Goal: Task Accomplishment & Management: Use online tool/utility

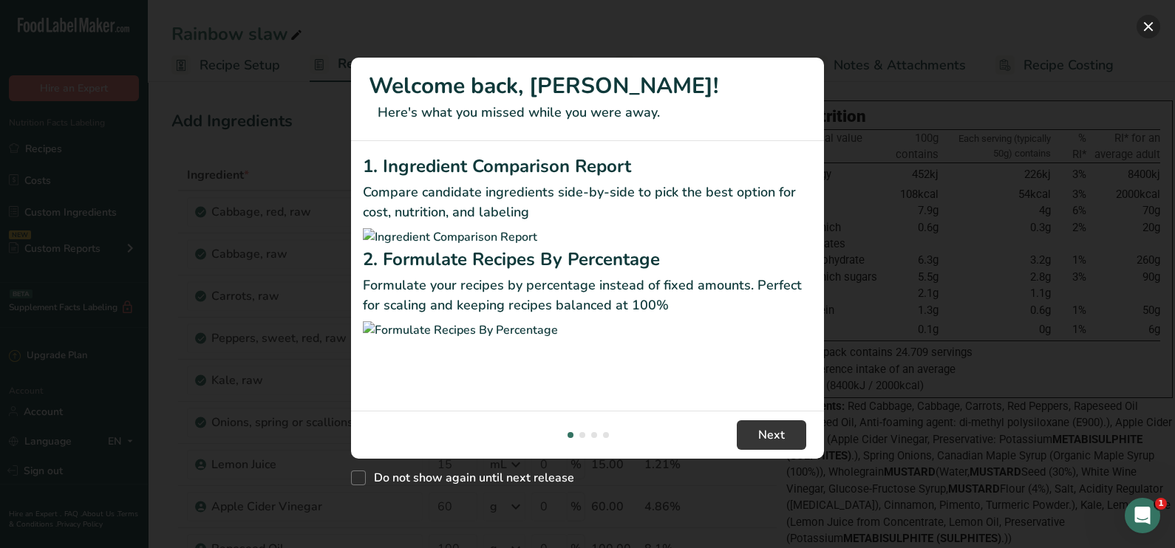
click at [1145, 25] on button "New Features" at bounding box center [1149, 27] width 24 height 24
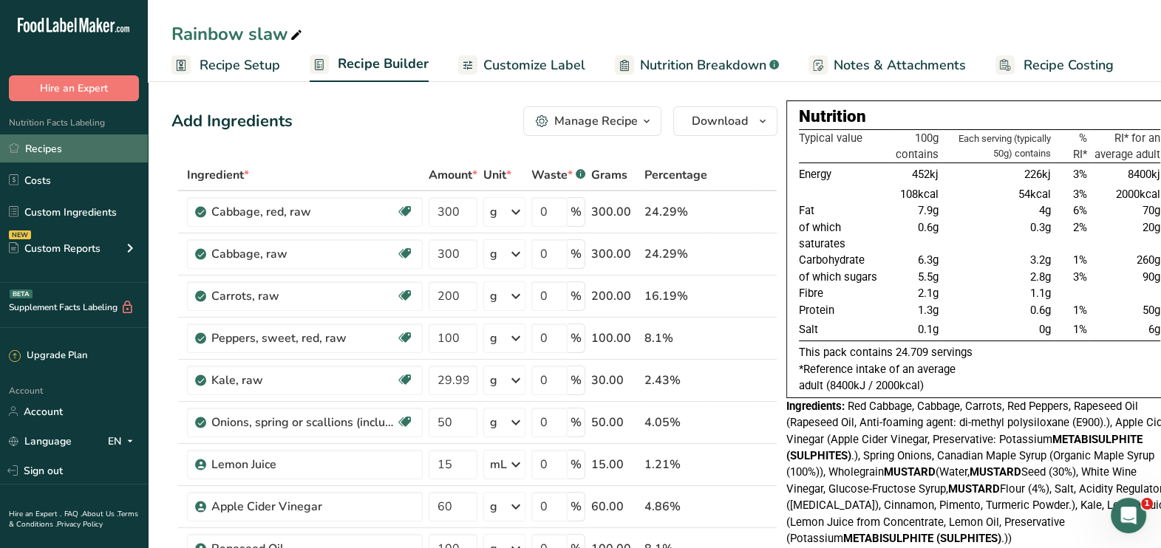
click at [37, 145] on link "Recipes" at bounding box center [74, 148] width 148 height 28
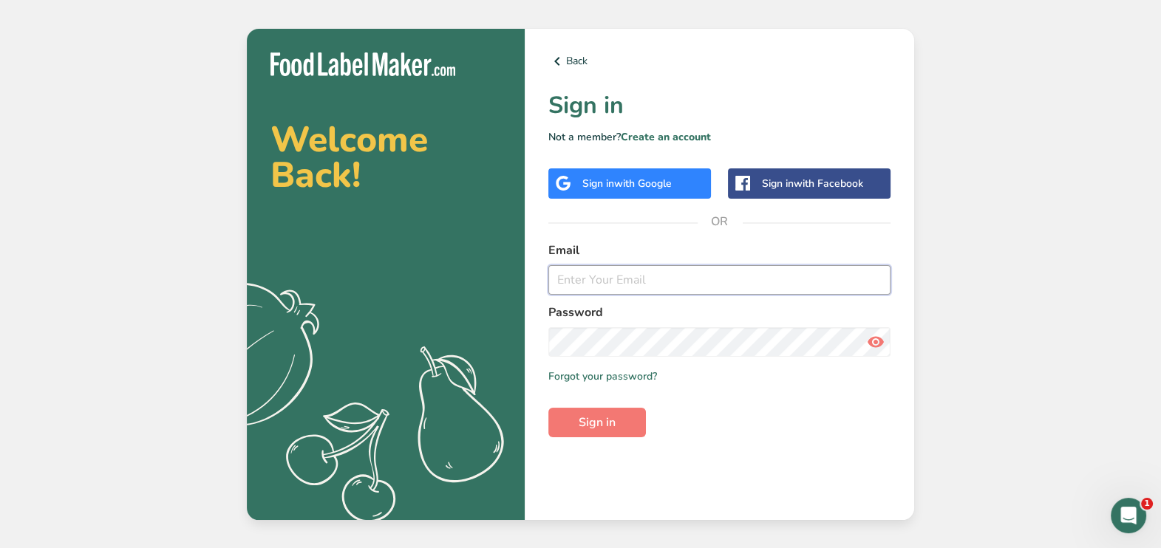
click at [612, 282] on input "email" at bounding box center [719, 280] width 342 height 30
type input "[EMAIL_ADDRESS][DOMAIN_NAME]"
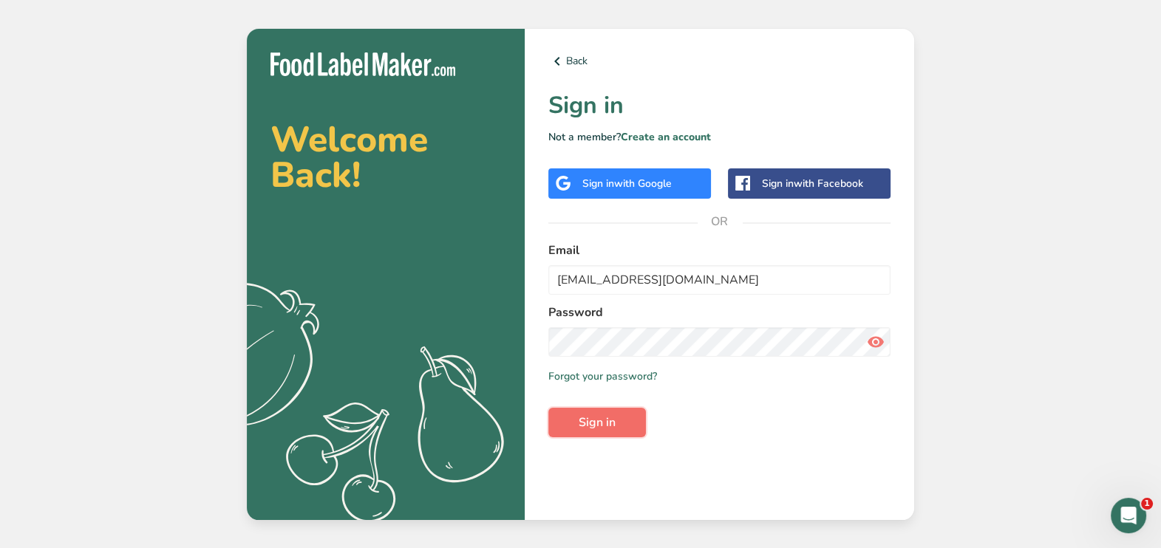
click at [632, 419] on button "Sign in" at bounding box center [597, 423] width 98 height 30
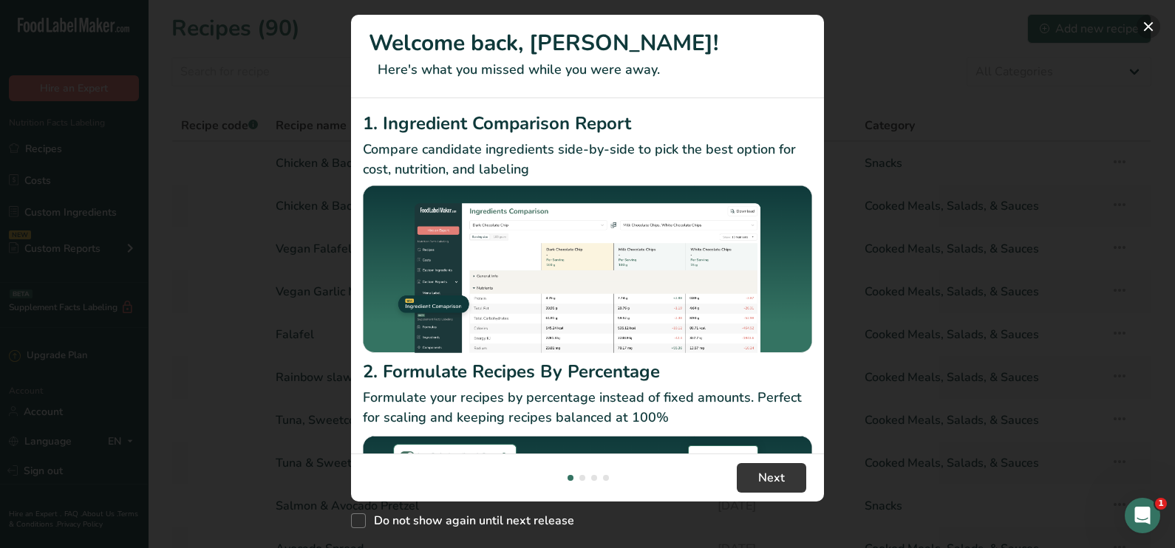
click at [1140, 24] on button "New Features" at bounding box center [1149, 27] width 24 height 24
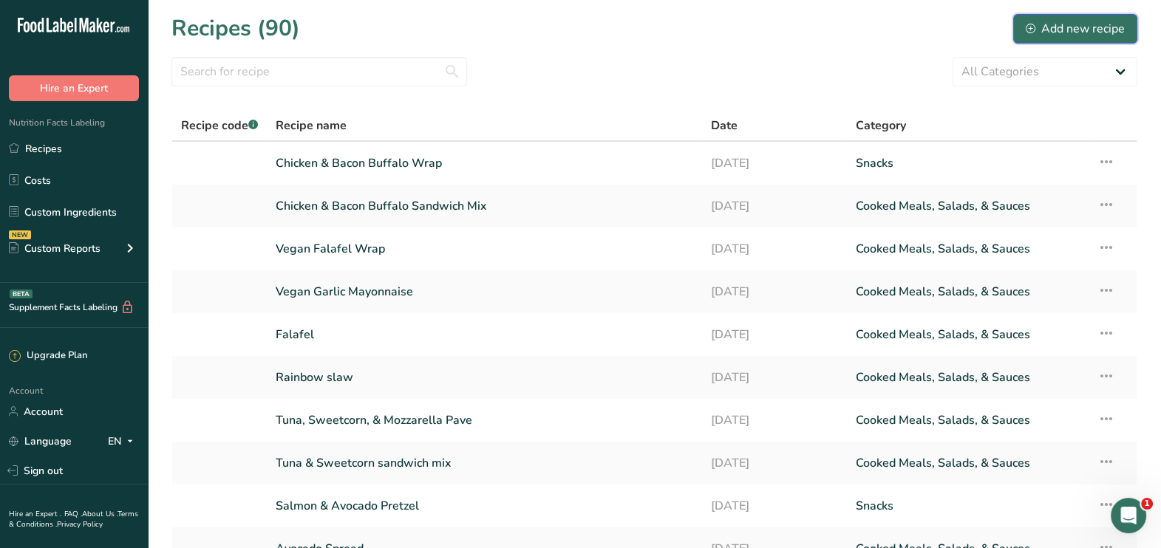
click at [1094, 25] on div "Add new recipe" at bounding box center [1075, 29] width 99 height 18
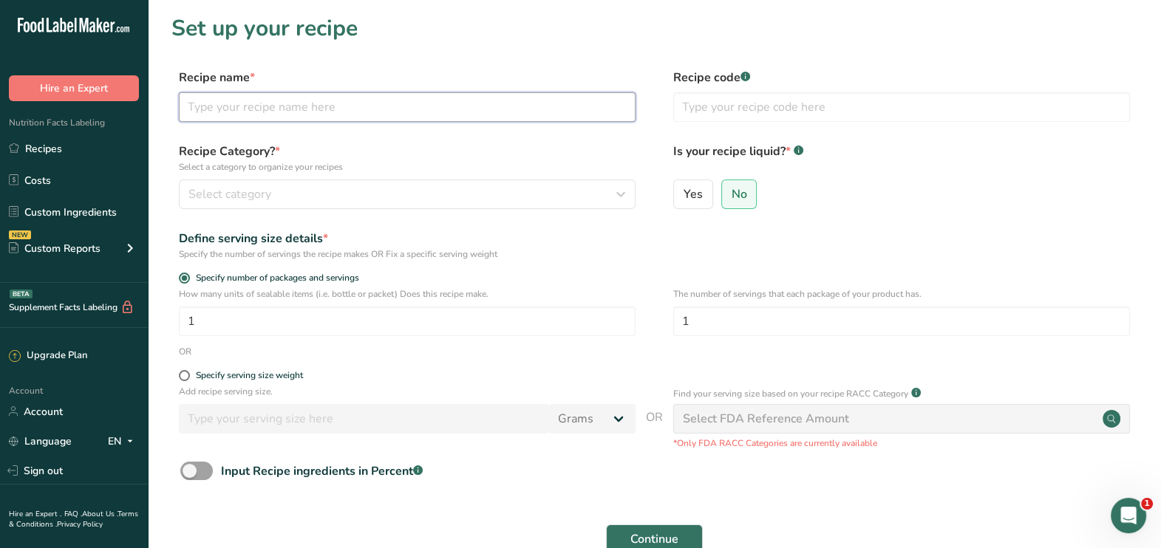
click at [350, 103] on input "text" at bounding box center [407, 107] width 457 height 30
type input "E"
type input "Batch 1 egg brioche"
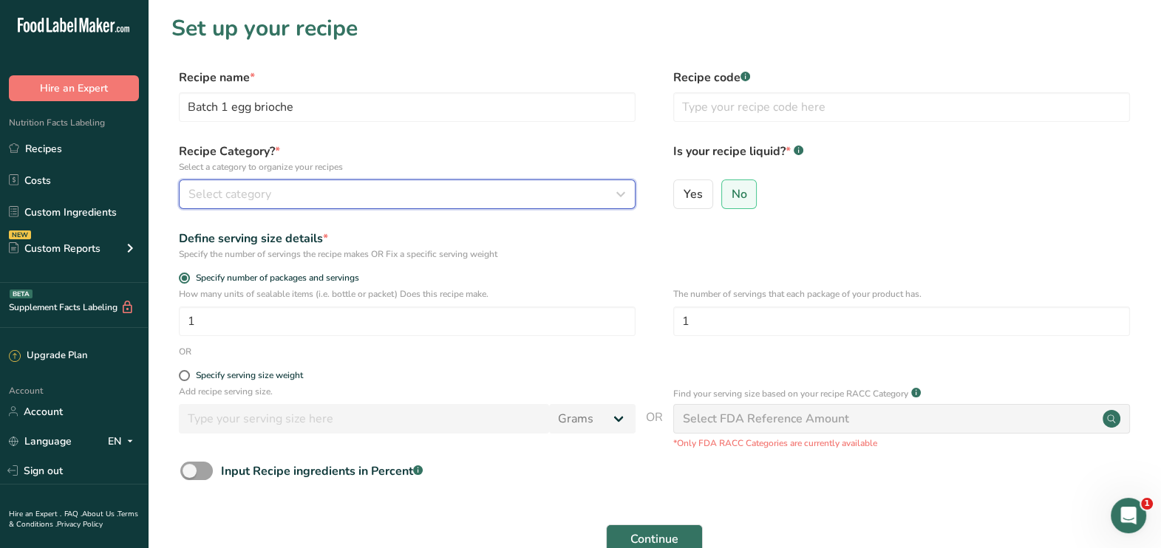
click at [259, 192] on span "Select category" at bounding box center [229, 194] width 83 height 18
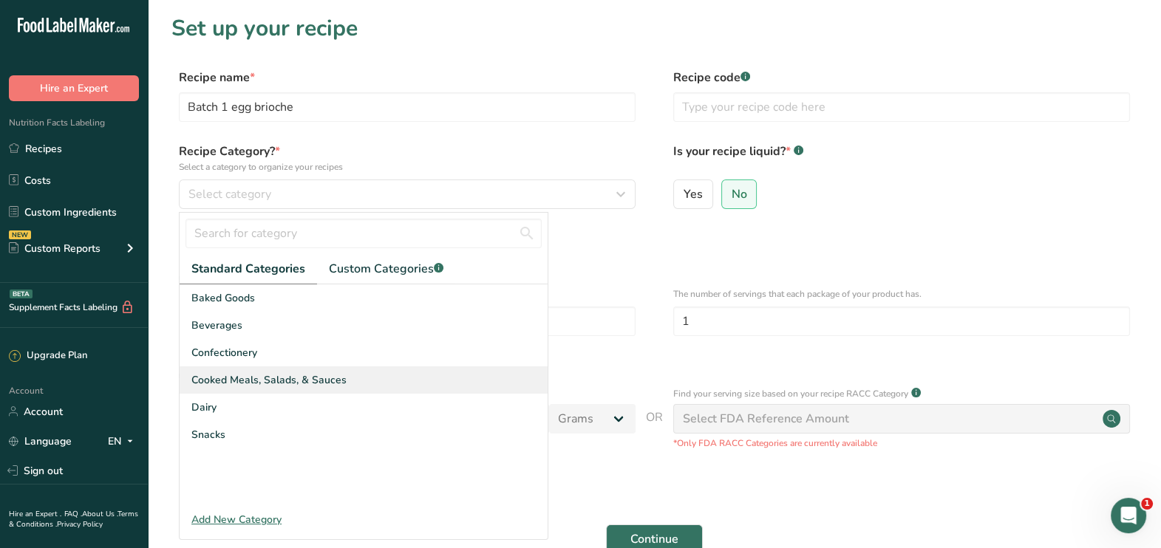
click at [273, 384] on span "Cooked Meals, Salads, & Sauces" at bounding box center [268, 380] width 155 height 16
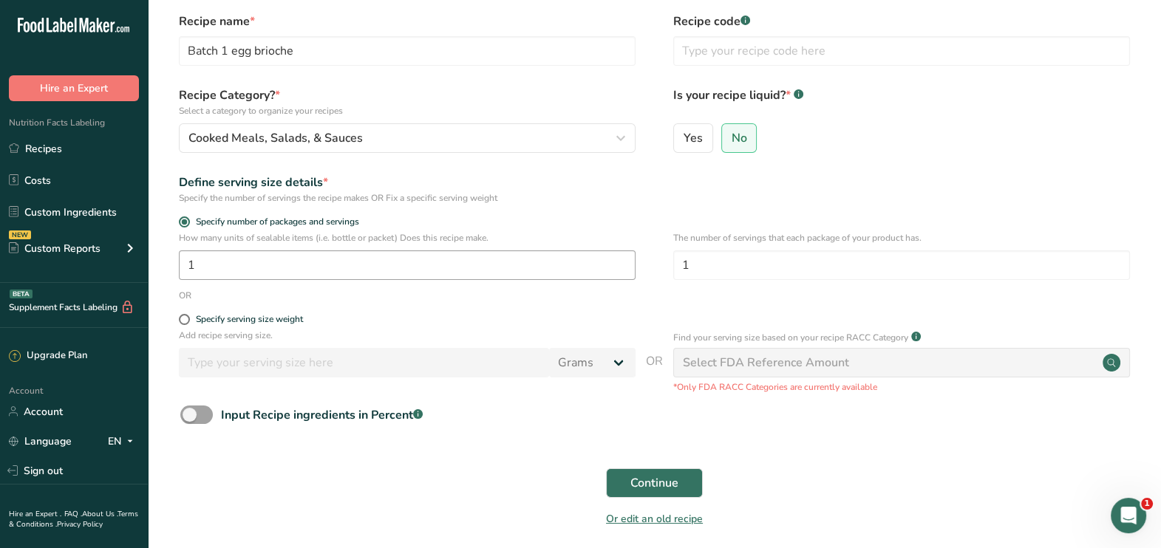
scroll to position [57, 0]
click at [661, 482] on span "Continue" at bounding box center [654, 483] width 48 height 18
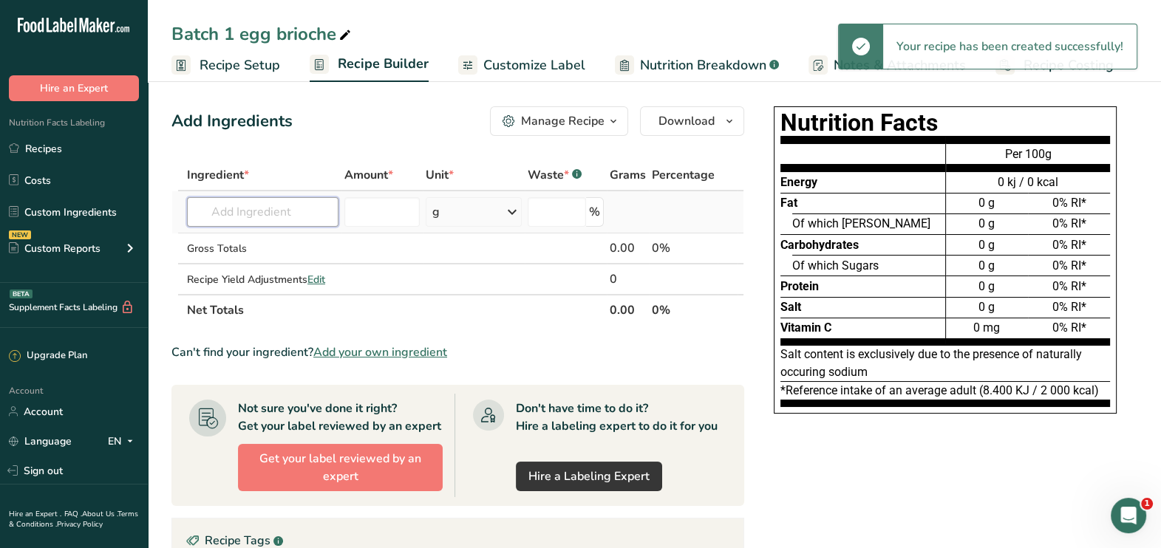
click at [305, 211] on input "text" at bounding box center [262, 212] width 151 height 30
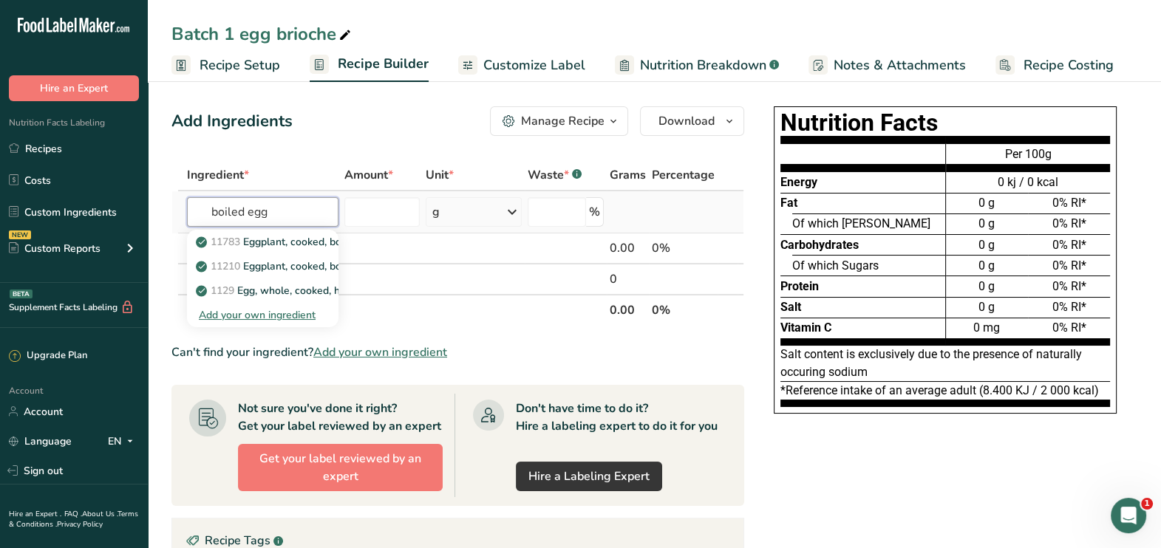
type input "boiled egg"
click at [268, 316] on div "Add your own ingredient" at bounding box center [263, 315] width 128 height 16
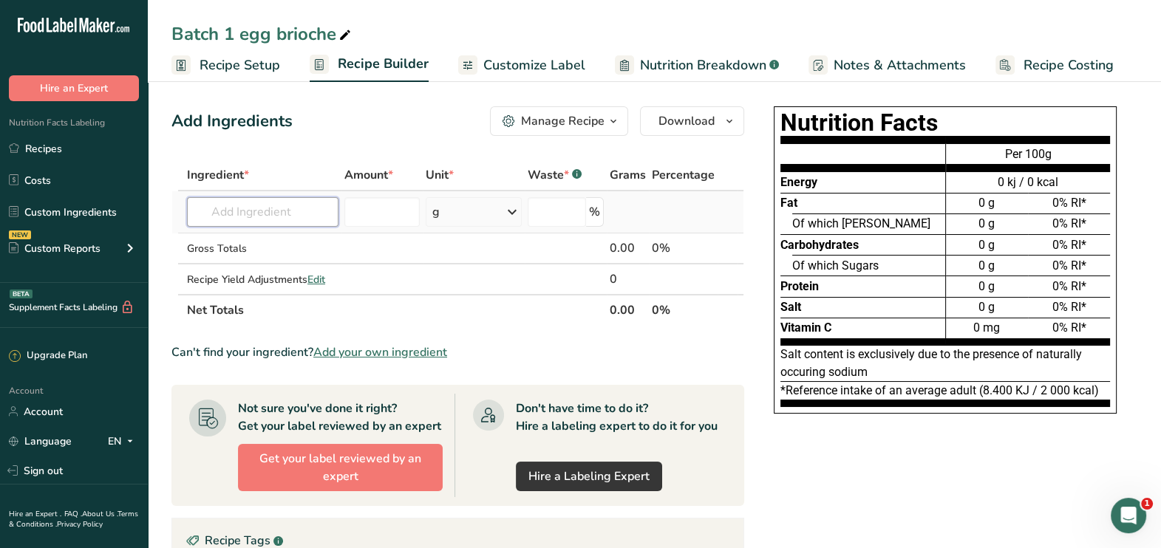
click at [266, 197] on input "text" at bounding box center [262, 212] width 151 height 30
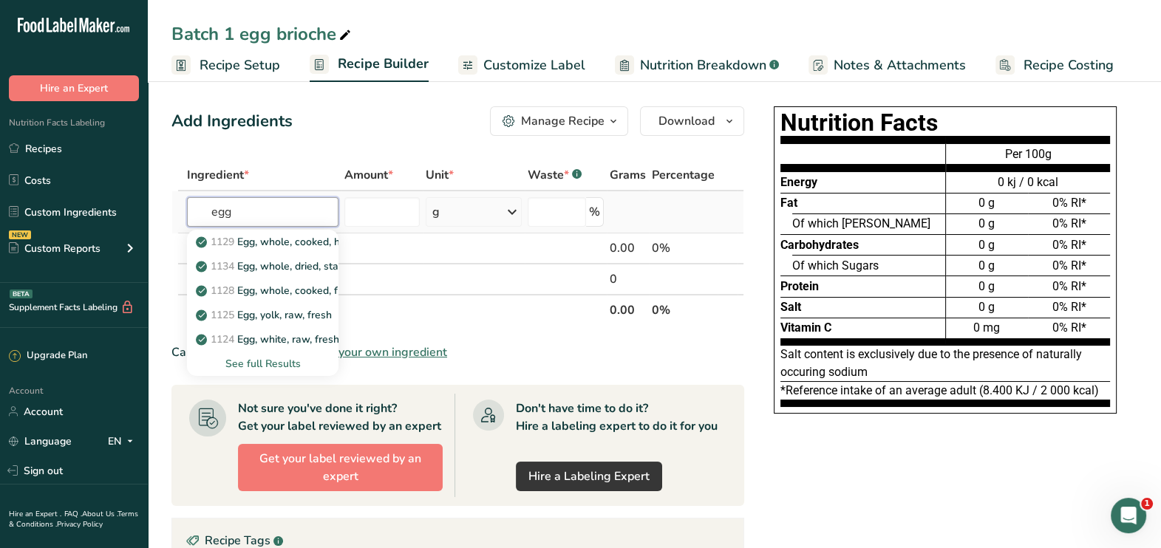
type input "egg"
click at [255, 364] on div "See full Results" at bounding box center [263, 364] width 128 height 16
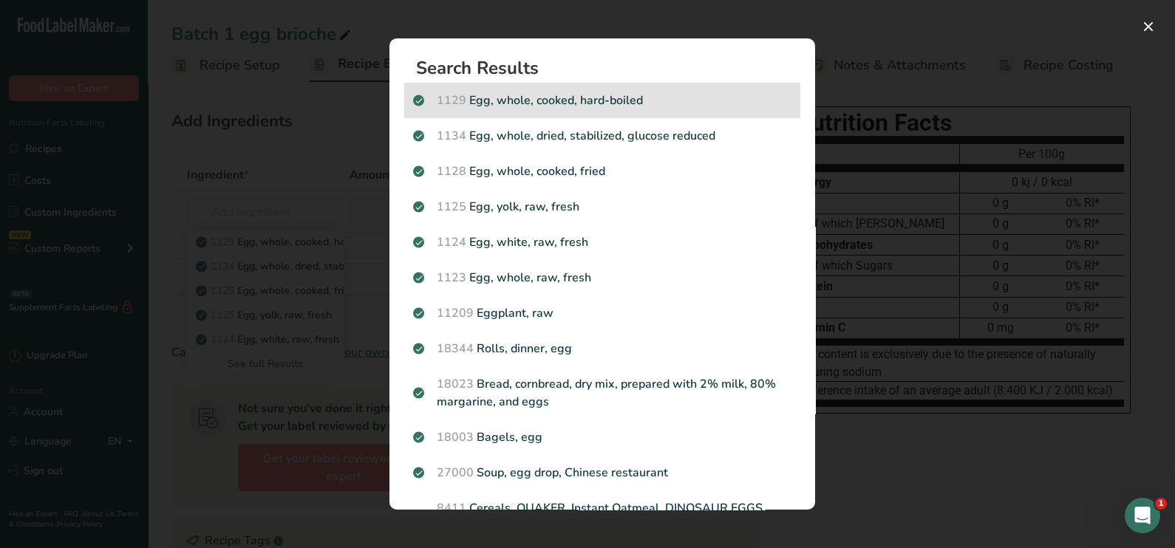
click at [568, 96] on p "1129 Egg, whole, cooked, hard-boiled" at bounding box center [602, 101] width 378 height 18
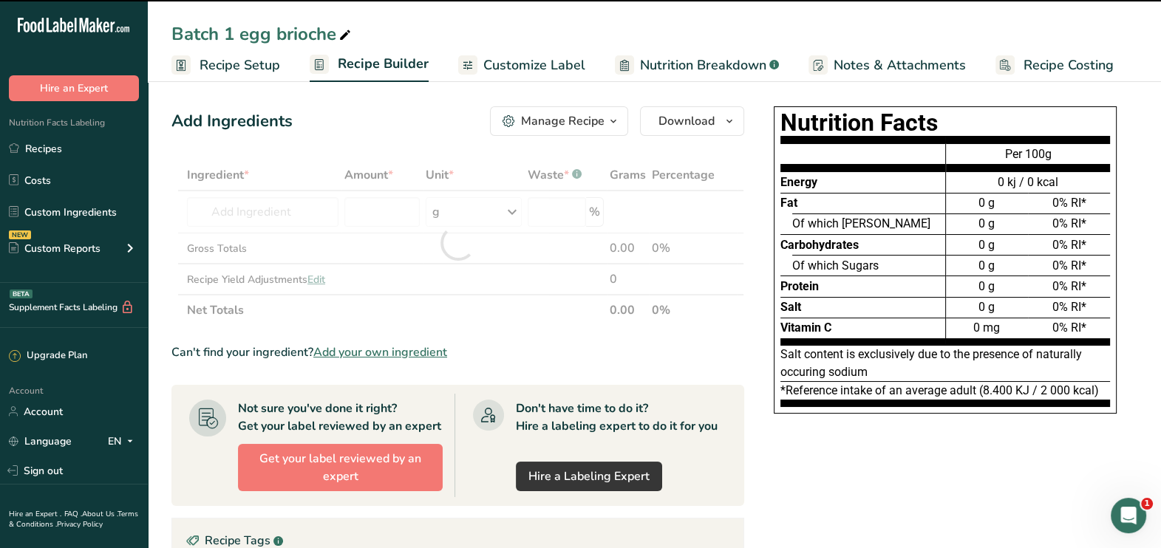
type input "0"
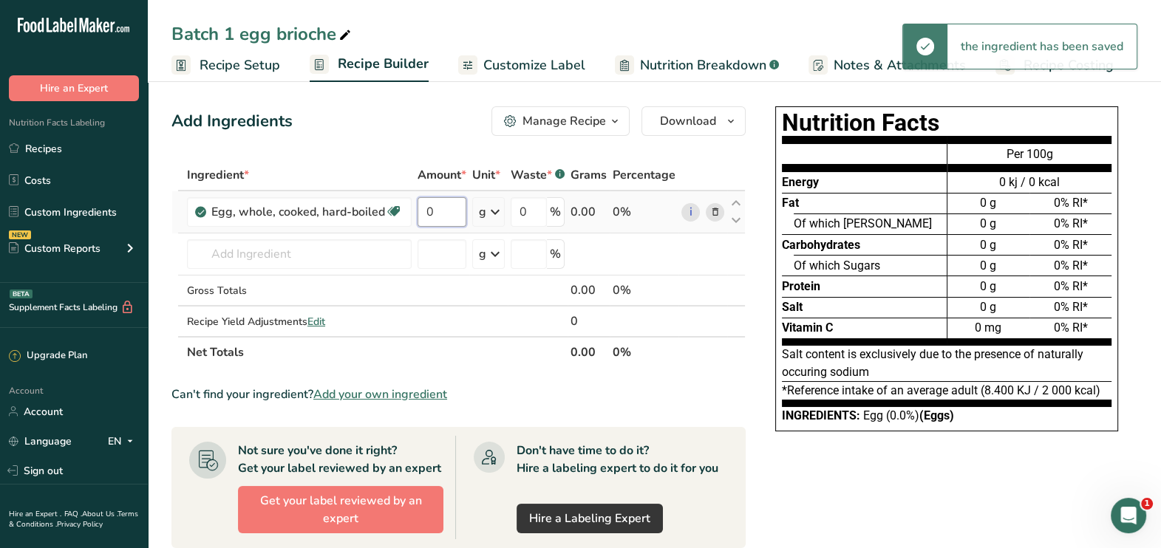
click at [439, 209] on input "0" at bounding box center [442, 212] width 49 height 30
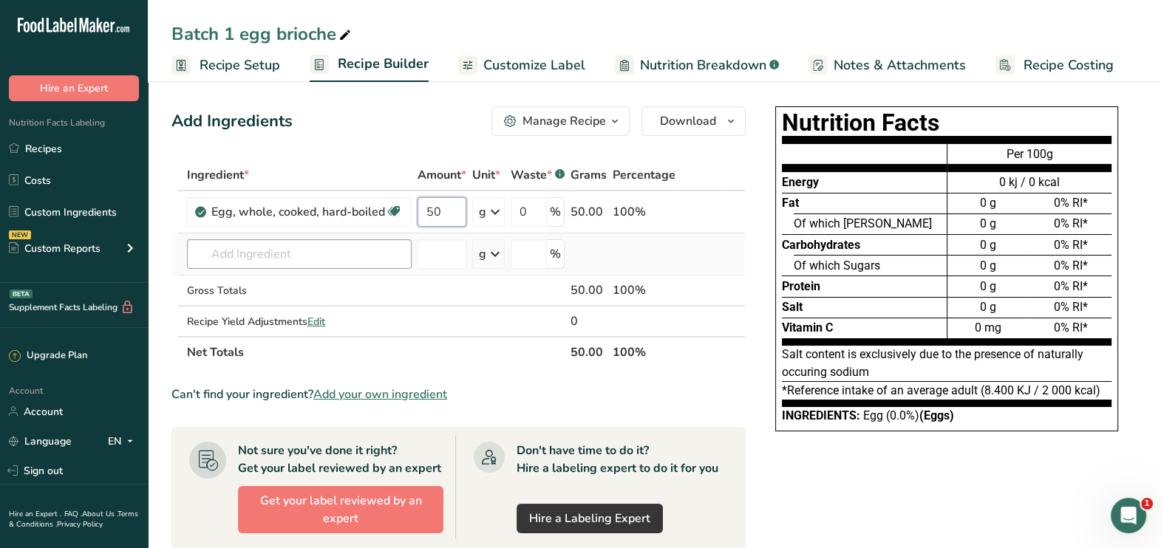
type input "50"
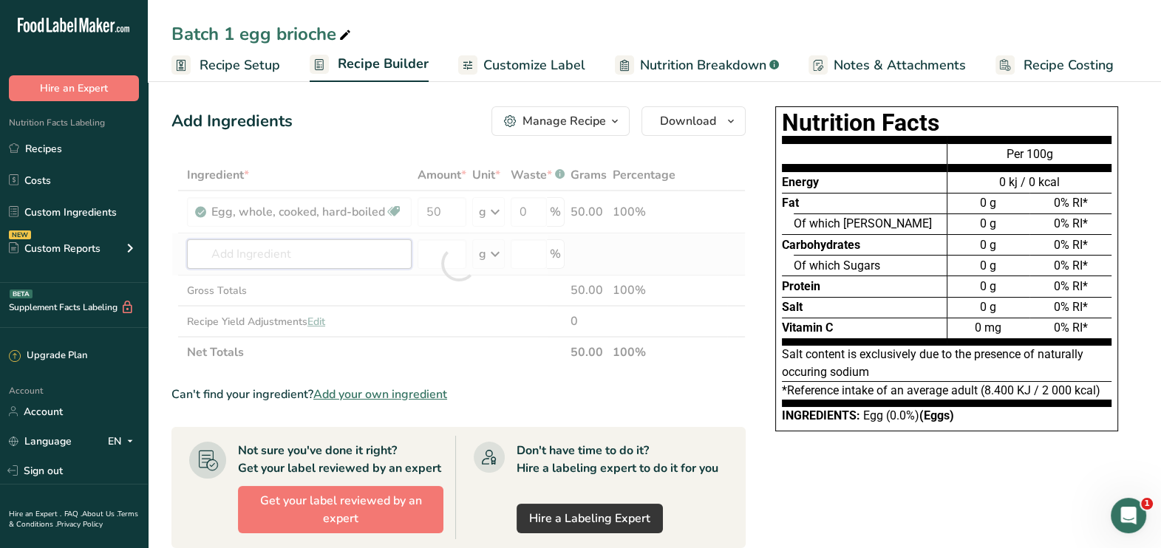
click at [317, 261] on div "Ingredient * Amount * Unit * Waste * .a-a{fill:#347362;}.b-a{fill:#fff;} Grams …" at bounding box center [458, 264] width 574 height 208
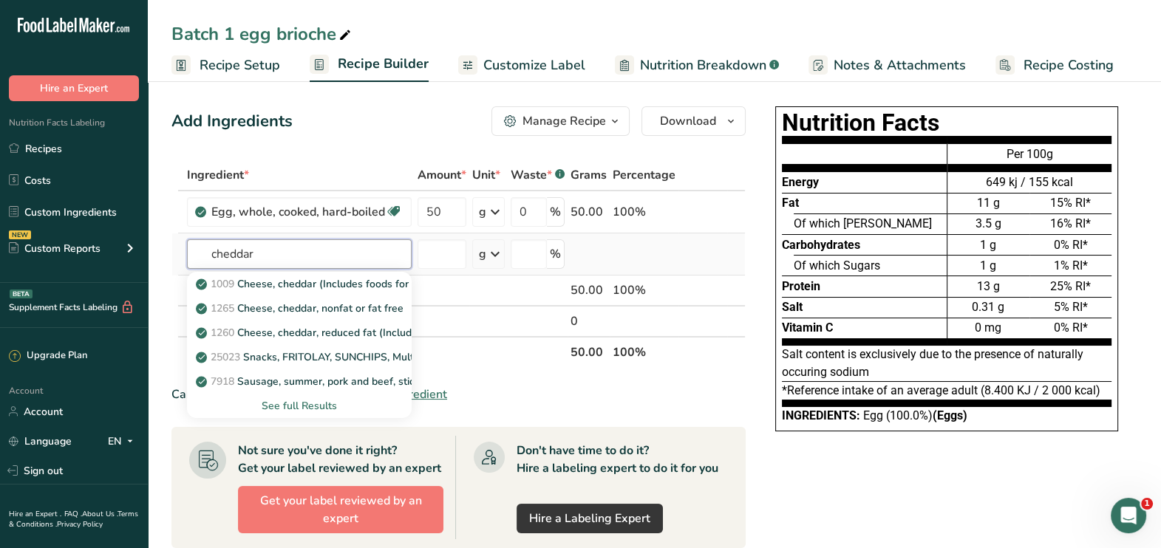
type input "cheddar"
click at [318, 406] on div "See full Results" at bounding box center [299, 406] width 201 height 16
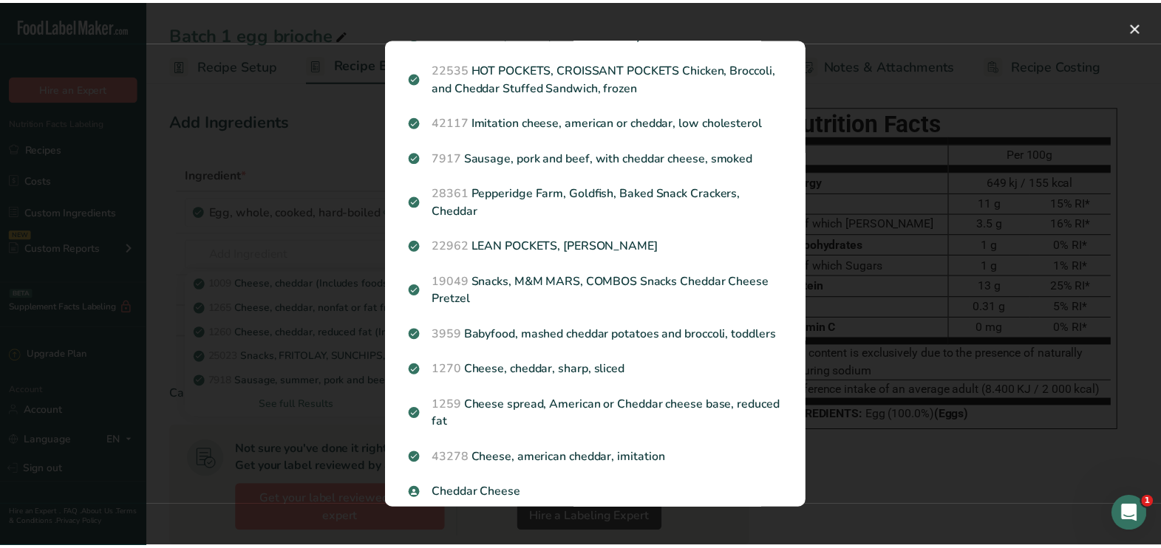
scroll to position [491, 0]
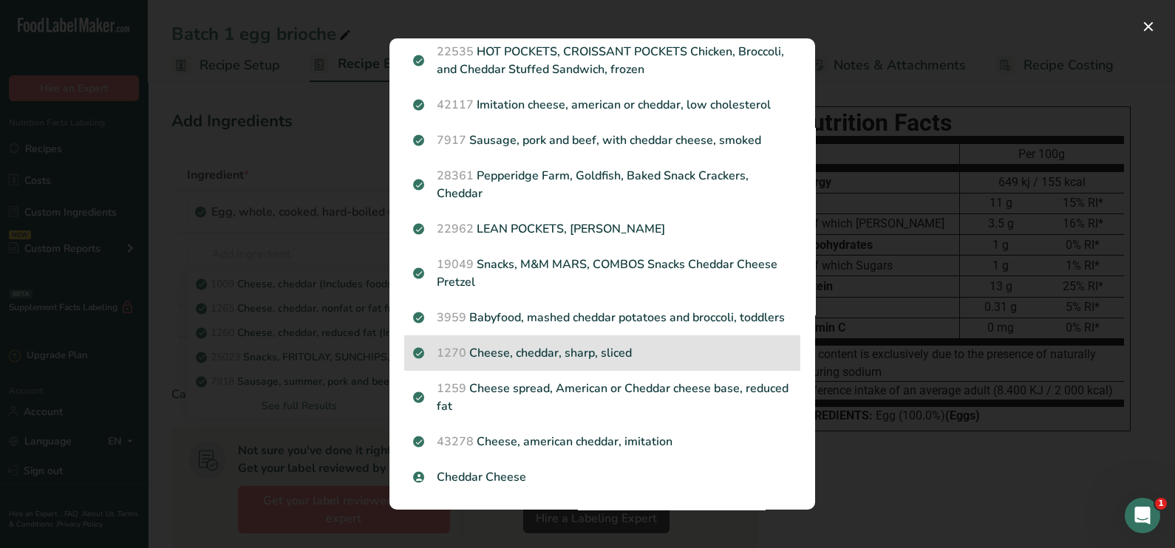
click at [573, 356] on p "1270 Cheese, cheddar, sharp, sliced" at bounding box center [602, 353] width 378 height 18
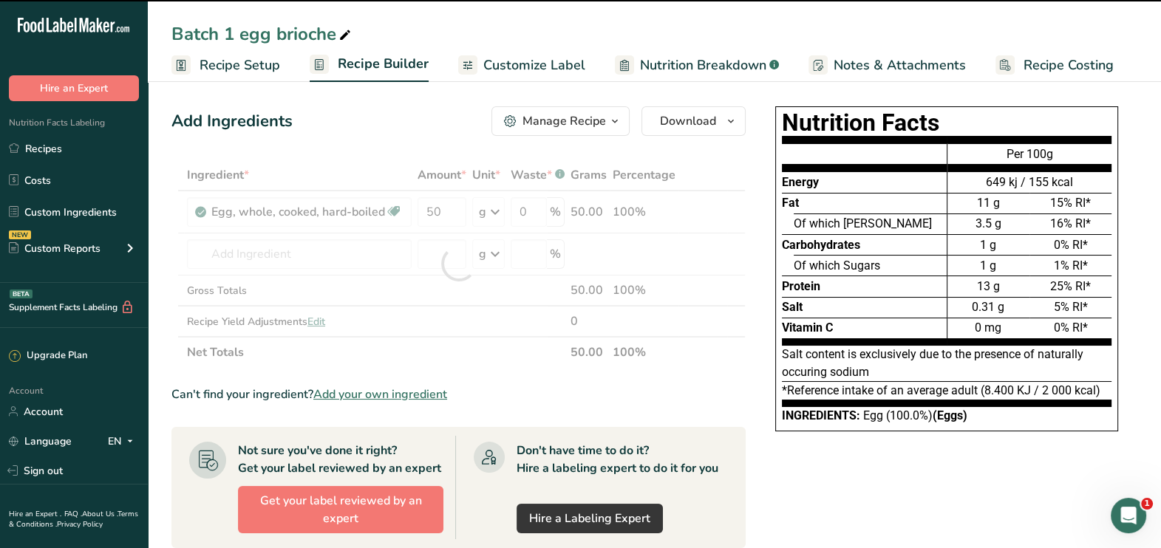
type input "0"
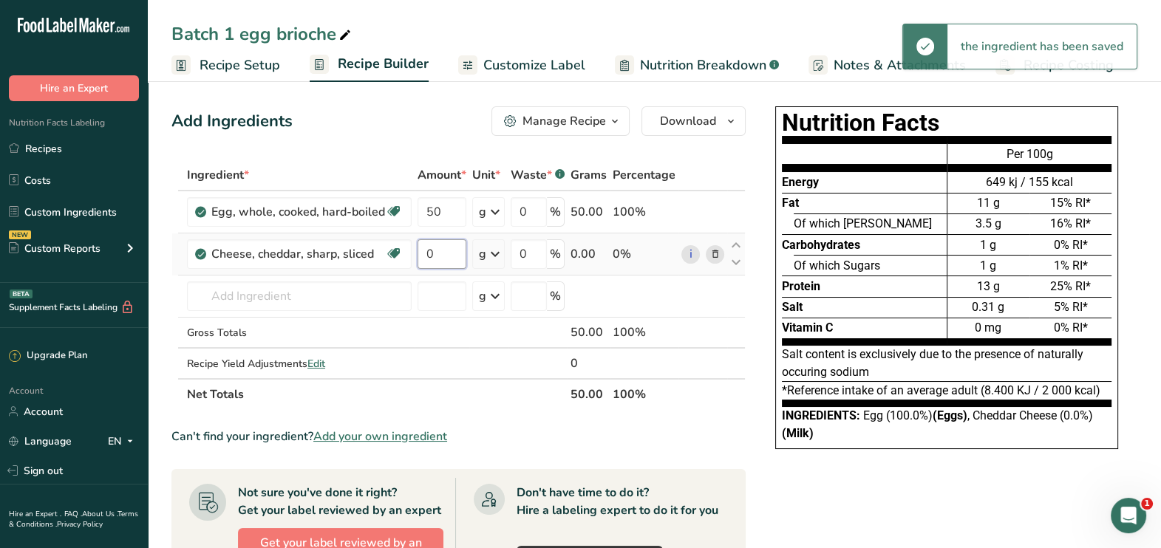
click at [426, 262] on input "0" at bounding box center [442, 254] width 49 height 30
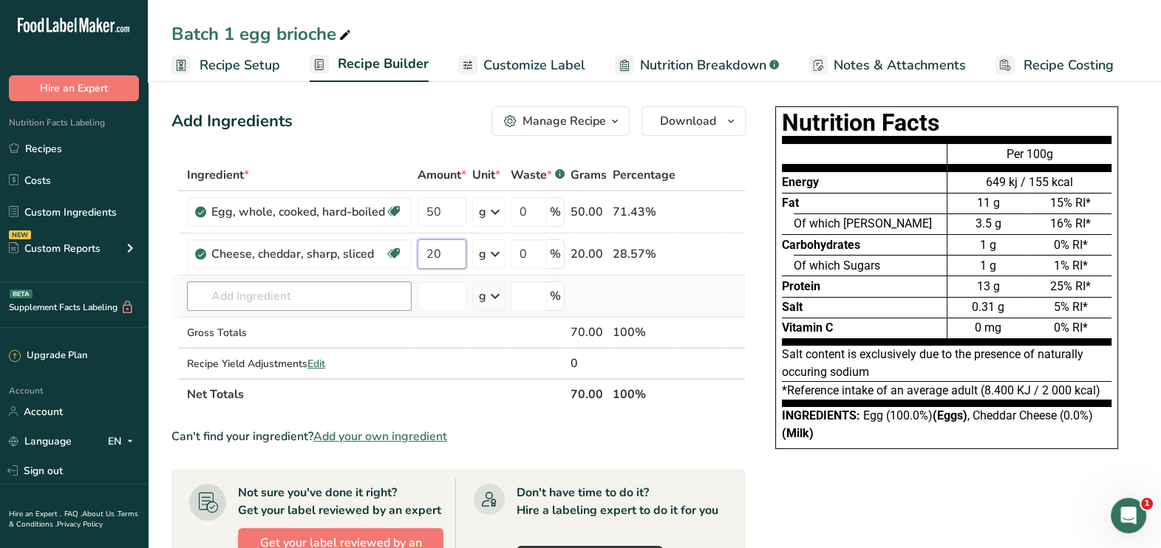
type input "20"
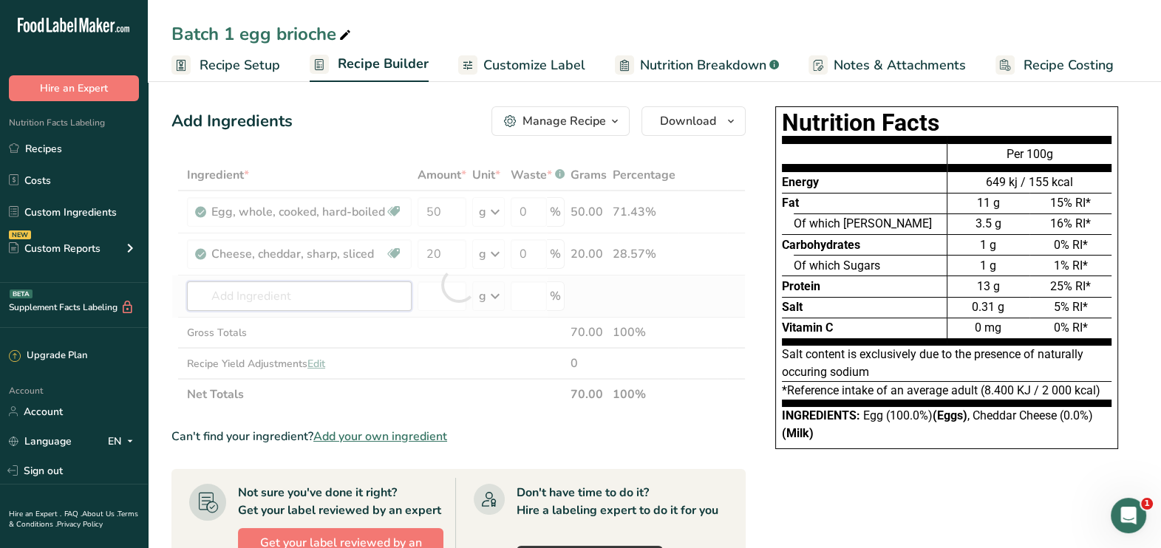
click at [316, 297] on div "Ingredient * Amount * Unit * Waste * .a-a{fill:#347362;}.b-a{fill:#fff;} Grams …" at bounding box center [458, 285] width 574 height 251
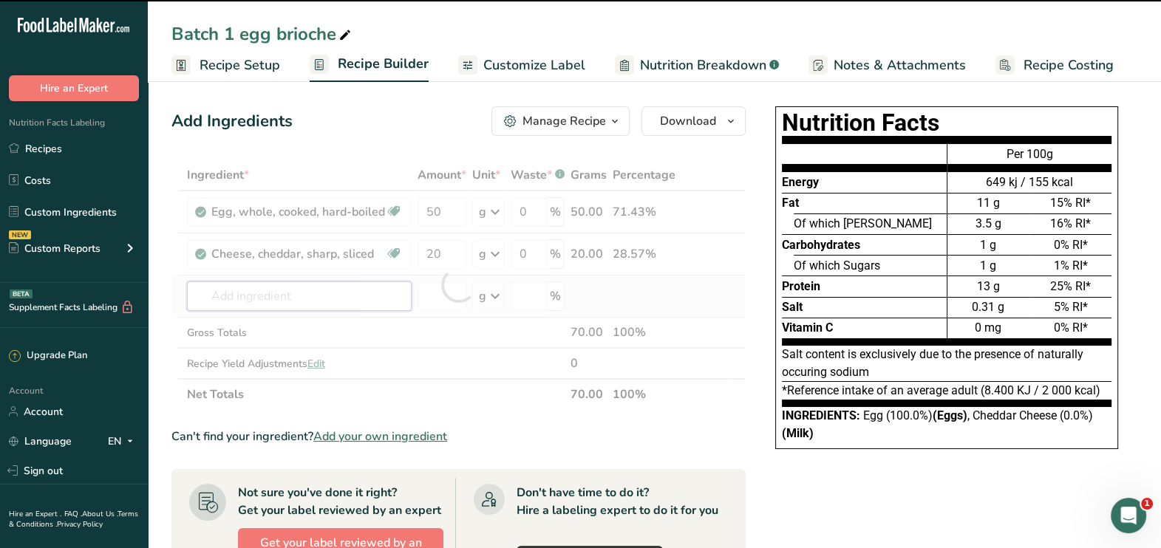
type input "s"
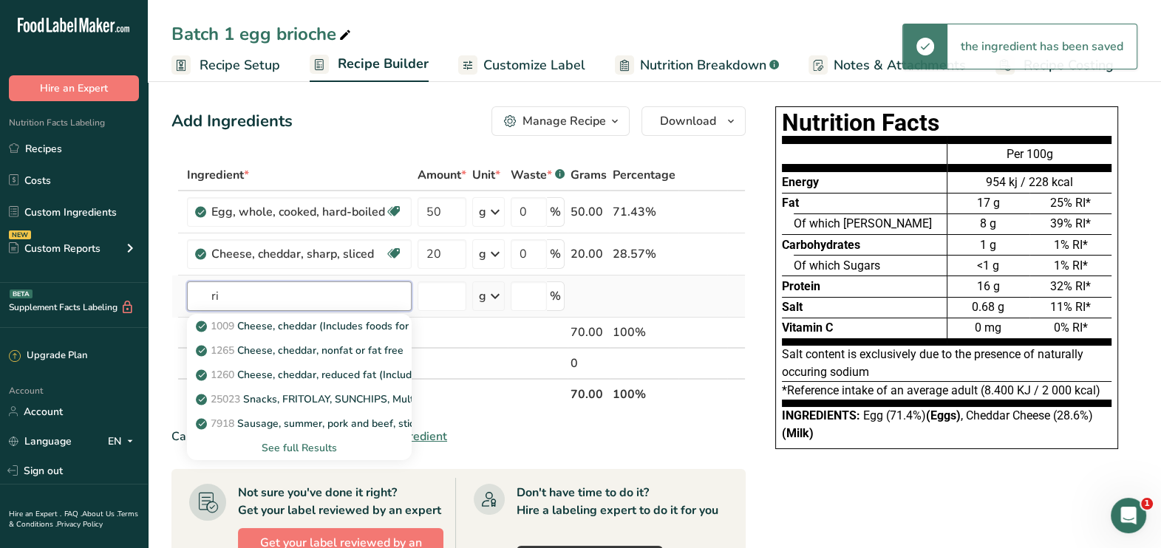
type input "r"
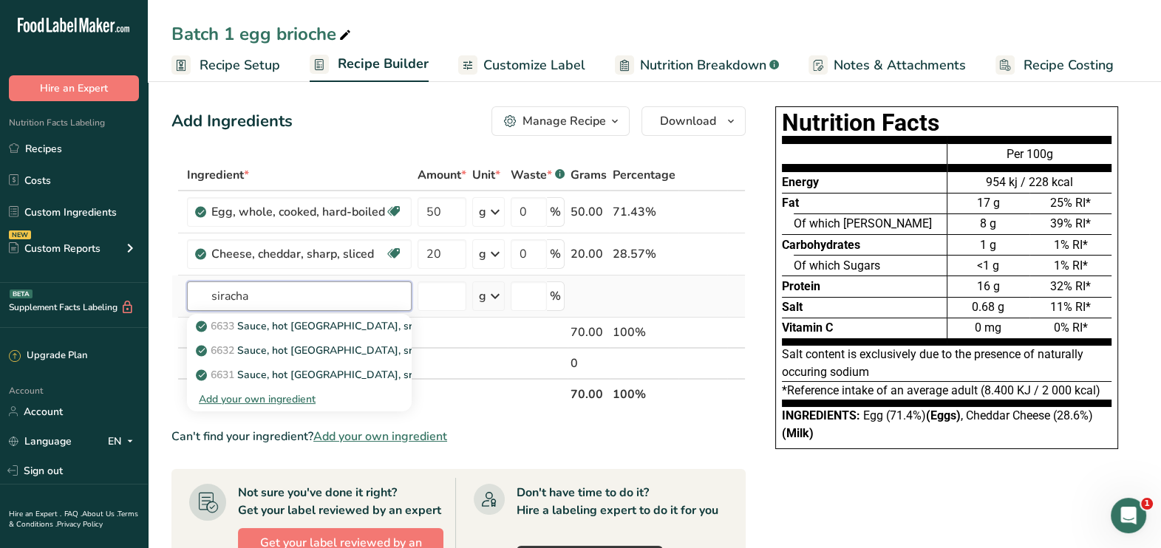
type input "siracha"
click at [273, 399] on div "Add your own ingredient" at bounding box center [299, 400] width 201 height 16
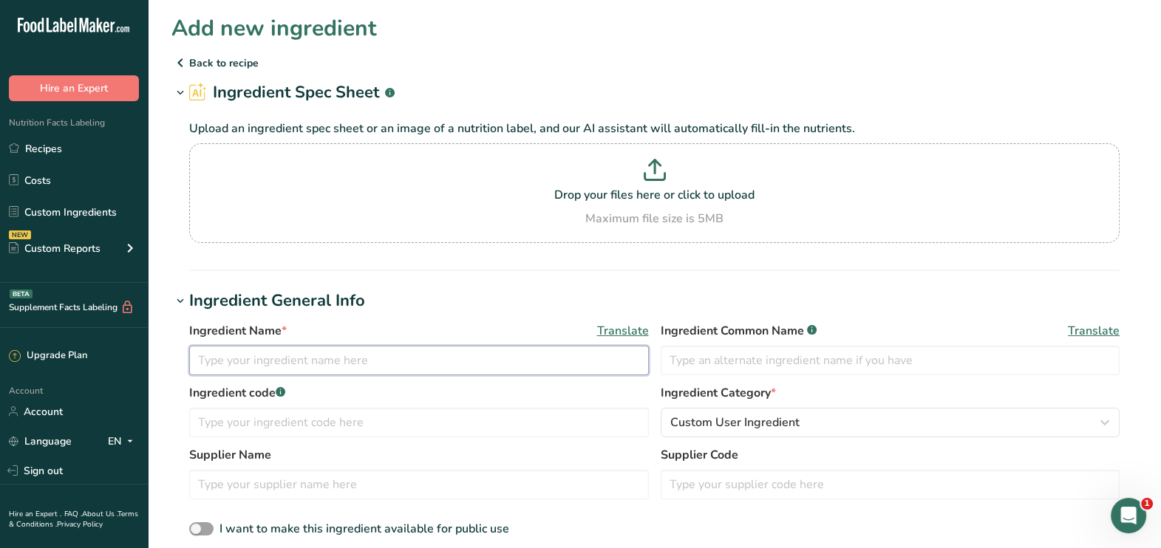
click at [225, 371] on input "text" at bounding box center [419, 361] width 460 height 30
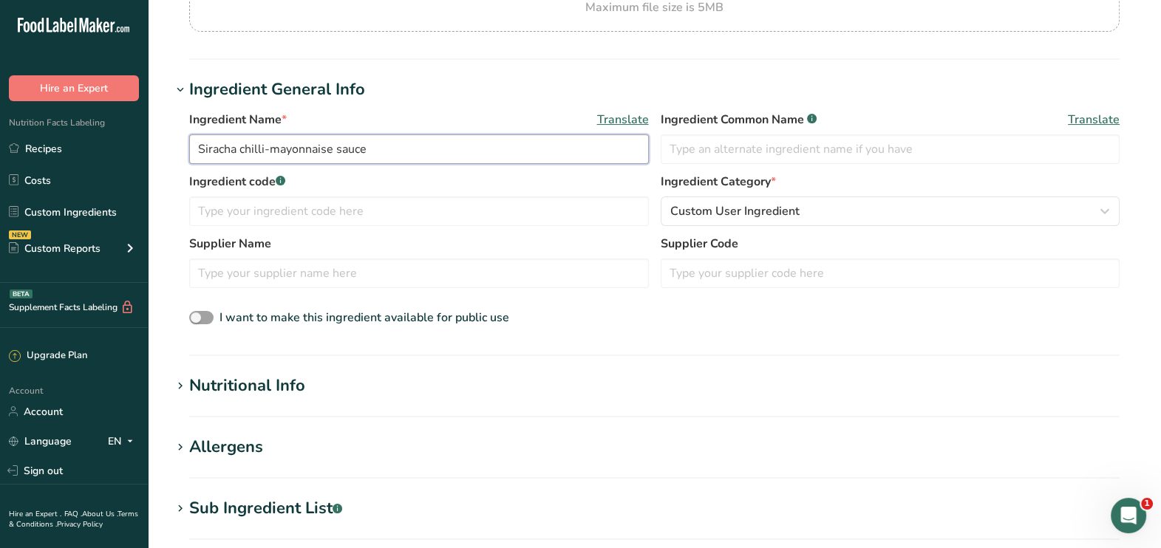
scroll to position [251, 0]
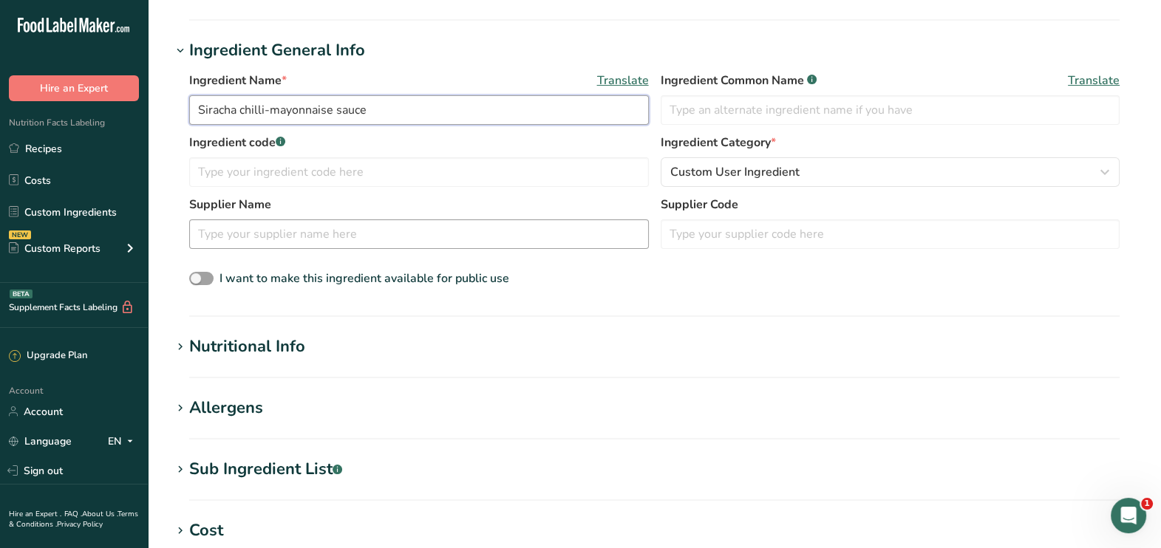
type input "Siracha chilli-mayonnaise sauce"
click at [255, 226] on input "text" at bounding box center [419, 234] width 460 height 30
type input "[PERSON_NAME]"
click at [256, 338] on div "Nutritional Info" at bounding box center [247, 347] width 116 height 24
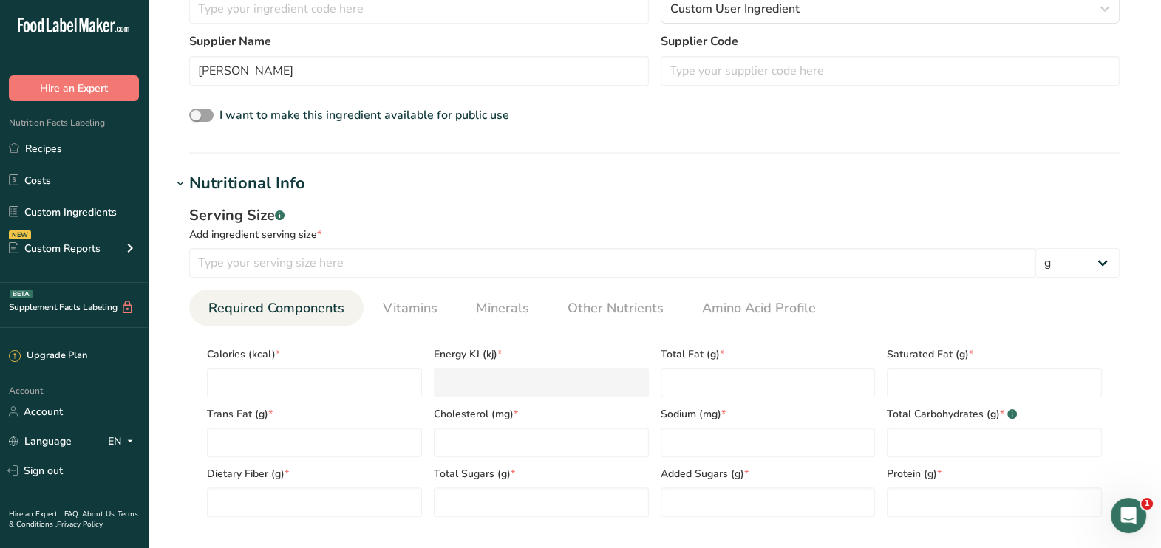
scroll to position [415, 0]
click at [243, 390] on input "number" at bounding box center [314, 382] width 215 height 30
type input "2"
type KJ "8.4"
type input "28"
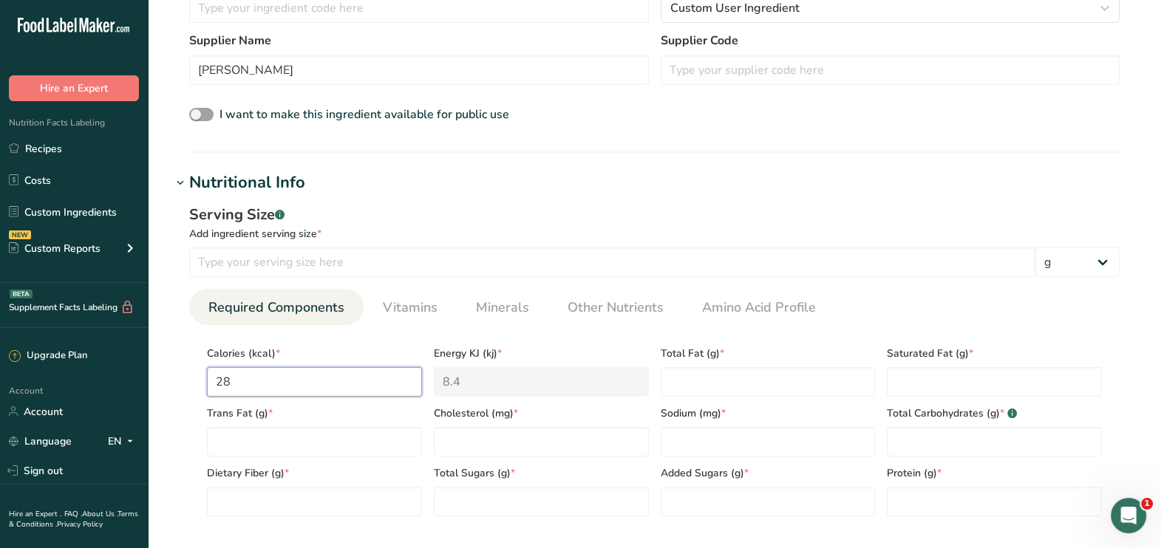
type KJ "117.2"
type input "281"
type KJ "1175.7"
type input "281"
click at [732, 366] on div "Total Fat (g) *" at bounding box center [768, 367] width 227 height 60
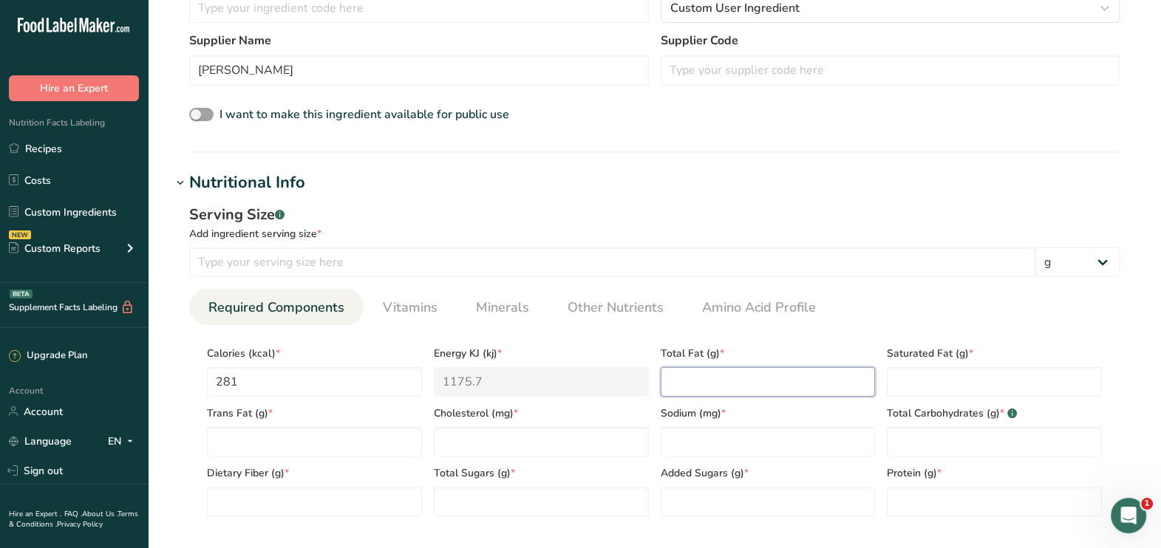
click at [732, 367] on Fat "number" at bounding box center [768, 382] width 215 height 30
type Fat "19"
click at [919, 388] on Fat "number" at bounding box center [994, 382] width 215 height 30
type Fat "2.8"
click at [315, 436] on Fat "number" at bounding box center [314, 442] width 215 height 30
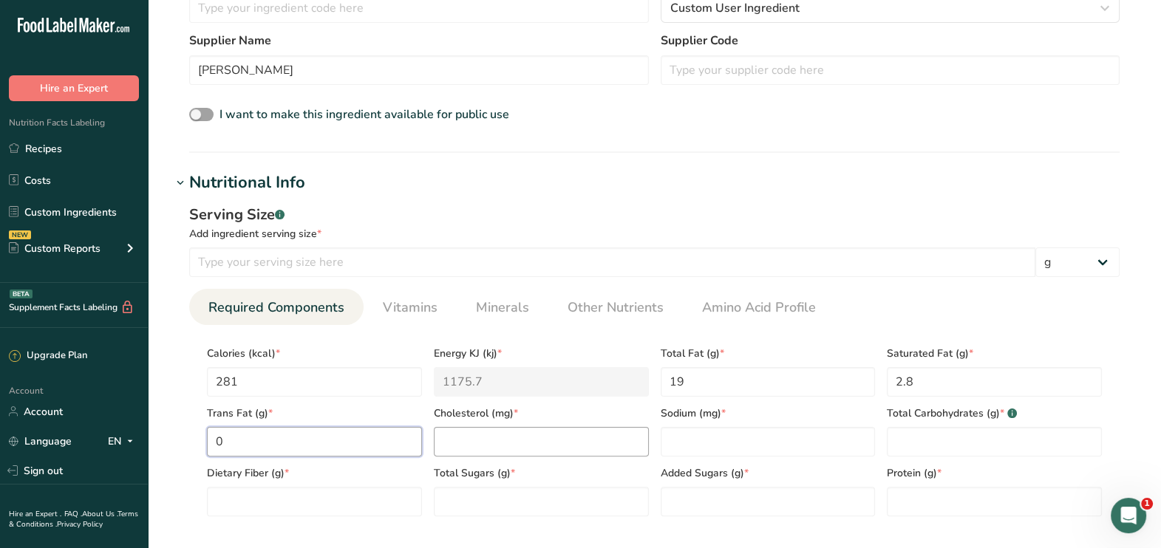
type Fat "0"
click at [450, 431] on input "number" at bounding box center [541, 442] width 215 height 30
type input "0"
click at [759, 429] on input "number" at bounding box center [768, 442] width 215 height 30
type input "40.7"
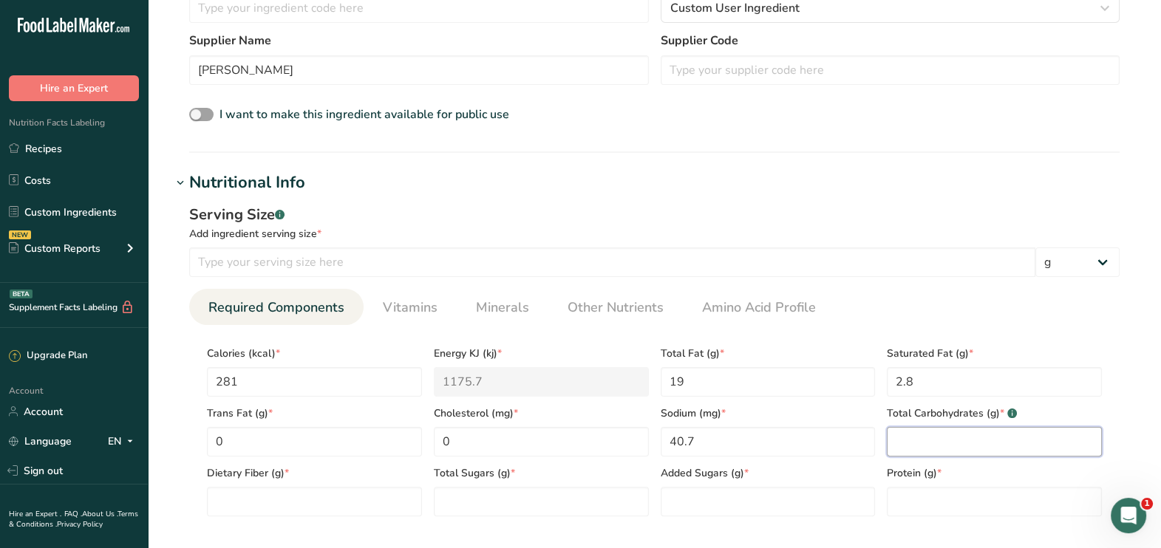
click at [907, 438] on Carbohydrates "number" at bounding box center [994, 442] width 215 height 30
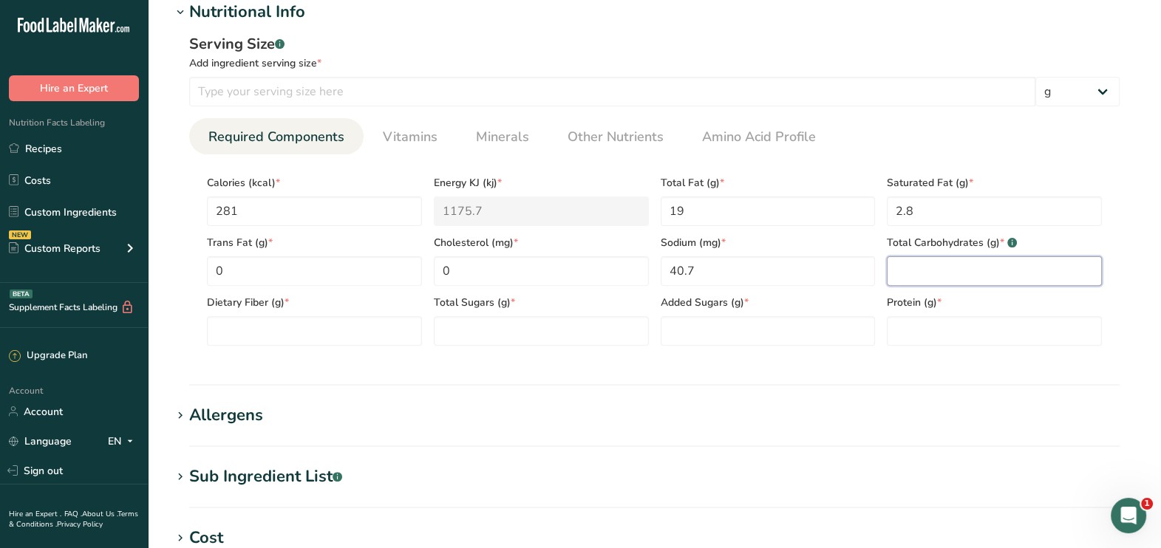
scroll to position [587, 0]
click at [913, 340] on input "number" at bounding box center [994, 330] width 215 height 30
type input "0.9"
click at [709, 365] on section "Nutritional Info Serving Size .a-a{fill:#347362;}.b-a{fill:#fff;} Add ingredien…" at bounding box center [654, 192] width 966 height 386
click at [905, 278] on Carbohydrates "number" at bounding box center [994, 270] width 215 height 30
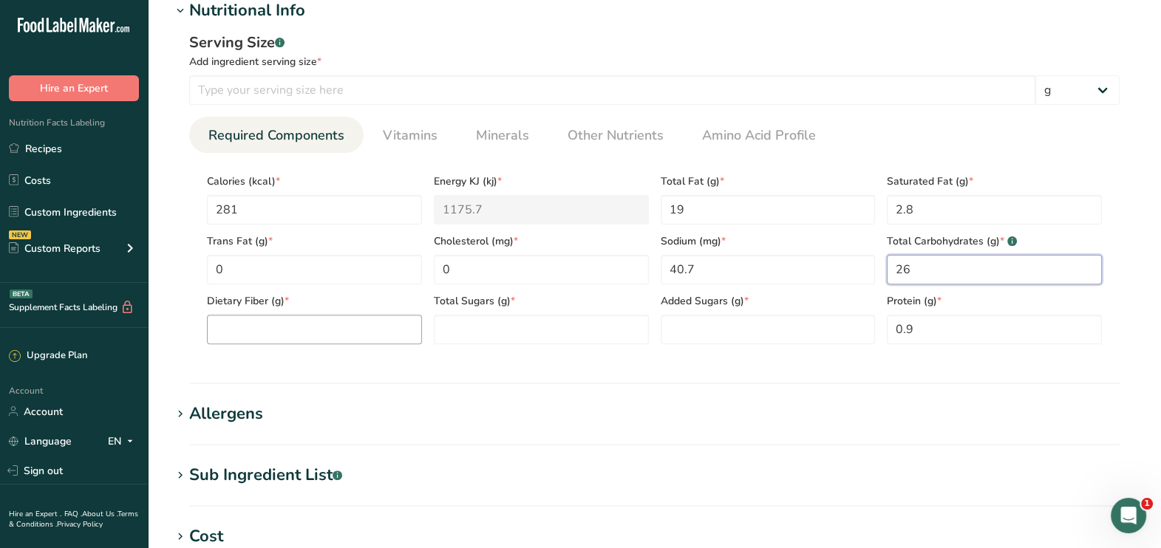
type Carbohydrates "26"
click at [283, 340] on Fiber "number" at bounding box center [314, 330] width 215 height 30
type Fiber "0"
click at [495, 335] on Sugars "number" at bounding box center [541, 330] width 215 height 30
type Sugars "17"
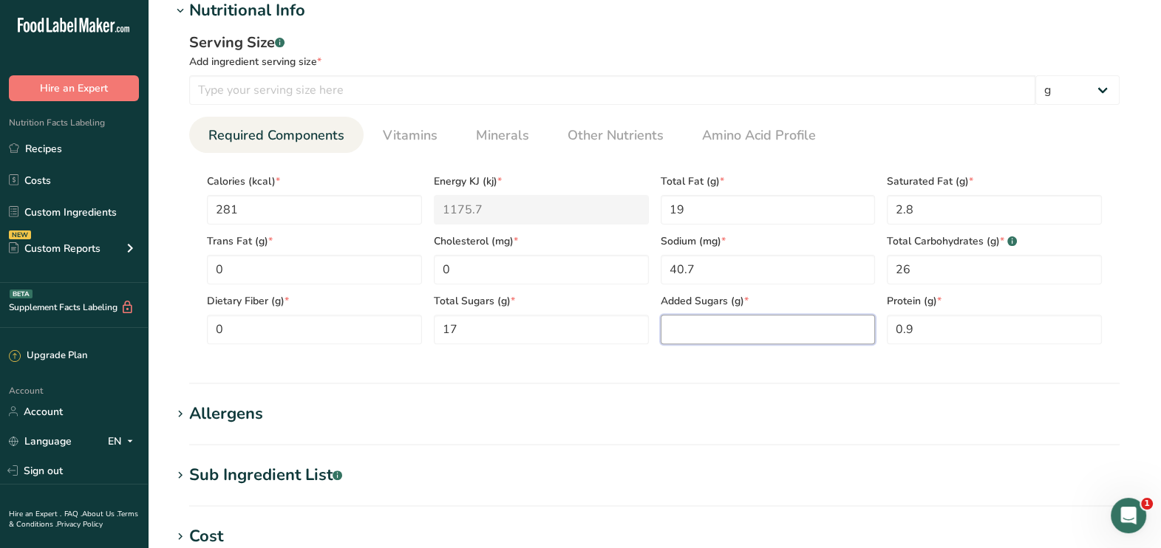
click at [669, 337] on Sugars "number" at bounding box center [768, 330] width 215 height 30
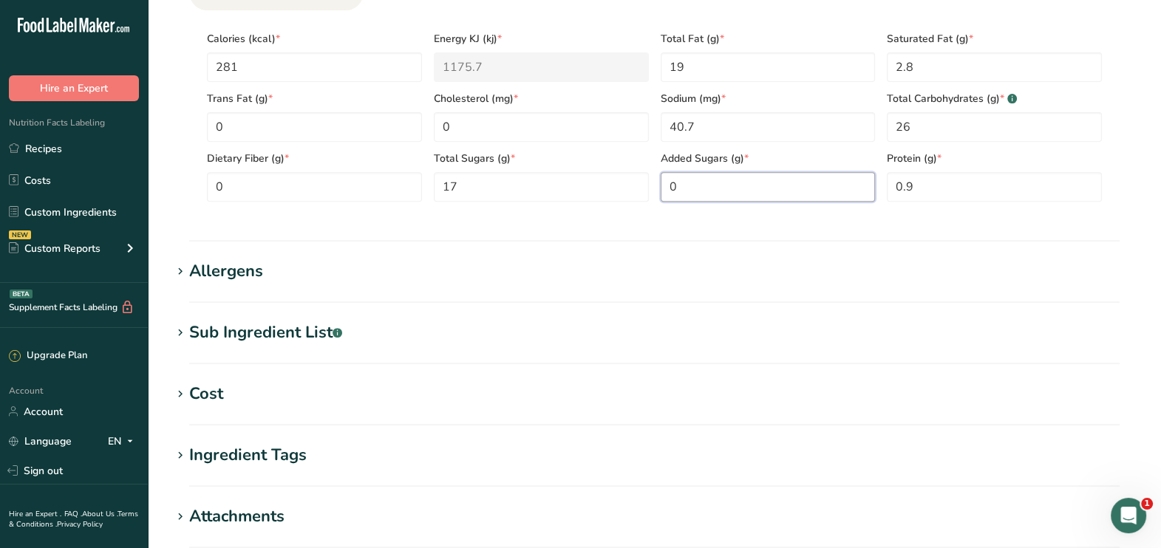
scroll to position [731, 0]
type Sugars "0"
click at [353, 341] on h1 "Sub Ingredient List .a-a{fill:#347362;}.b-a{fill:#fff;}" at bounding box center [654, 331] width 966 height 24
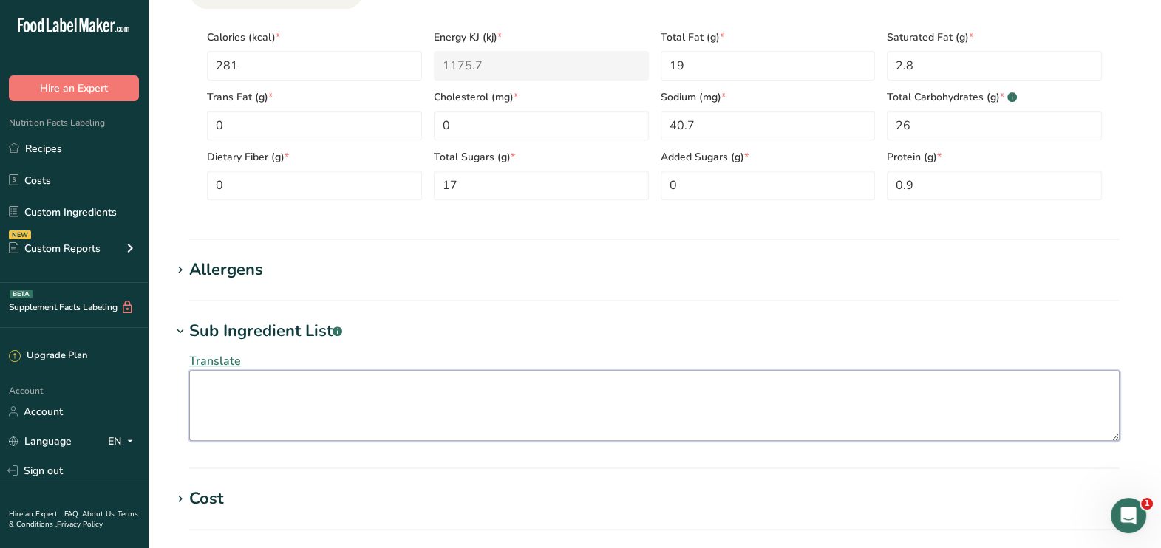
click at [246, 412] on textarea at bounding box center [654, 405] width 930 height 71
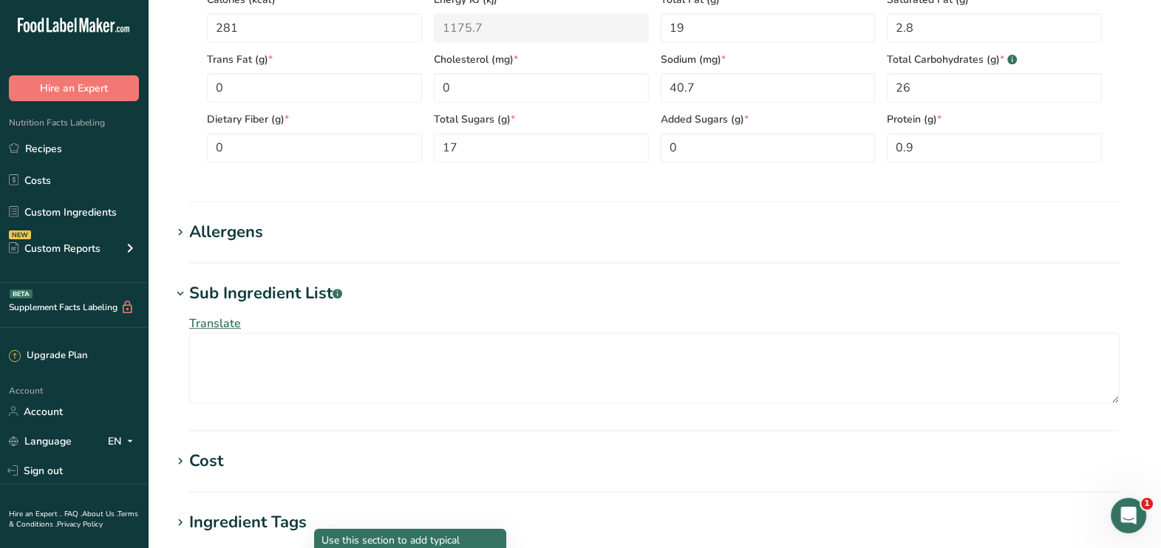
scroll to position [765, 0]
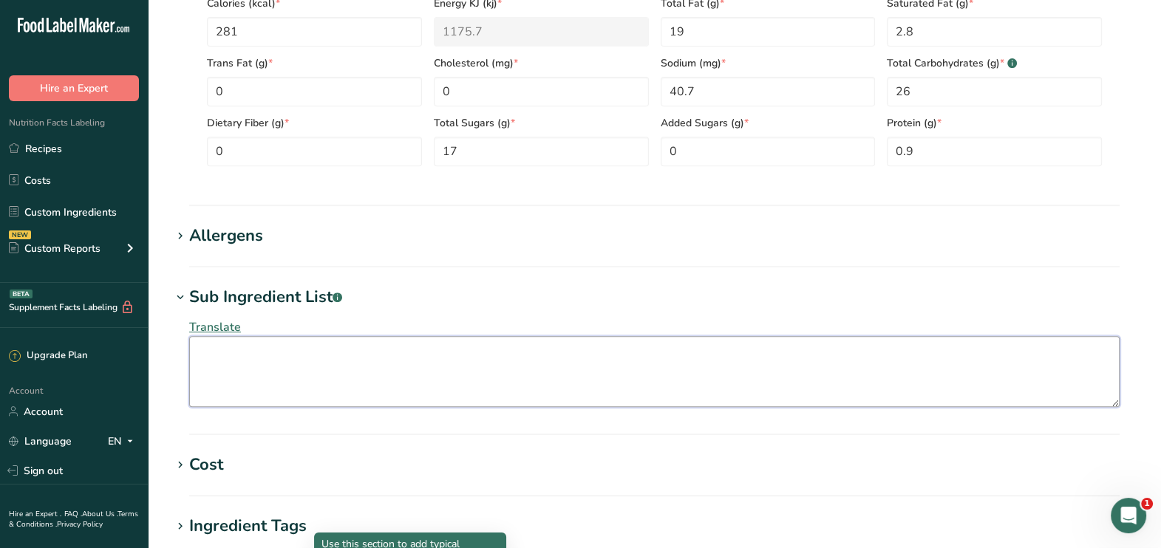
click at [225, 362] on textarea at bounding box center [654, 371] width 930 height 71
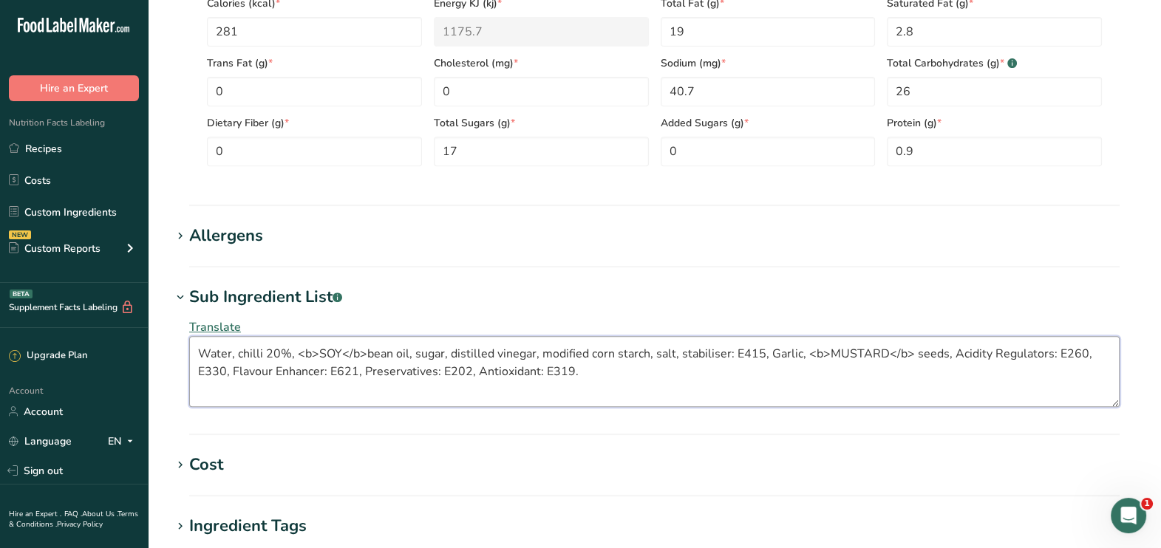
click at [244, 347] on textarea "Water, chilli 20%, <b>SOY</b>bean oil, sugar, distilled vinegar, modified corn …" at bounding box center [654, 371] width 930 height 71
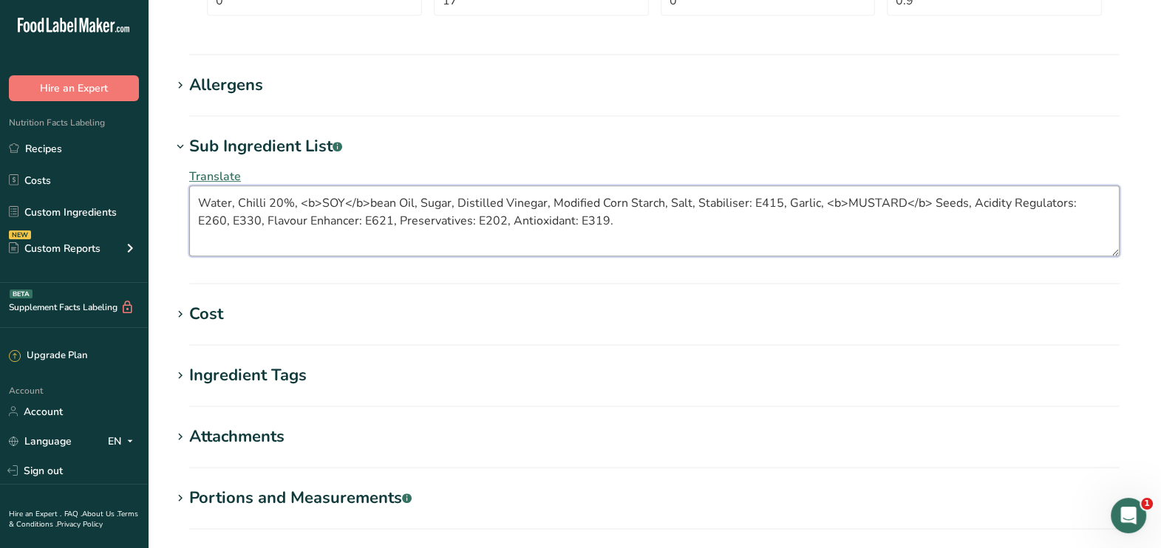
scroll to position [1075, 0]
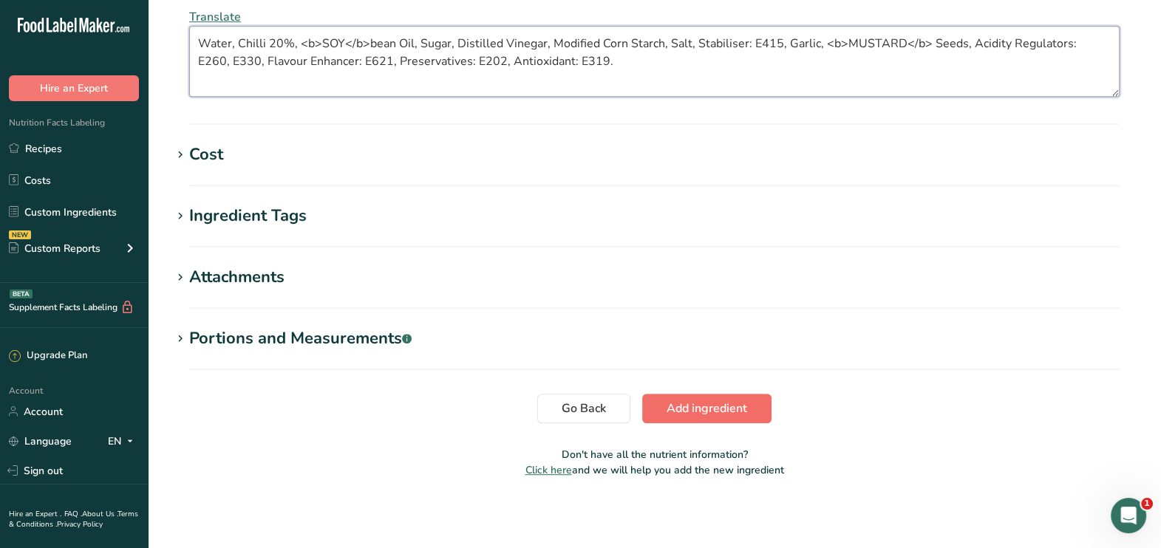
type textarea "Water, Chilli 20%, <b>SOY</b>bean Oil, Sugar, Distilled Vinegar, Modified Corn …"
click at [688, 414] on span "Add ingredient" at bounding box center [707, 409] width 81 height 18
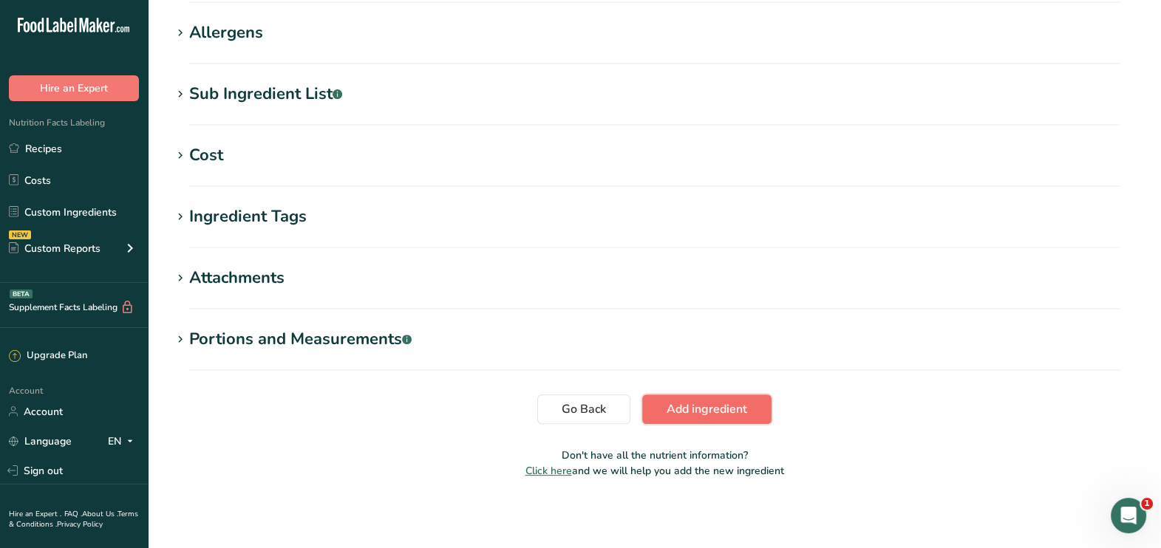
scroll to position [585, 0]
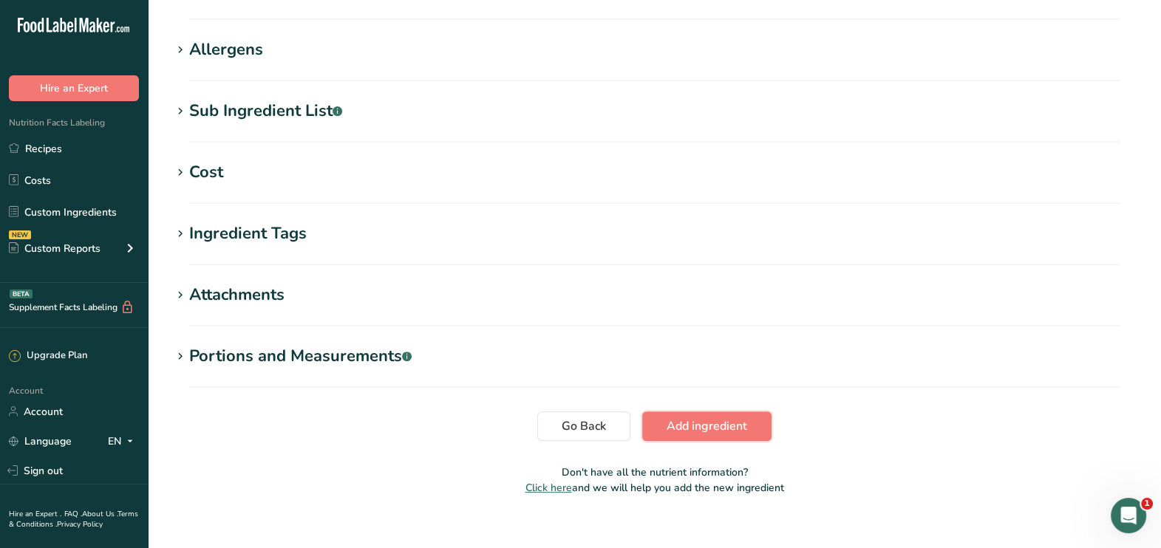
drag, startPoint x: 688, startPoint y: 414, endPoint x: 624, endPoint y: 229, distance: 195.4
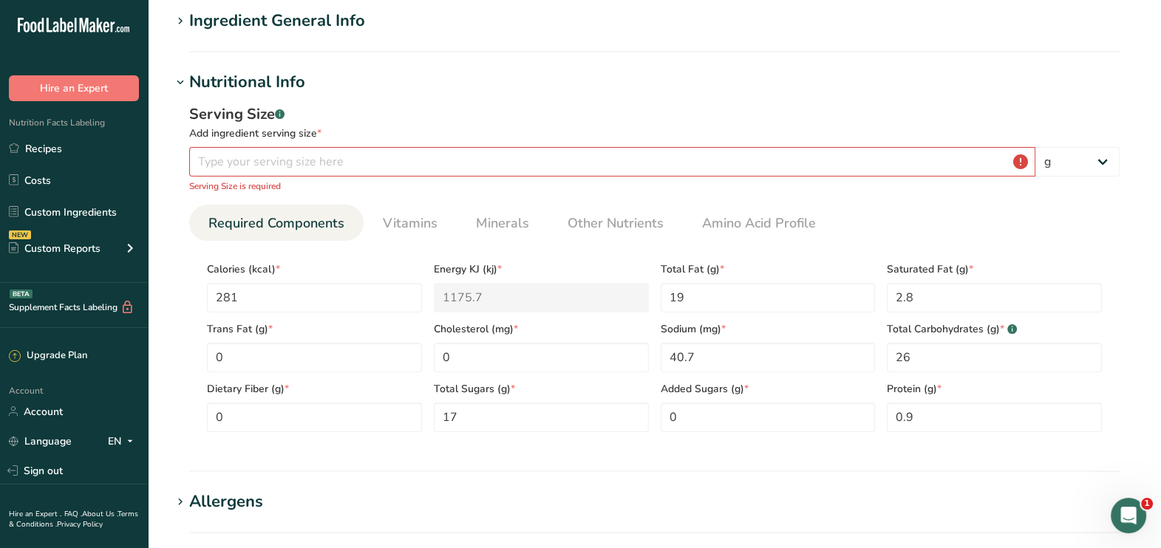
scroll to position [103, 0]
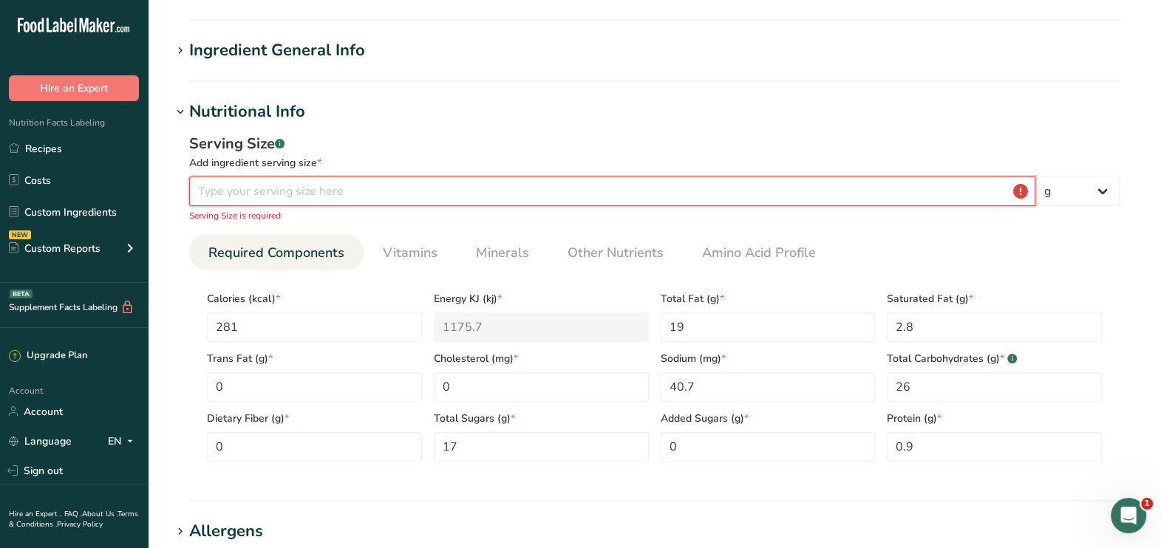
click at [514, 193] on input "number" at bounding box center [612, 192] width 846 height 30
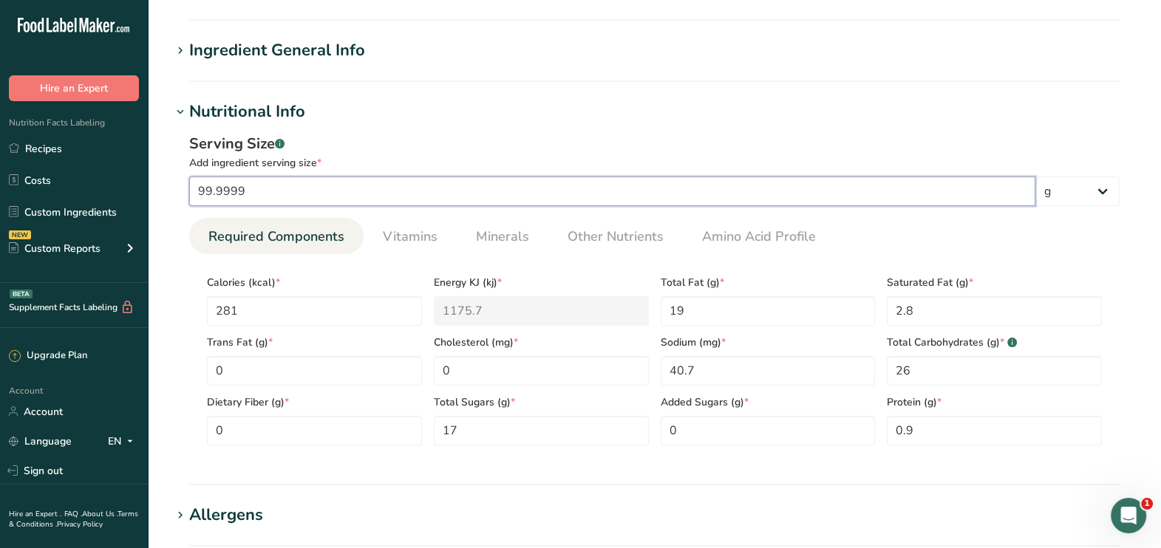
scroll to position [587, 0]
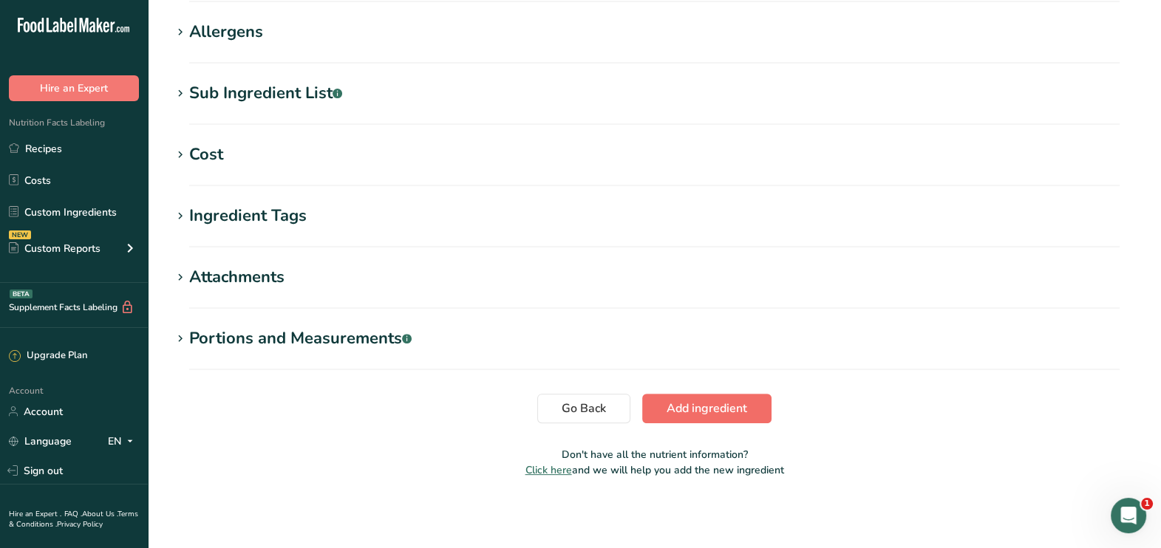
type input "99.9999"
click at [739, 415] on span "Add ingredient" at bounding box center [707, 409] width 81 height 18
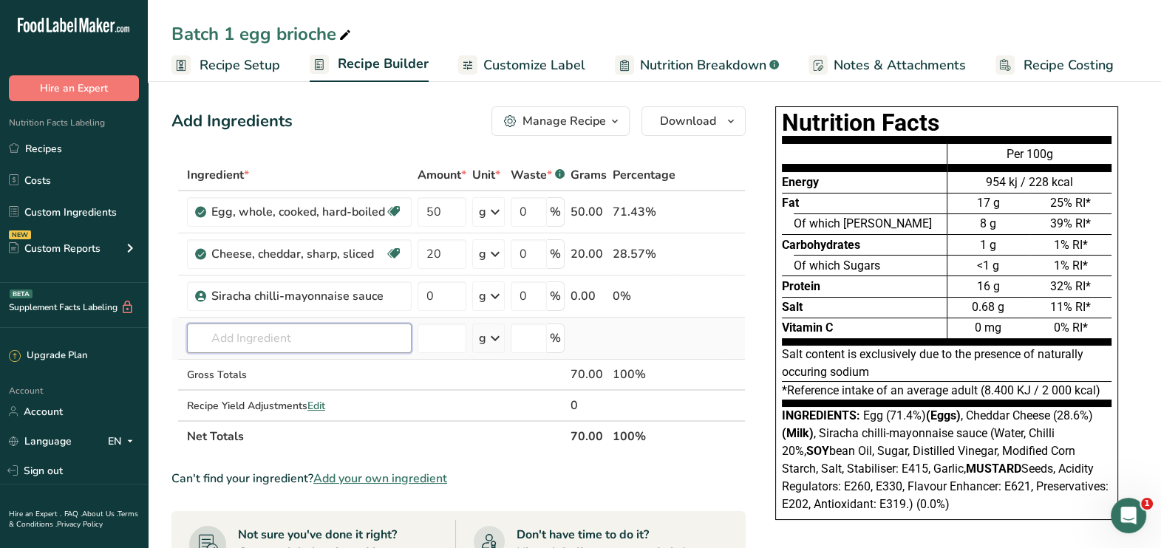
click at [324, 342] on input "text" at bounding box center [299, 339] width 225 height 30
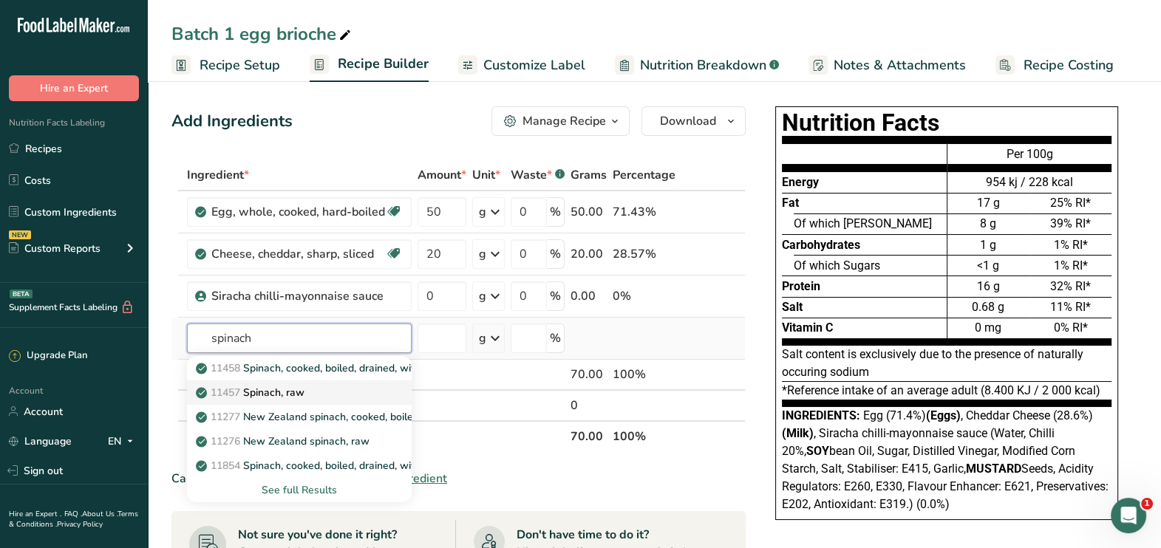
type input "spinach"
click at [283, 388] on p "11457 Spinach, raw" at bounding box center [252, 393] width 106 height 16
type input "Spinach, raw"
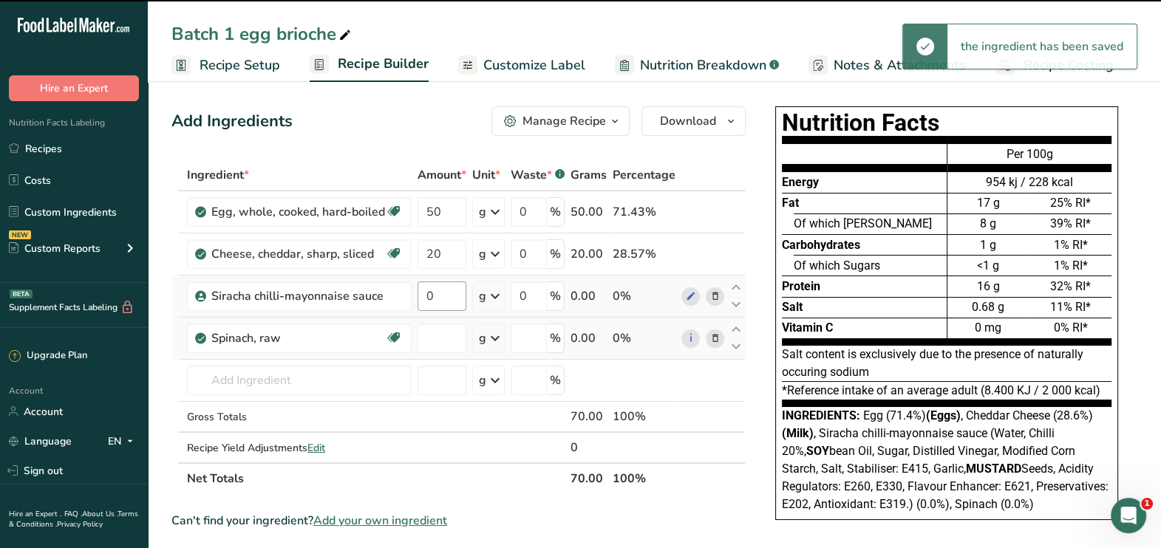
type input "0"
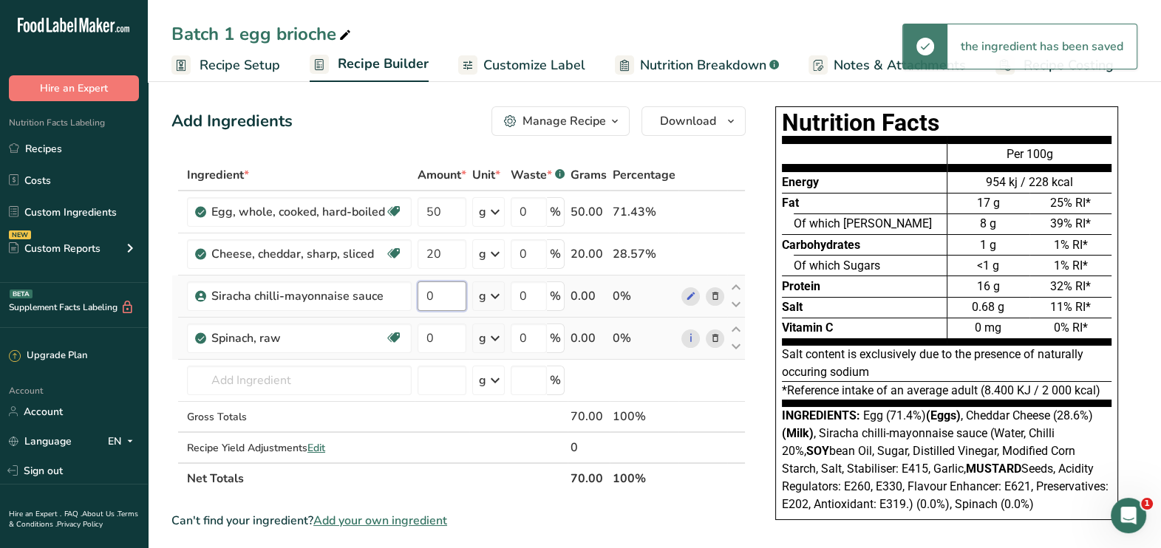
click at [442, 303] on input "0" at bounding box center [442, 297] width 49 height 30
type input "10"
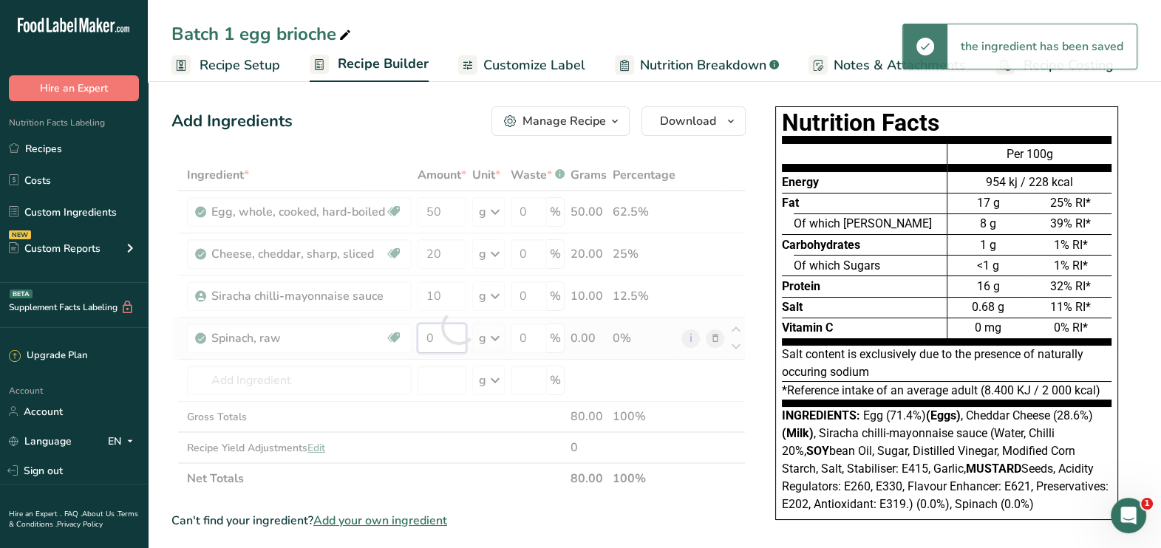
click at [439, 335] on div "Ingredient * Amount * Unit * Waste * .a-a{fill:#347362;}.b-a{fill:#fff;} Grams …" at bounding box center [458, 327] width 574 height 335
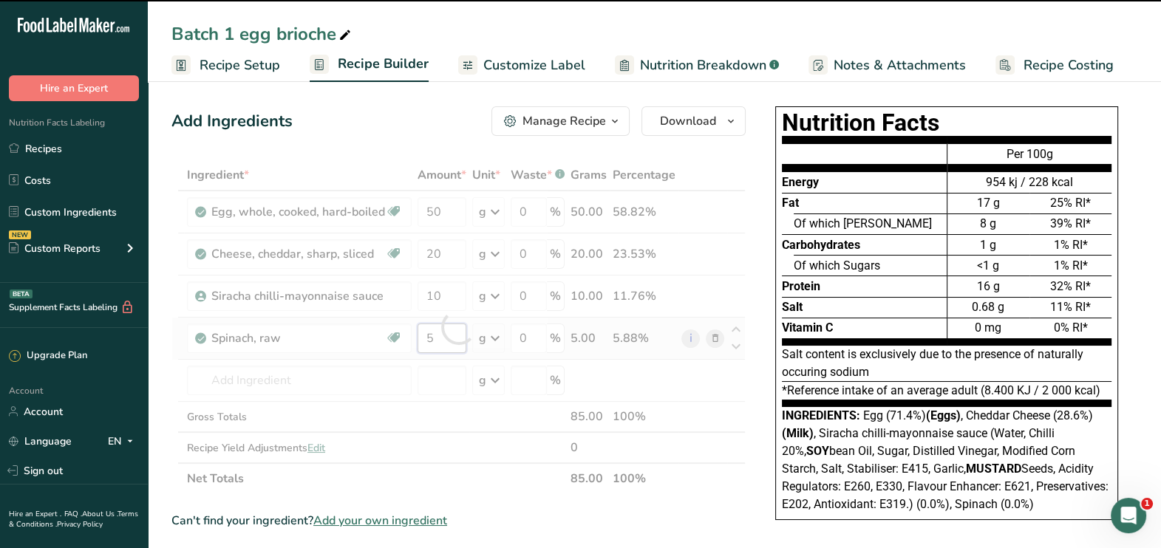
type input "0"
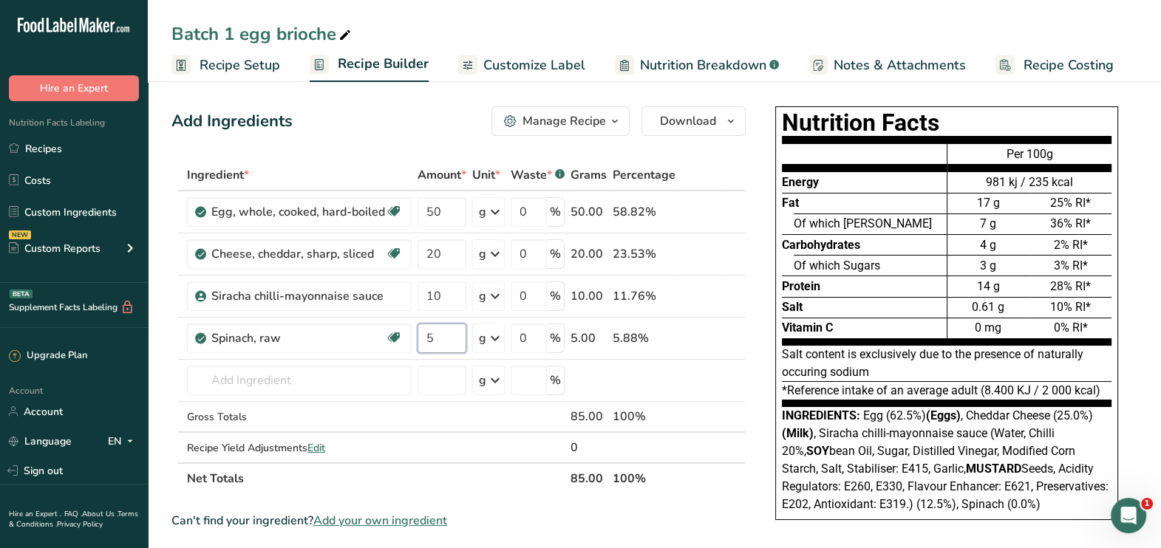
type input "5"
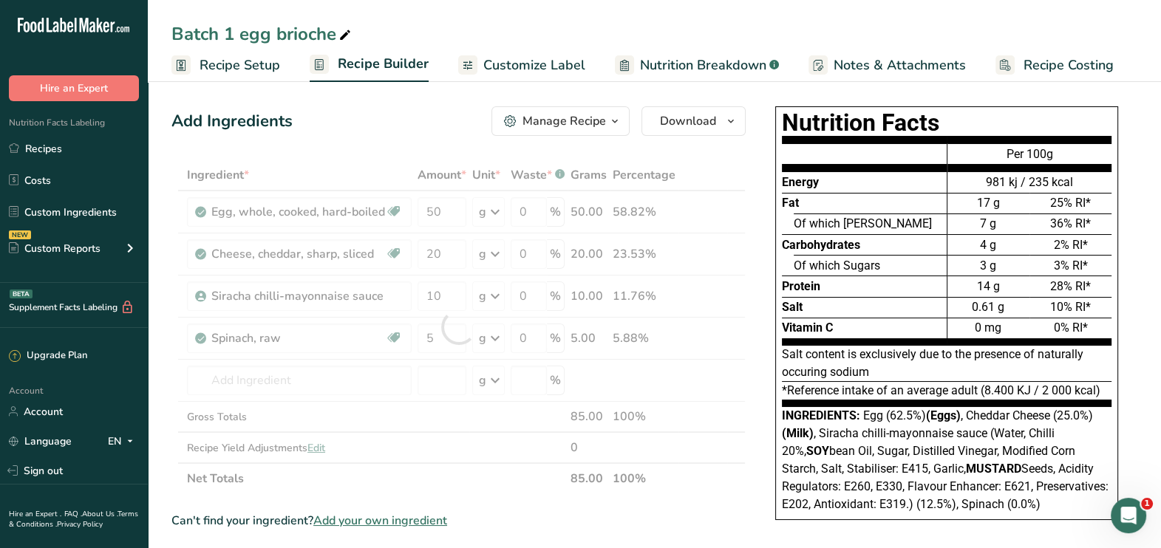
click at [754, 494] on div "Nutrition Facts Energy Fat Of which Saturates Carbohydrates Of which Sugars Pro…" at bounding box center [946, 320] width 384 height 440
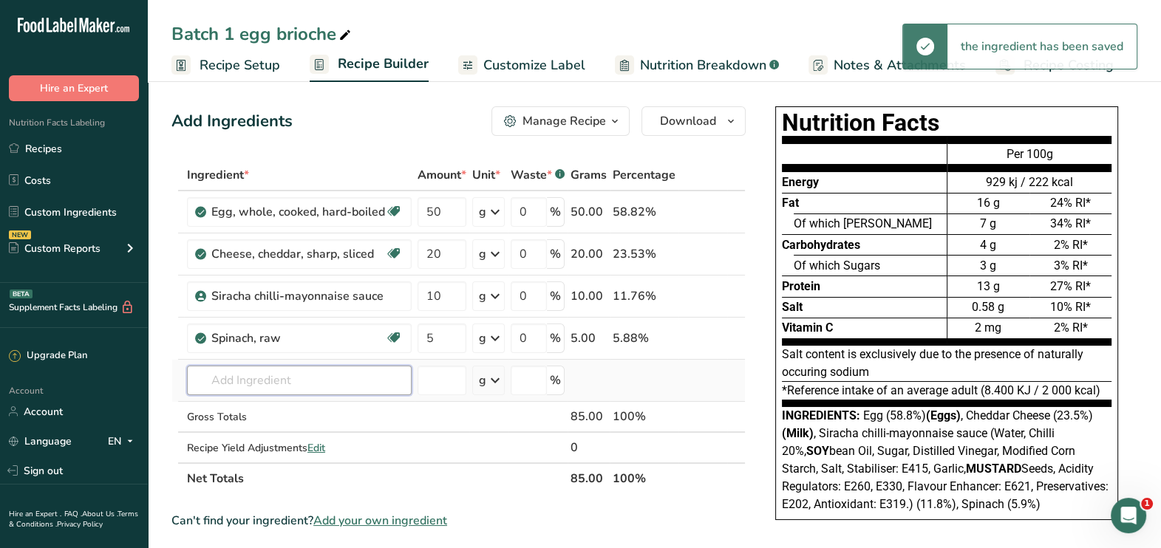
click at [384, 394] on input "text" at bounding box center [299, 381] width 225 height 30
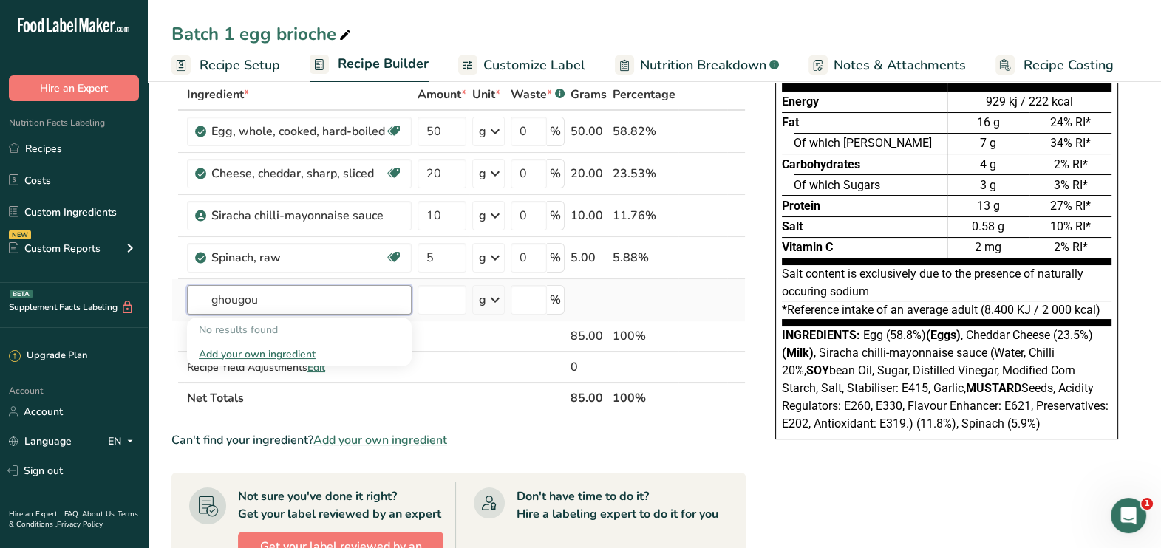
type input "ghougou"
click at [247, 354] on div "Add your own ingredient" at bounding box center [299, 355] width 201 height 16
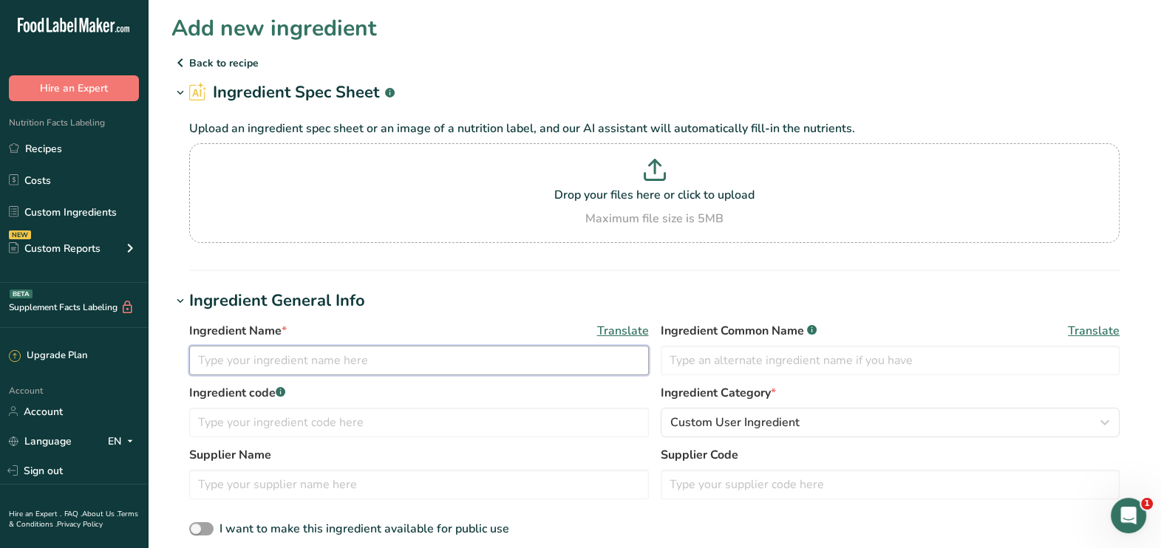
click at [302, 370] on input "text" at bounding box center [419, 361] width 460 height 30
type input "Vegan brioche style burger bun"
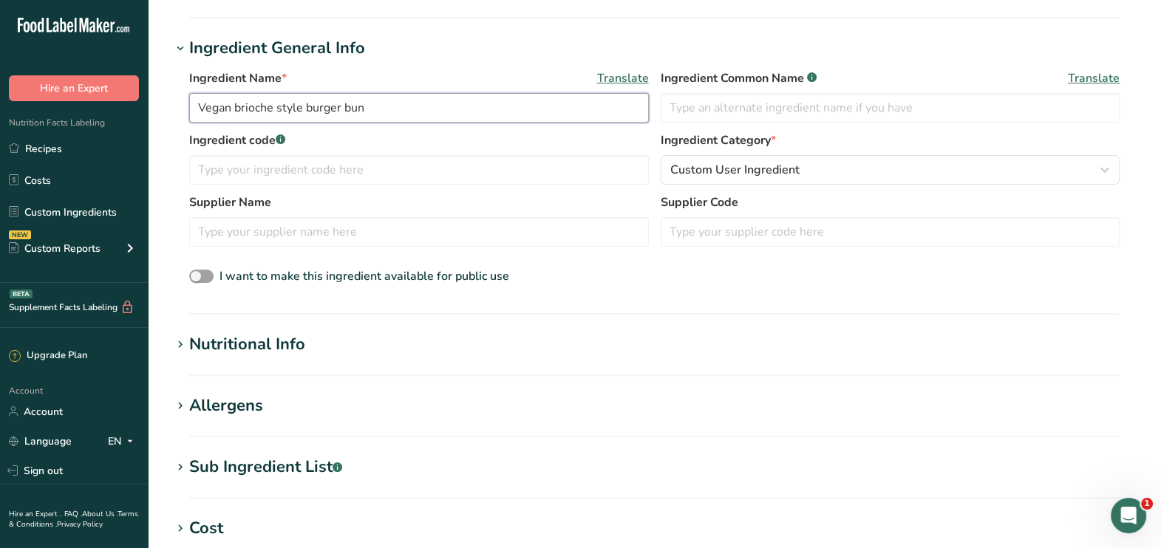
scroll to position [259, 0]
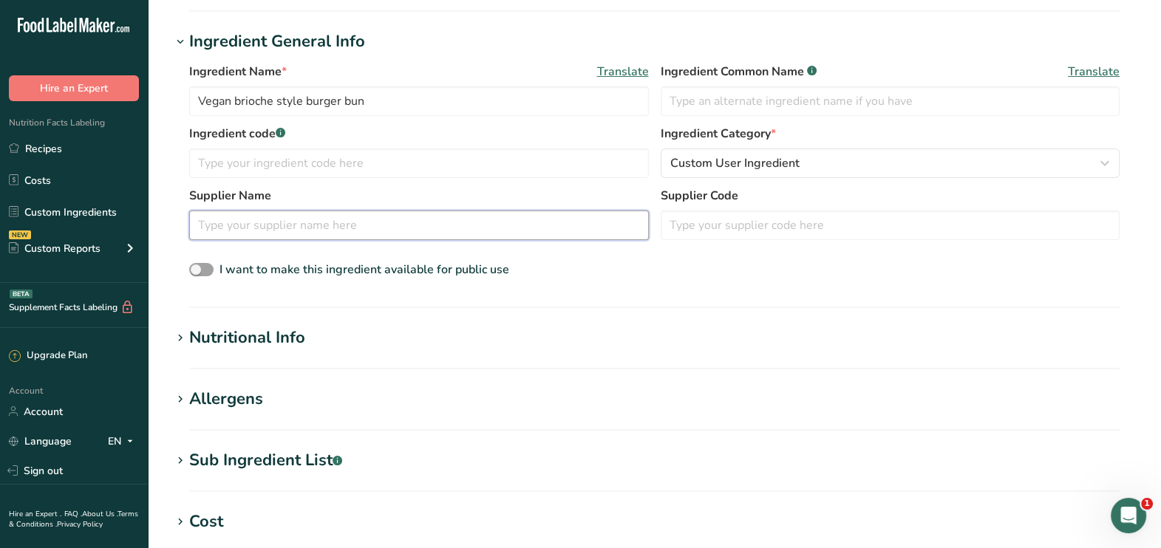
click at [333, 221] on input "text" at bounding box center [419, 226] width 460 height 30
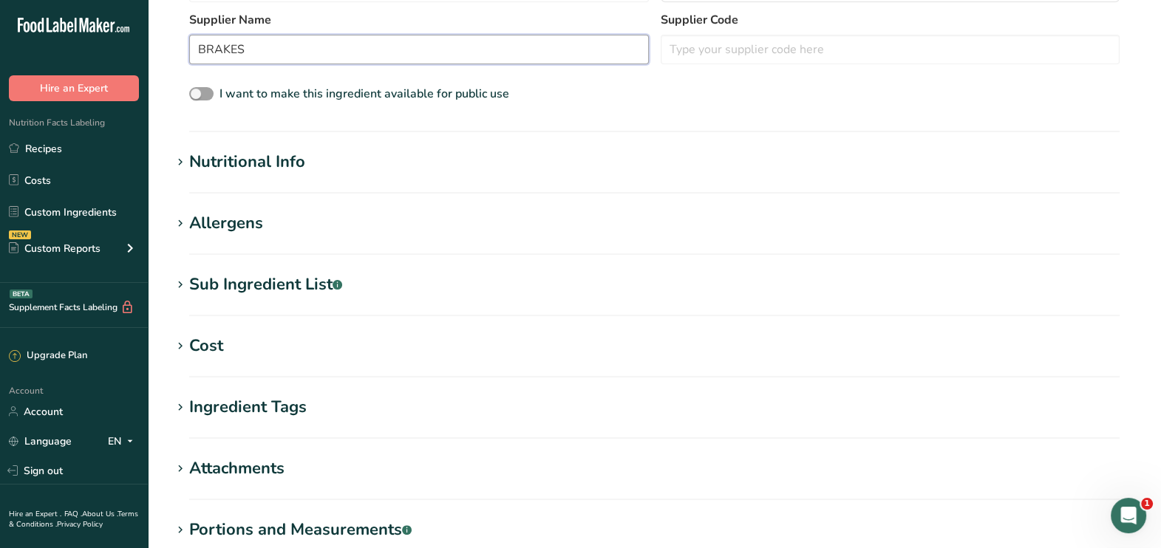
scroll to position [440, 0]
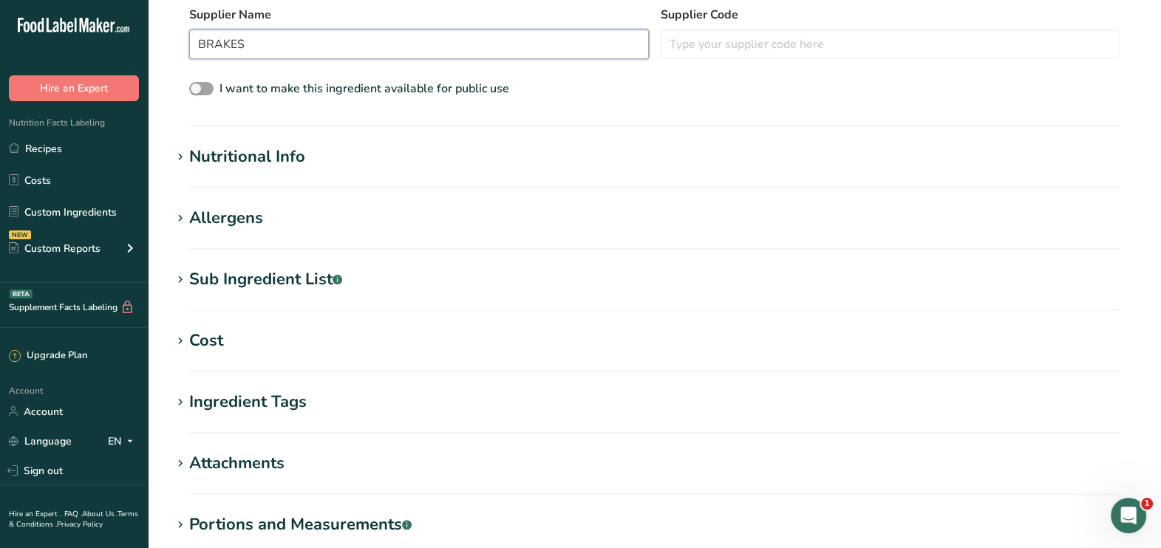
type input "BRAKES"
drag, startPoint x: 351, startPoint y: 177, endPoint x: 298, endPoint y: 159, distance: 56.3
click at [298, 159] on section "Nutritional Info Serving Size .a-a{fill:#347362;}.b-a{fill:#fff;} Add ingredien…" at bounding box center [654, 167] width 966 height 44
click at [298, 159] on div "Nutritional Info" at bounding box center [247, 157] width 116 height 24
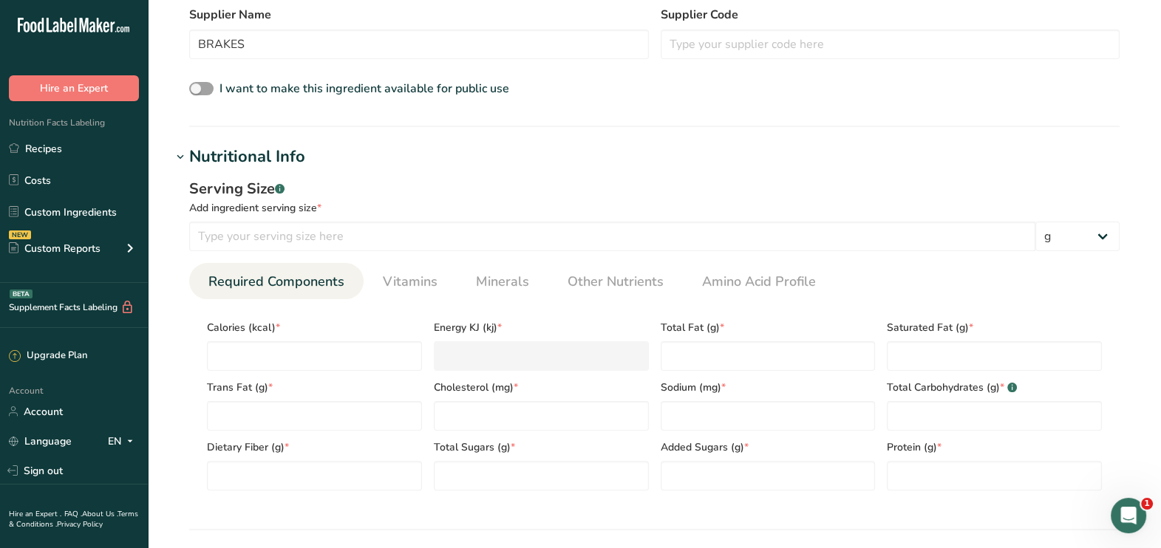
click at [389, 251] on div "Serving Size .a-a{fill:#347362;}.b-a{fill:#fff;} Add ingredient serving size * …" at bounding box center [654, 340] width 966 height 342
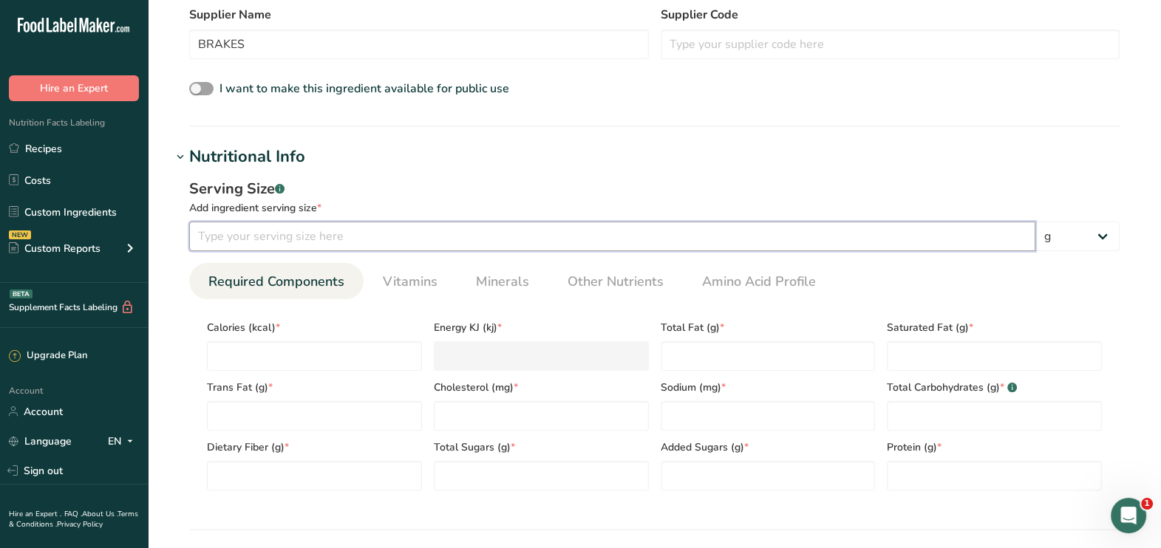
click at [366, 228] on input "number" at bounding box center [612, 237] width 846 height 30
type input "100"
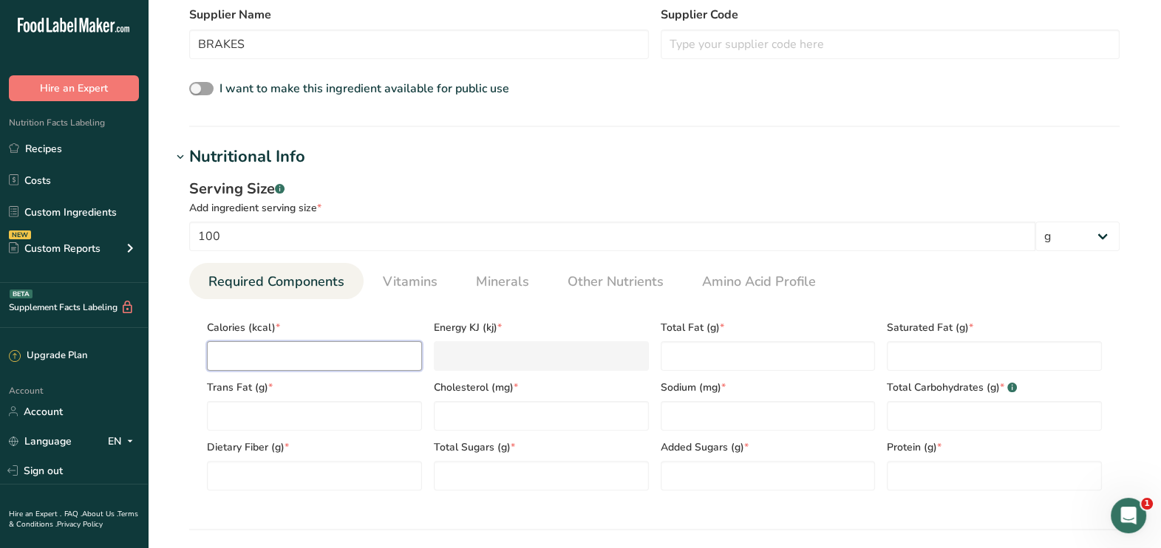
click at [283, 362] on input "number" at bounding box center [314, 356] width 215 height 30
type input "3"
type KJ "12.6"
type input "32"
type KJ "133.9"
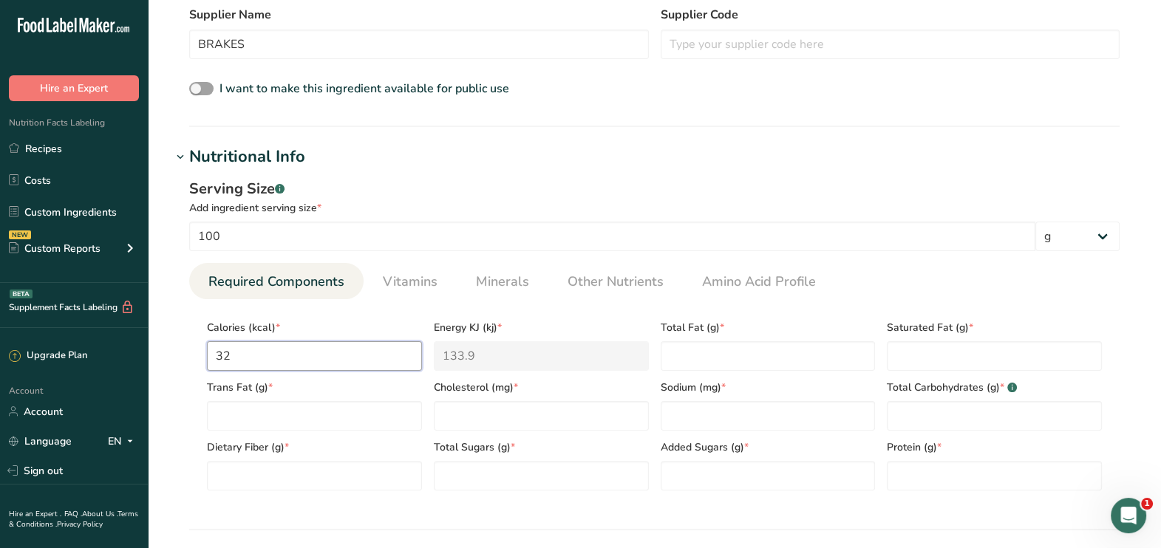
type input "324"
type KJ "1355.6"
type input "324"
click at [726, 351] on Fat "number" at bounding box center [768, 356] width 215 height 30
type Fat "11"
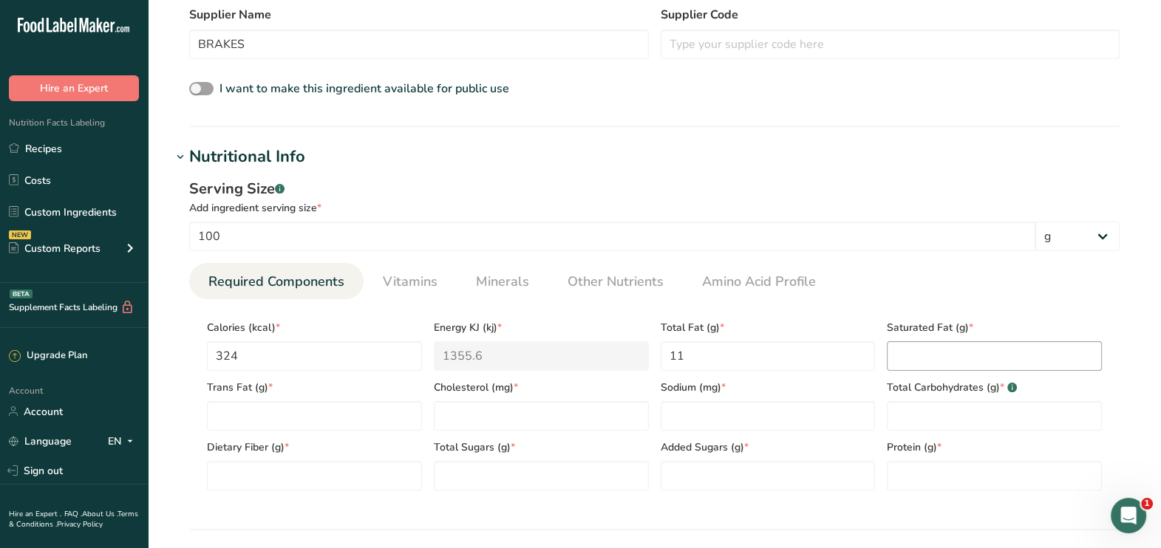
drag, startPoint x: 961, startPoint y: 336, endPoint x: 960, endPoint y: 347, distance: 11.1
click at [960, 347] on div "Saturated Fat (g) *" at bounding box center [994, 341] width 227 height 60
click at [960, 347] on Fat "number" at bounding box center [994, 356] width 215 height 30
type Fat "1"
click at [378, 404] on Fat "number" at bounding box center [314, 416] width 215 height 30
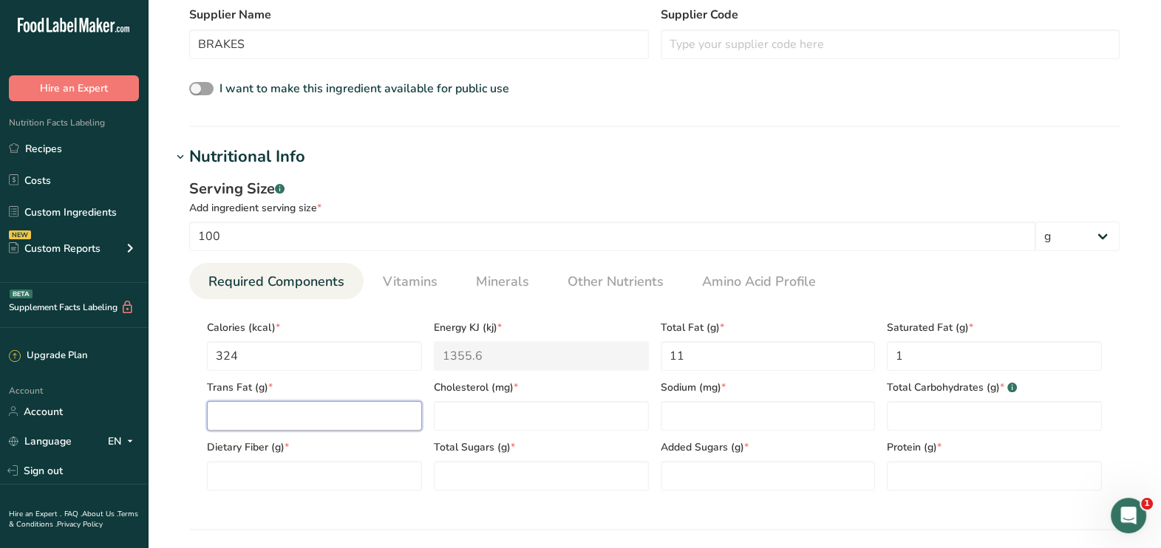
type Fat "0"
click at [497, 414] on input "number" at bounding box center [541, 416] width 215 height 30
type input "0"
click at [741, 414] on input "number" at bounding box center [768, 416] width 215 height 30
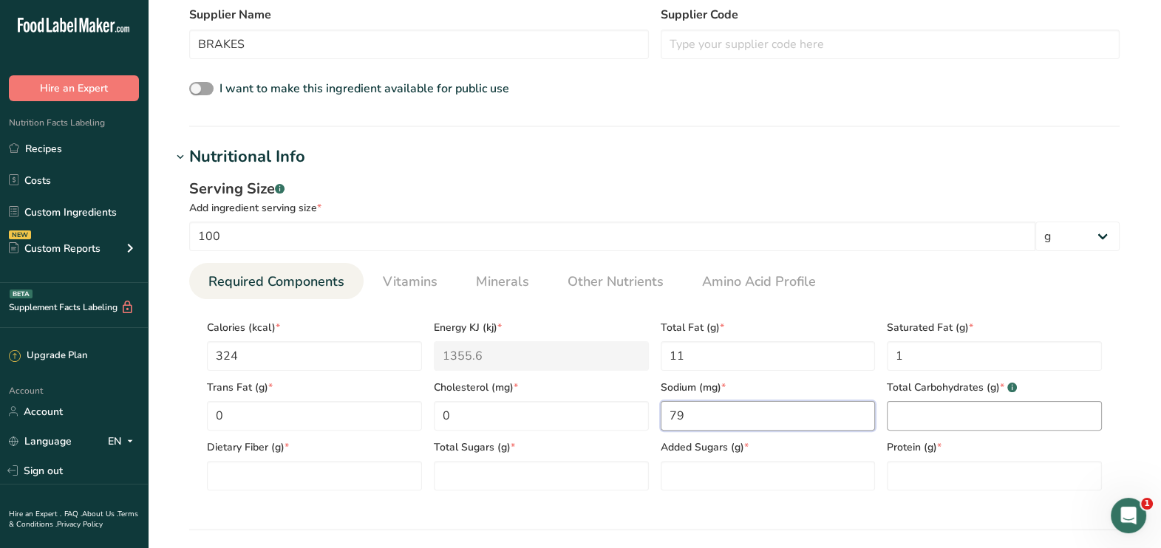
type input "79"
click at [993, 418] on Carbohydrates "number" at bounding box center [994, 416] width 215 height 30
type Carbohydrates "49"
click at [243, 469] on Fiber "number" at bounding box center [314, 476] width 215 height 30
type Fiber "1.8"
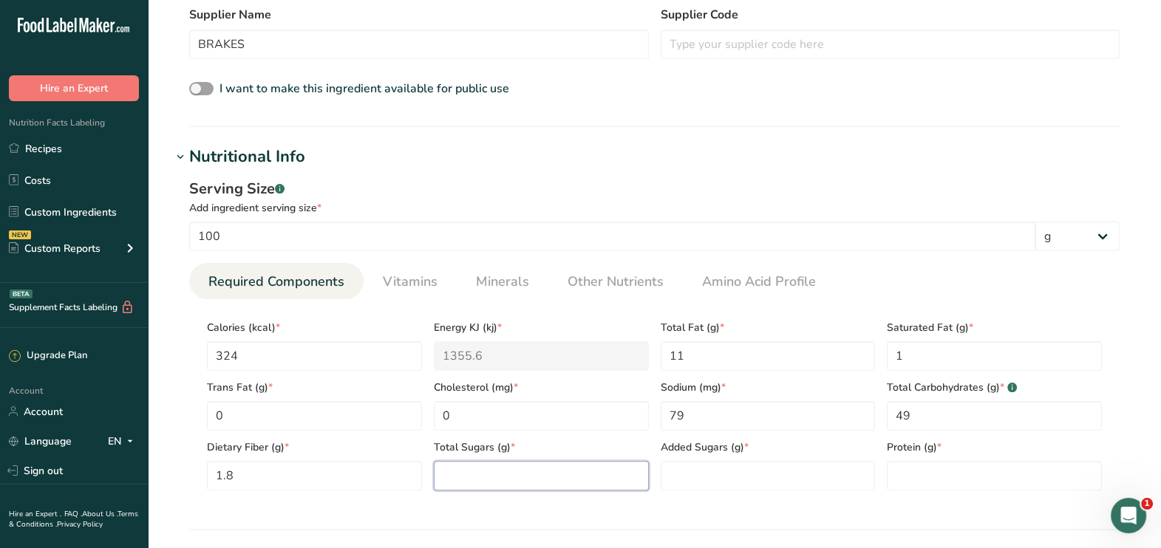
click at [497, 485] on Sugars "number" at bounding box center [541, 476] width 215 height 30
type Sugars "8.7"
click at [687, 477] on Sugars "number" at bounding box center [768, 476] width 215 height 30
type Sugars "0"
click at [1004, 474] on input "number" at bounding box center [994, 476] width 215 height 30
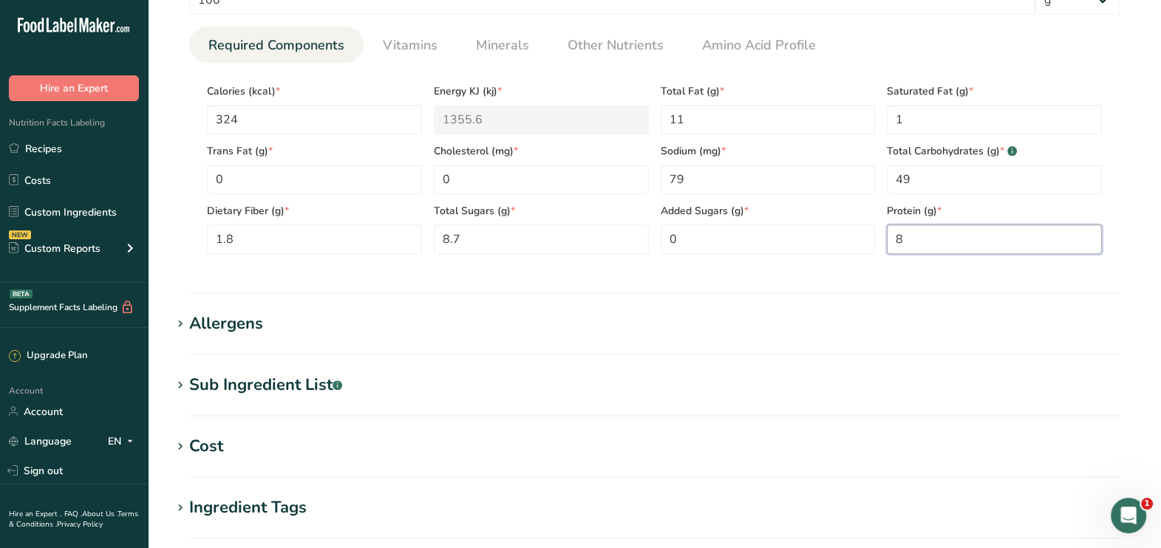
scroll to position [679, 0]
type input "8"
click at [389, 371] on h1 "Sub Ingredient List .a-a{fill:#347362;}.b-a{fill:#fff;}" at bounding box center [654, 383] width 966 height 24
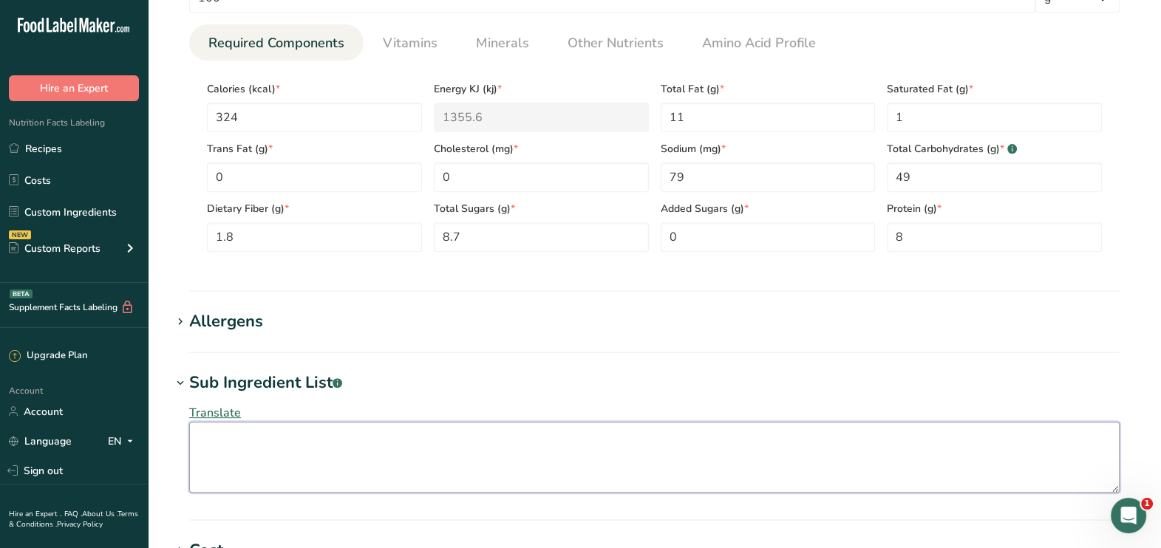
click at [255, 443] on textarea at bounding box center [654, 457] width 930 height 71
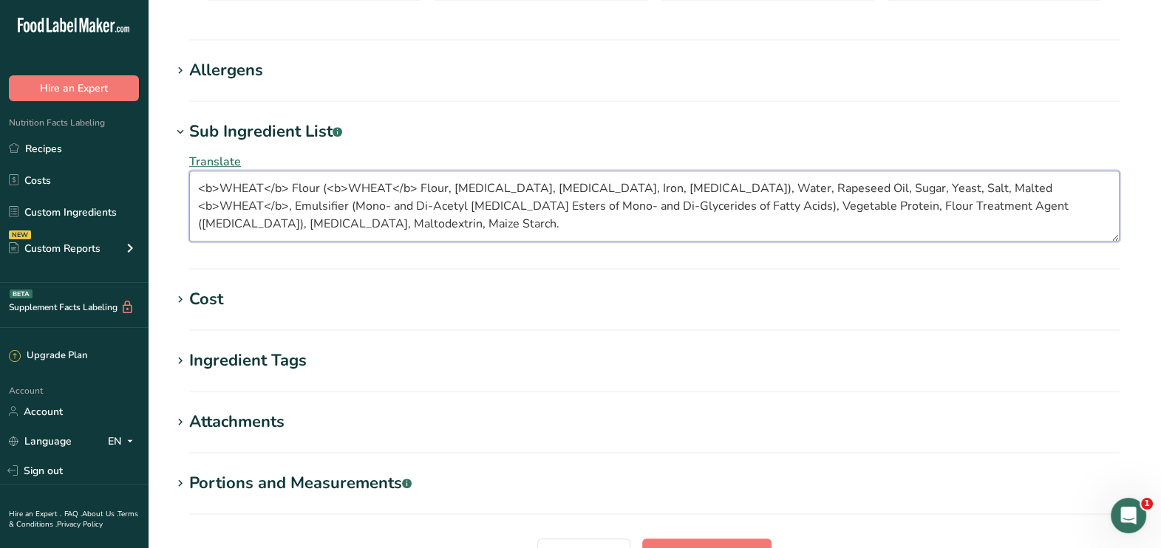
scroll to position [1075, 0]
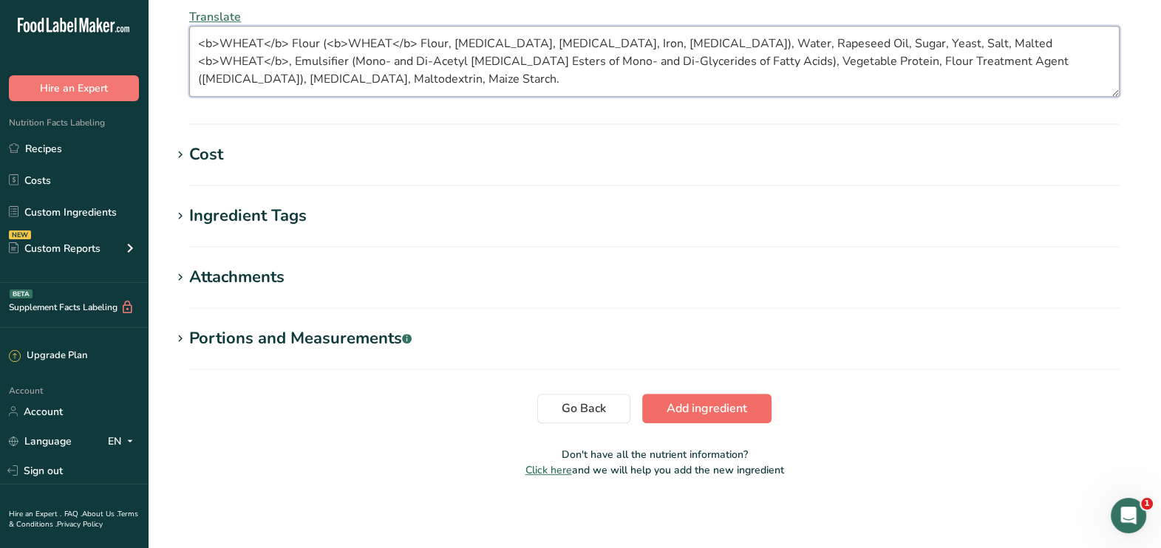
type textarea "<b>WHEAT</b> Flour (<b>WHEAT</b> Flour, [MEDICAL_DATA], [MEDICAL_DATA], Iron, […"
click at [689, 405] on span "Add ingredient" at bounding box center [707, 409] width 81 height 18
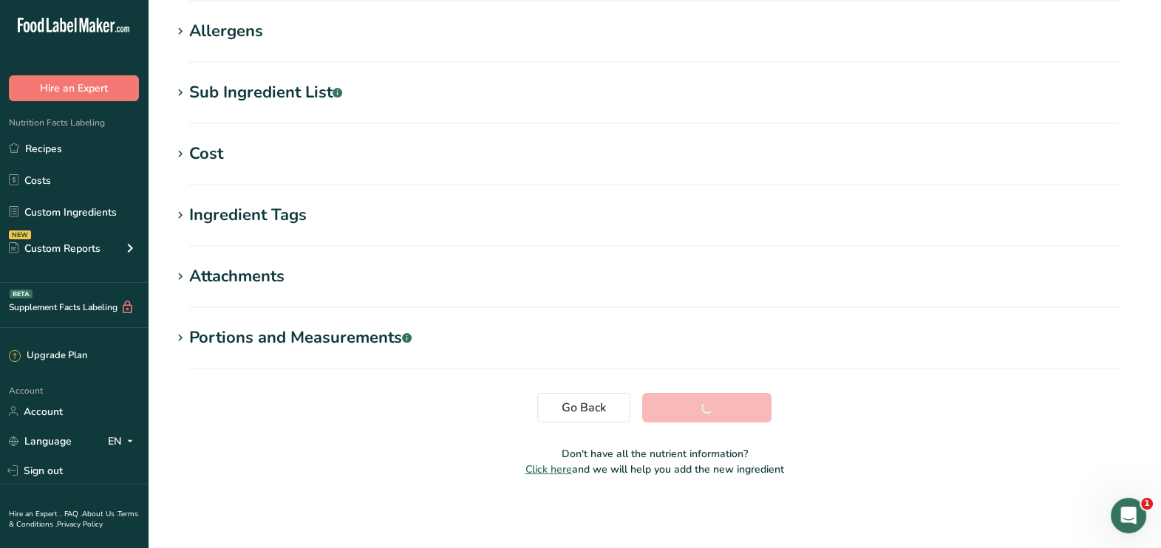
scroll to position [245, 0]
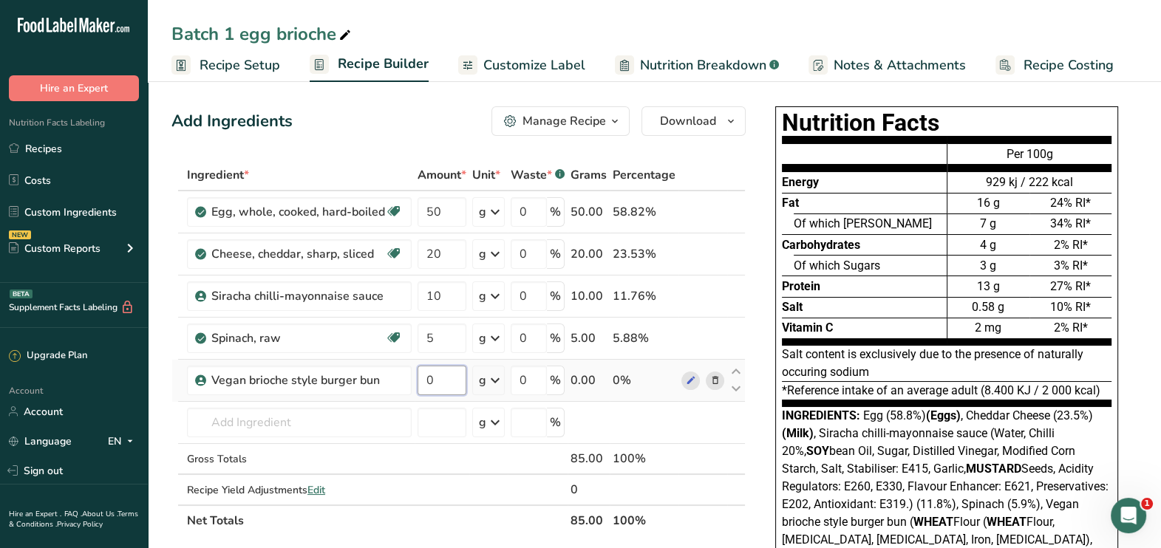
click at [435, 383] on input "0" at bounding box center [442, 381] width 49 height 30
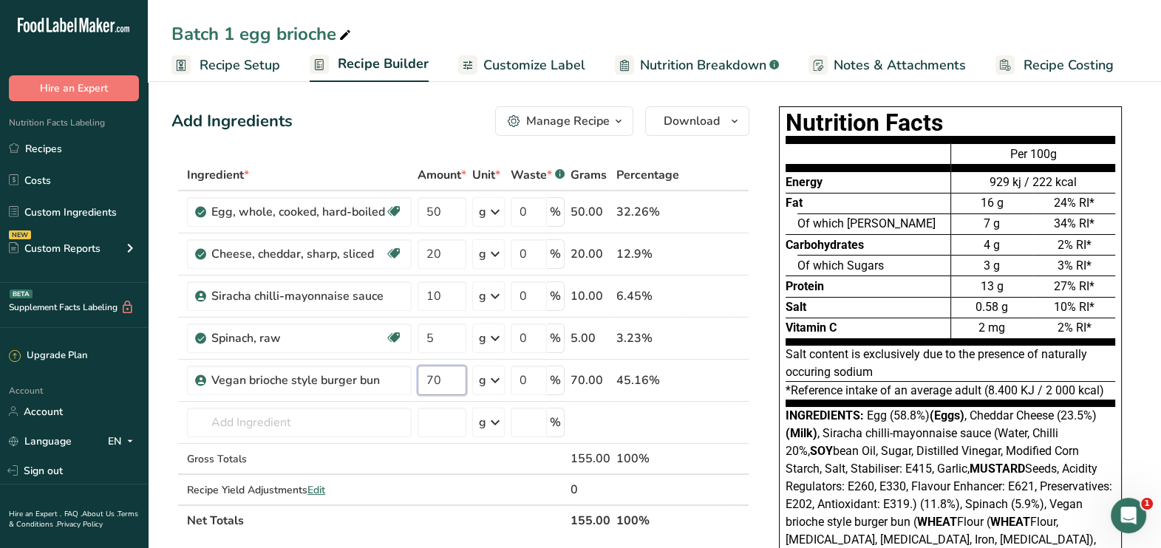
type input "70"
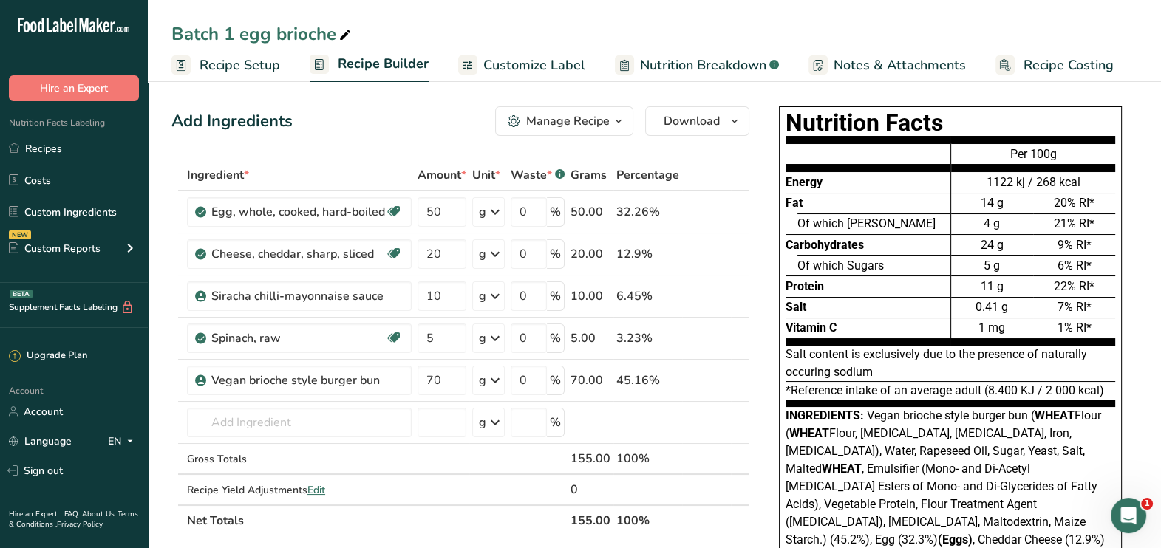
click at [526, 62] on span "Customize Label" at bounding box center [534, 65] width 102 height 20
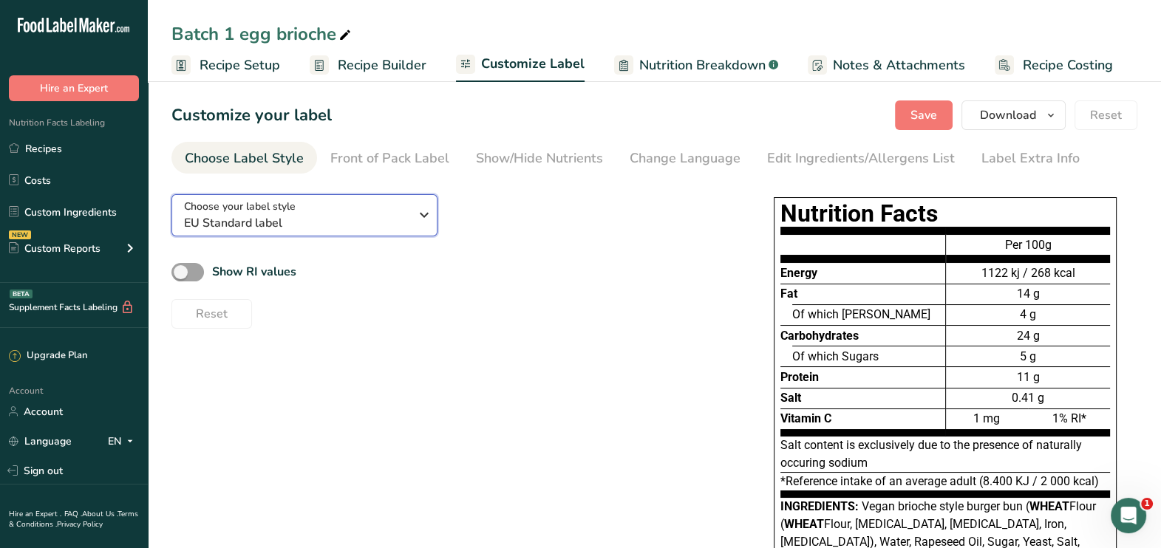
click at [284, 203] on span "Choose your label style" at bounding box center [240, 207] width 112 height 16
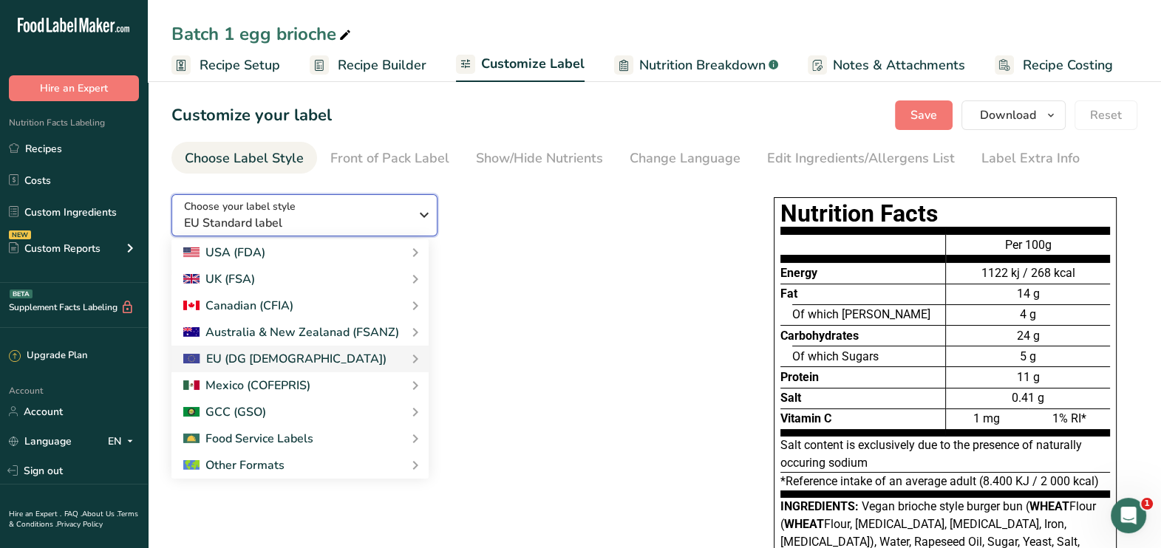
click at [259, 234] on button "Choose your label style EU Standard label" at bounding box center [304, 215] width 266 height 42
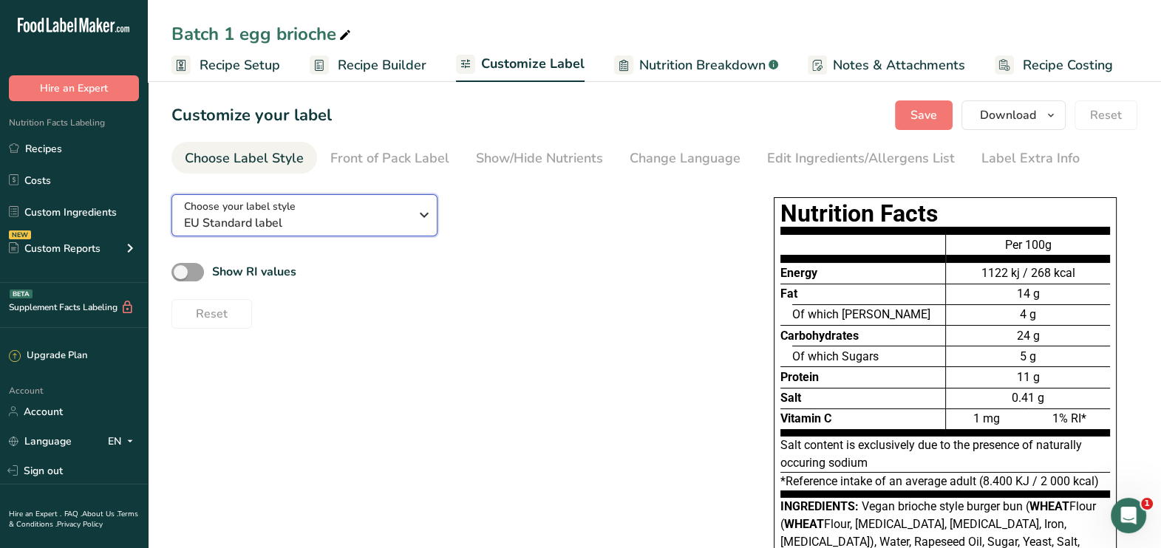
click at [234, 211] on span "Choose your label style" at bounding box center [240, 207] width 112 height 16
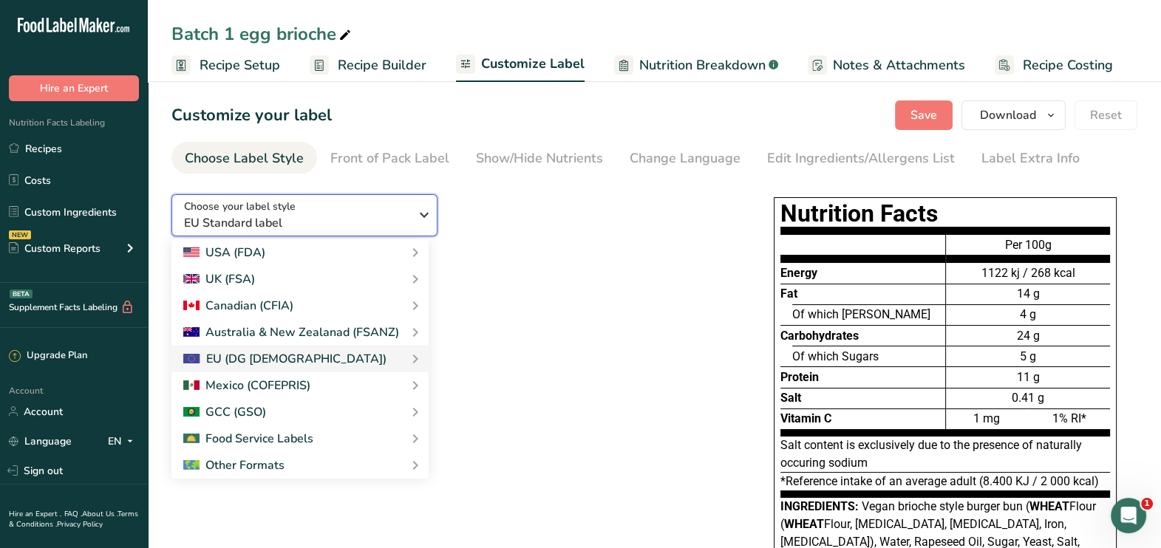
click at [234, 211] on span "Choose your label style" at bounding box center [240, 207] width 112 height 16
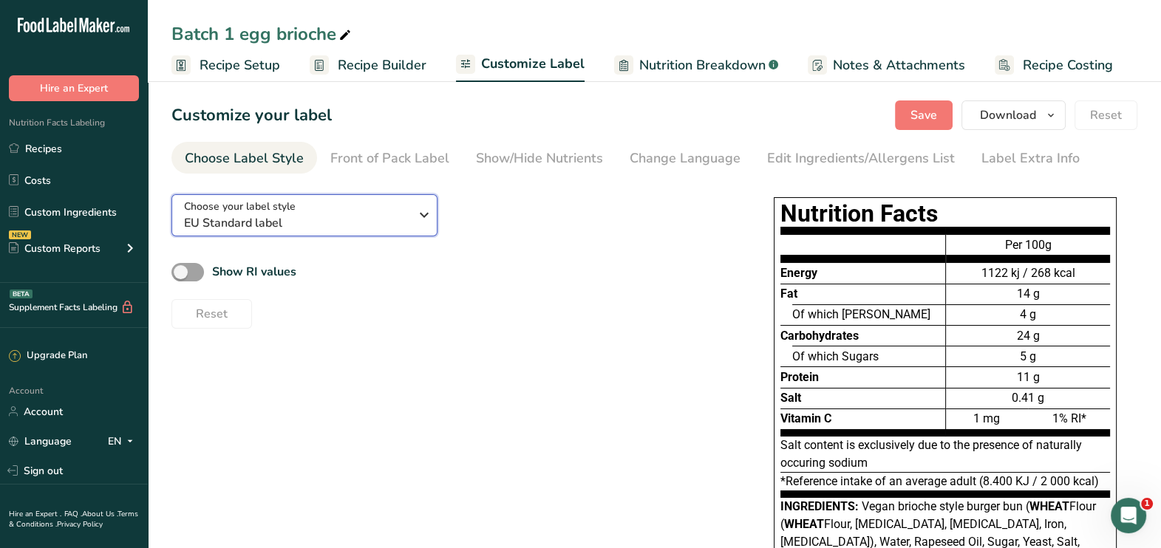
click at [234, 211] on span "Choose your label style" at bounding box center [240, 207] width 112 height 16
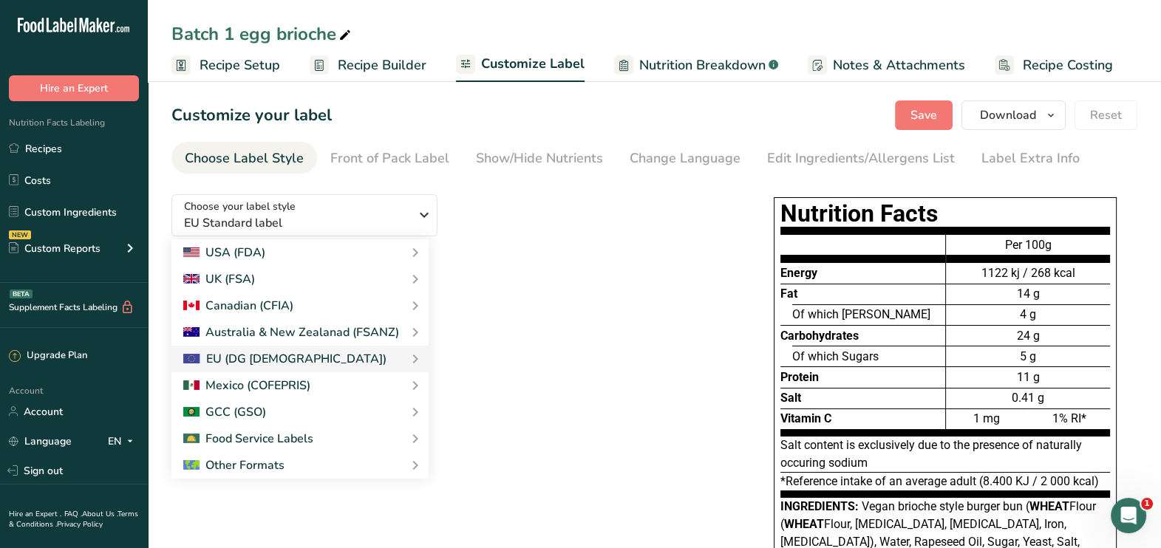
click at [485, 304] on div "Reset" at bounding box center [450, 310] width 558 height 35
click at [390, 211] on div "Choose your label style EU Standard label" at bounding box center [296, 215] width 225 height 33
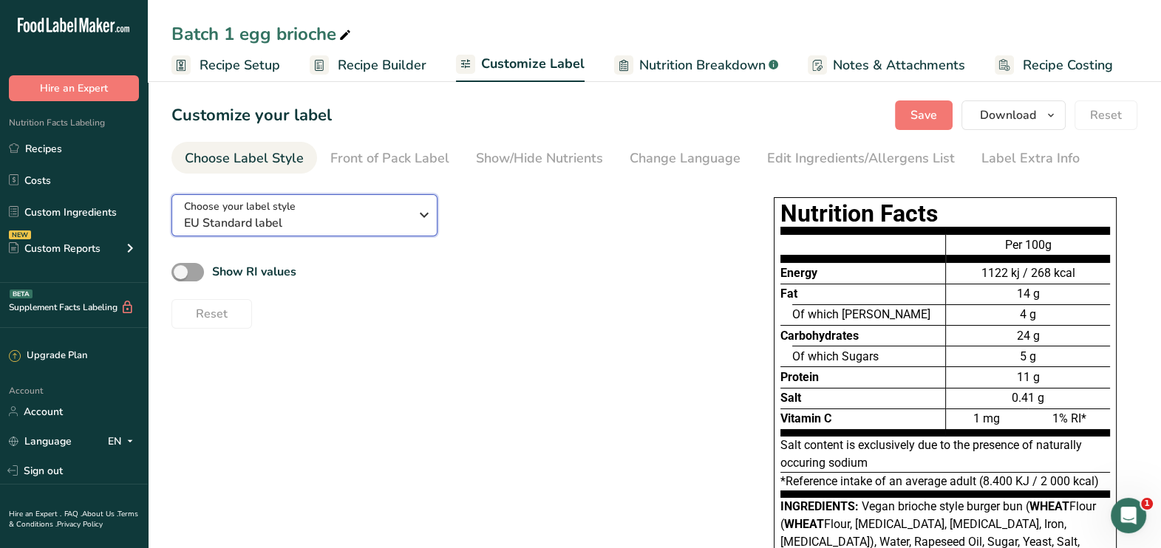
click at [390, 211] on div "Choose your label style EU Standard label" at bounding box center [296, 215] width 225 height 33
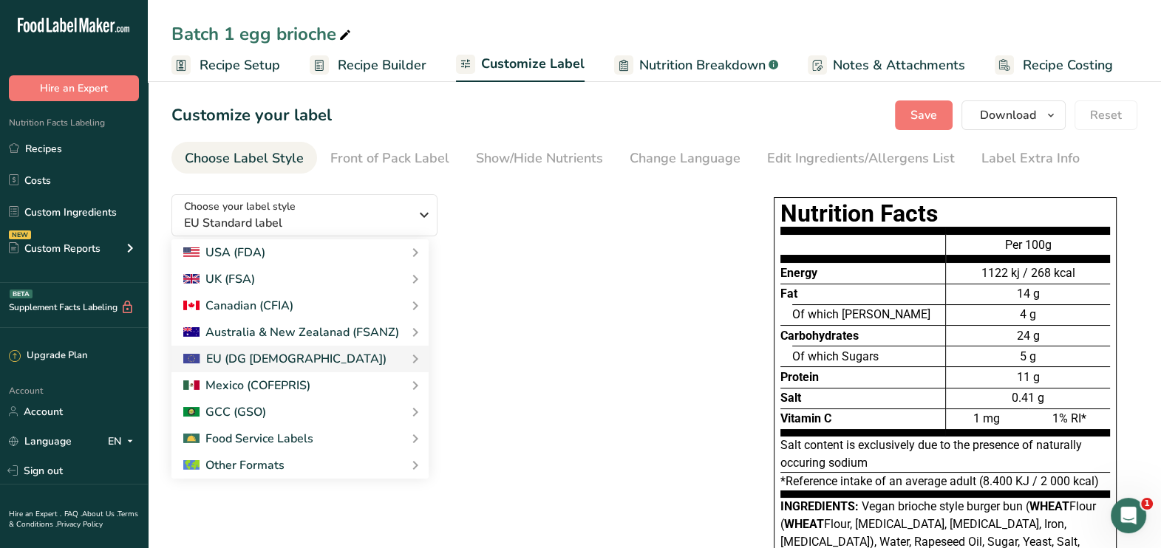
click at [587, 358] on div "Choose your label style EU Standard label USA (FDA) Standard FDA label Tabular …" at bounding box center [654, 474] width 966 height 582
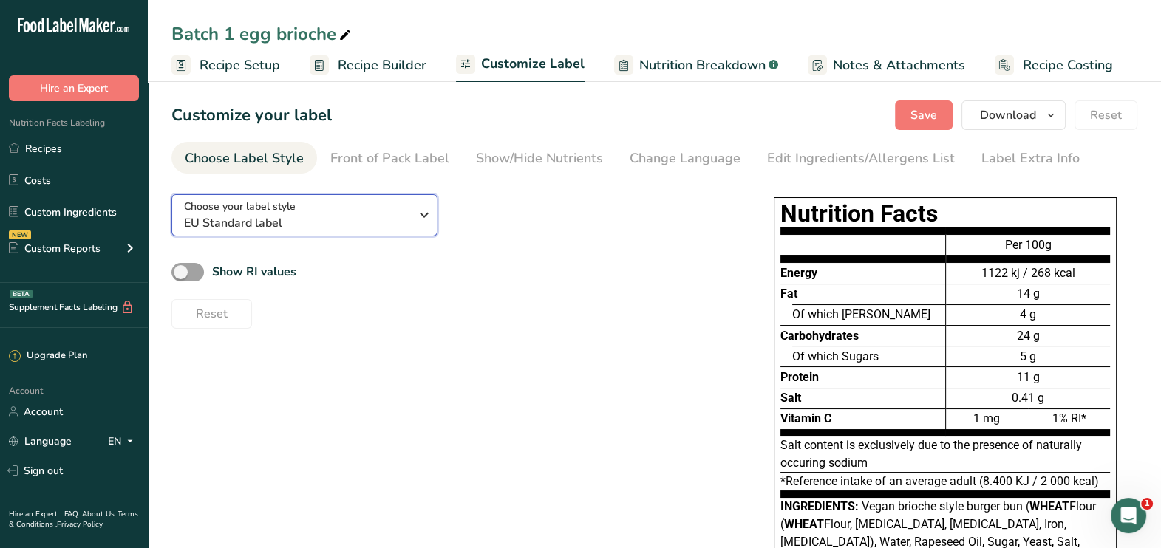
click at [351, 218] on span "EU Standard label" at bounding box center [296, 223] width 225 height 18
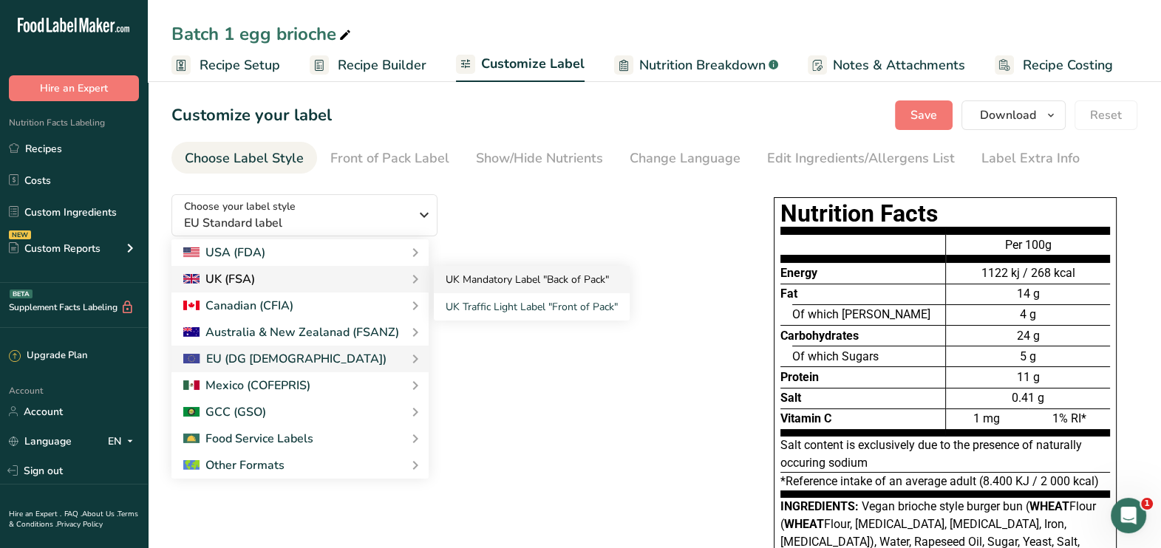
click at [504, 273] on link "UK Mandatory Label "Back of Pack"" at bounding box center [532, 279] width 196 height 27
checkbox input "true"
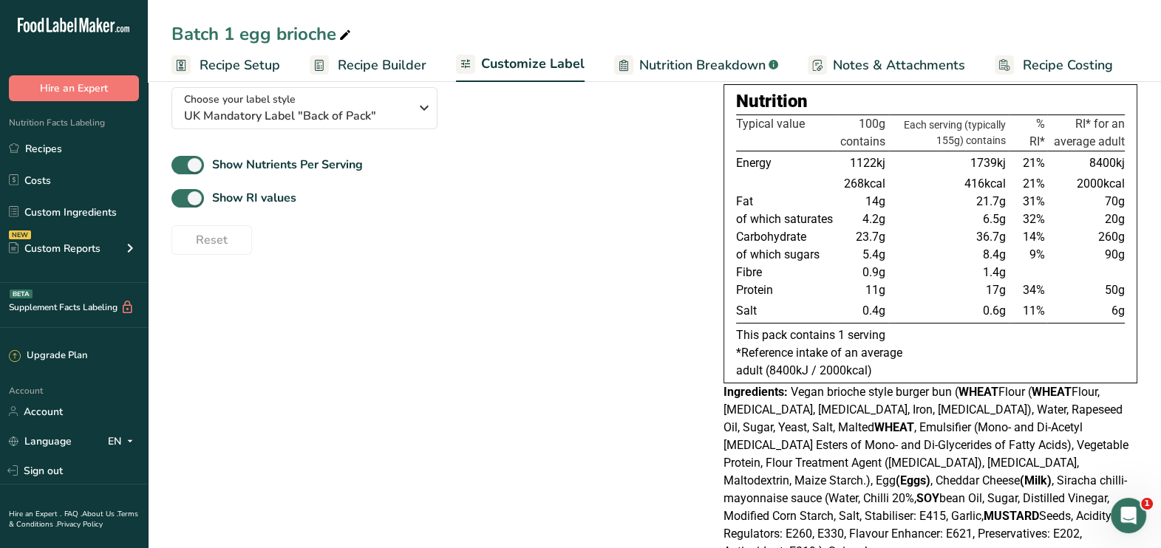
scroll to position [97, 0]
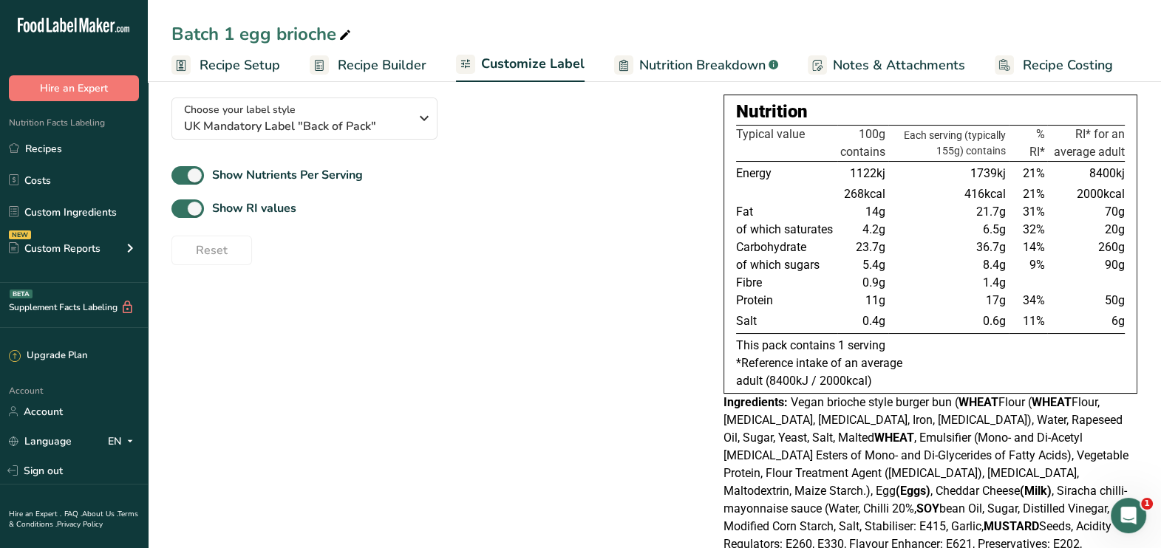
click at [375, 72] on span "Recipe Builder" at bounding box center [382, 65] width 89 height 20
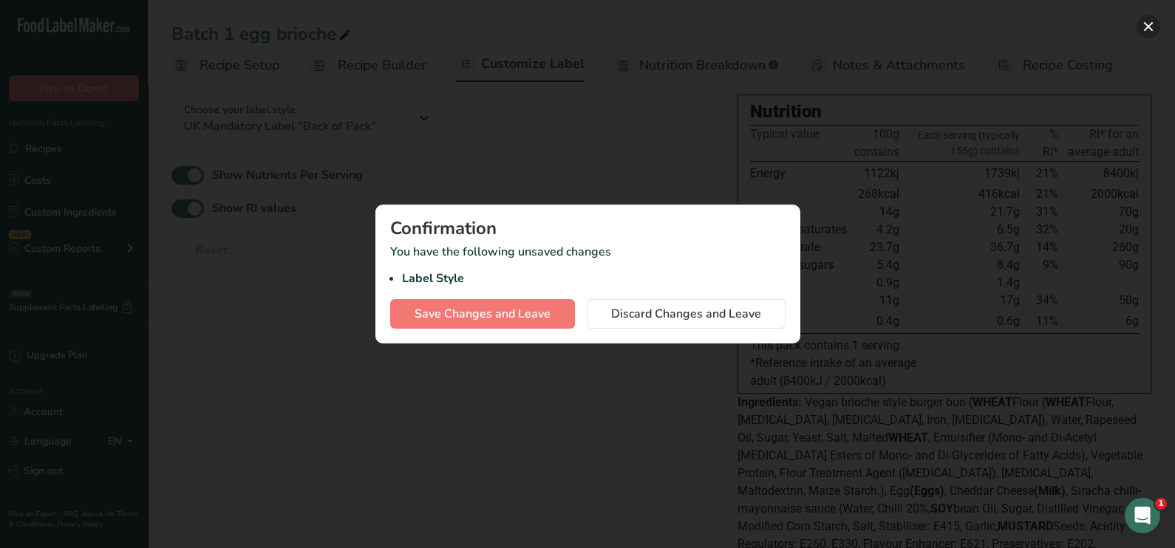
click at [1145, 20] on button "button" at bounding box center [1149, 27] width 24 height 24
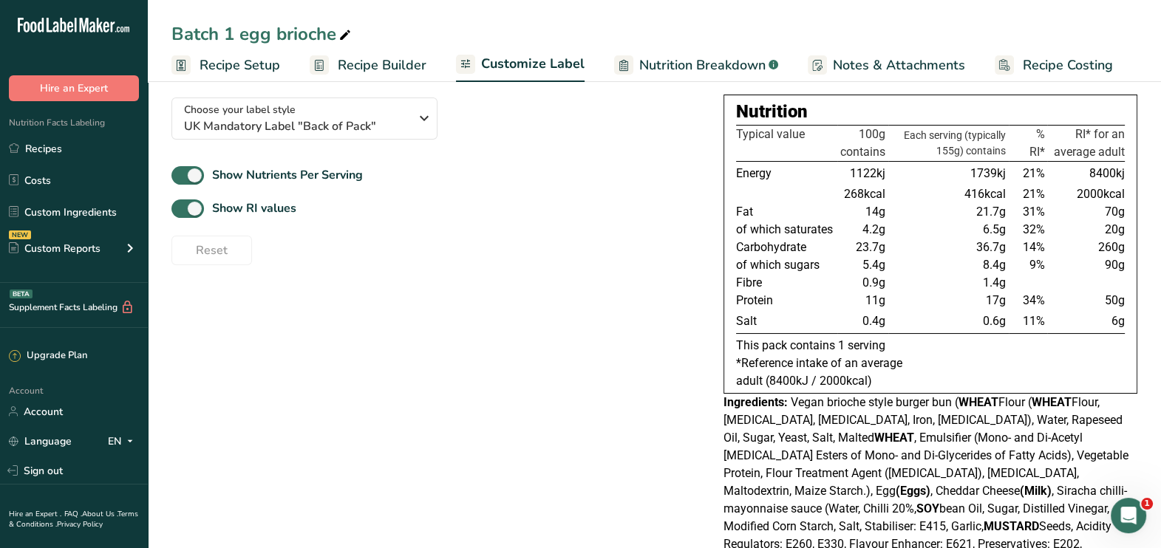
click at [678, 64] on span "Nutrition Breakdown" at bounding box center [702, 65] width 126 height 20
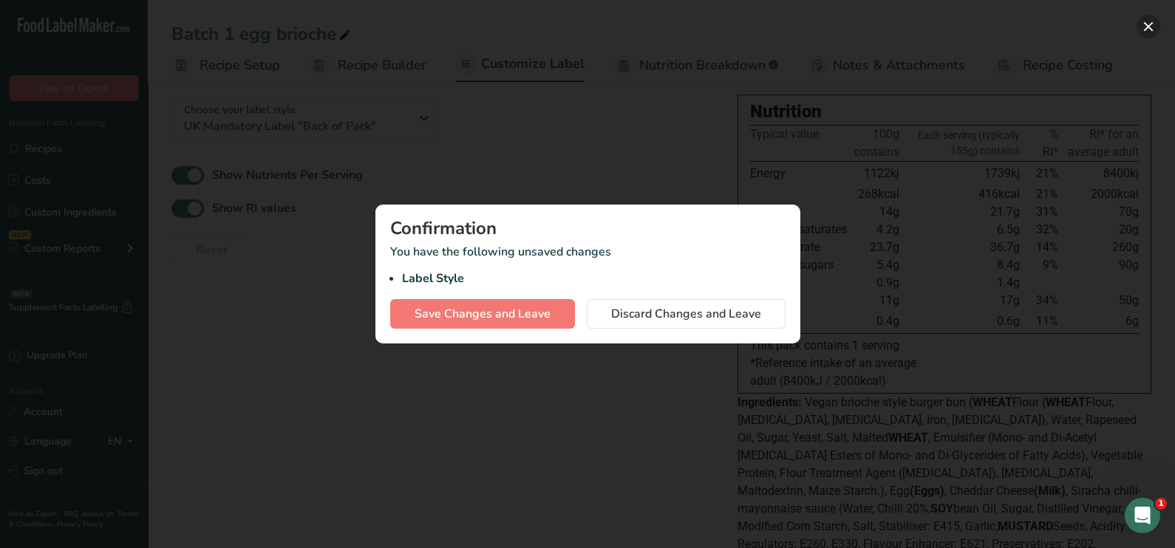
click at [1142, 21] on button "button" at bounding box center [1149, 27] width 24 height 24
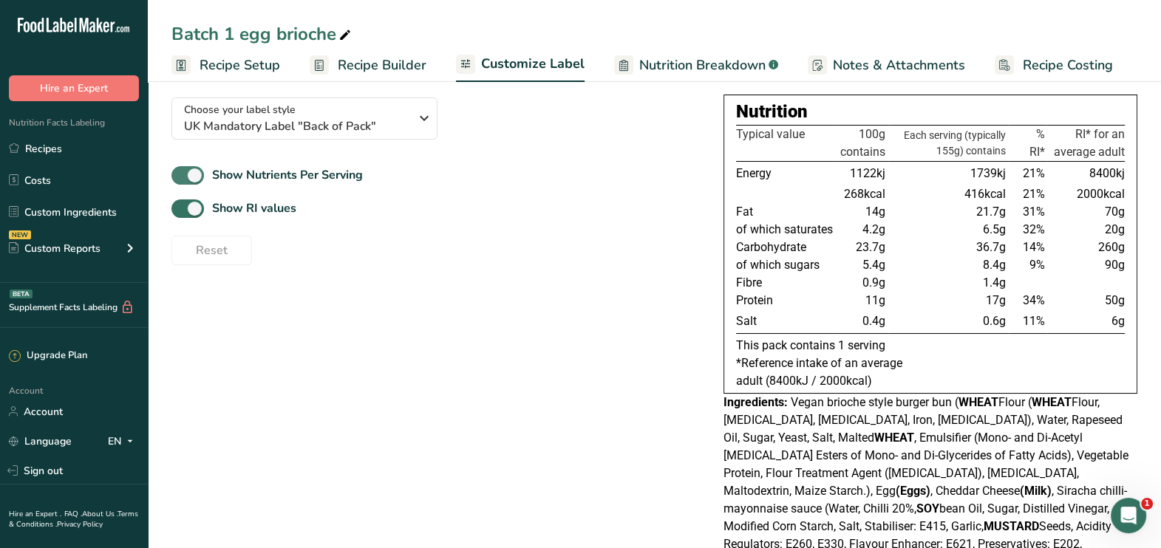
scroll to position [0, 0]
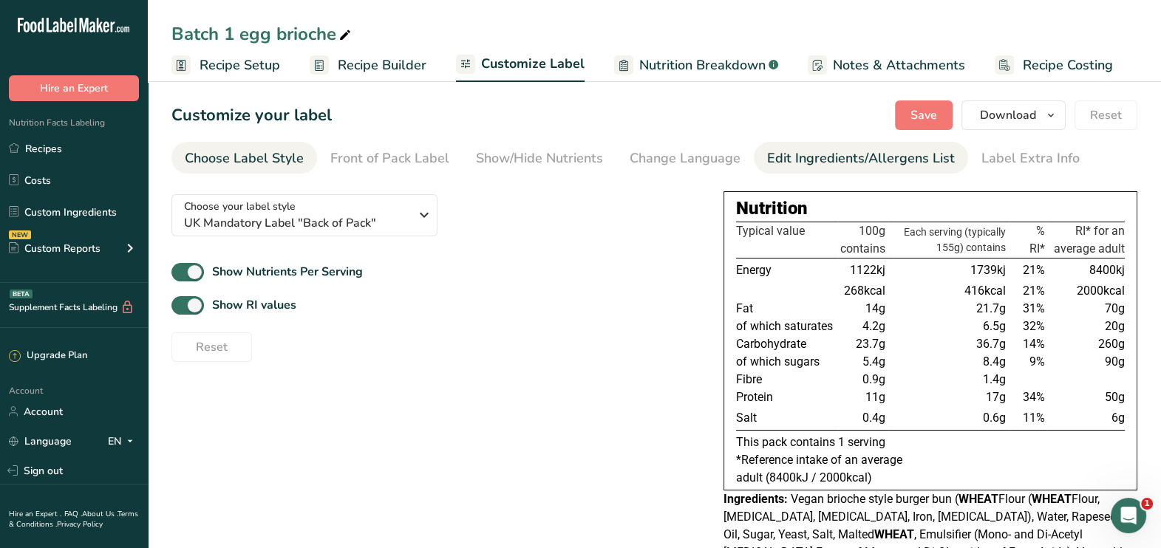
click at [778, 148] on link "Edit Ingredients/Allergens List" at bounding box center [861, 158] width 188 height 33
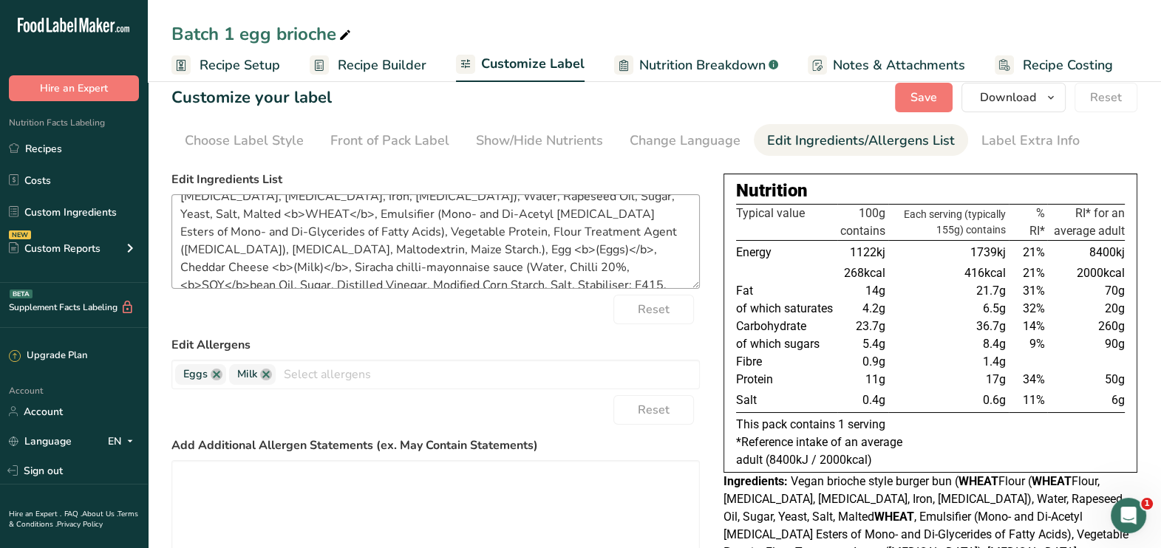
scroll to position [33, 0]
click at [633, 249] on textarea "Vegan brioche style burger bun (<b>WHEAT</b> Flour (<b>WHEAT</b> Flour, [MEDICA…" at bounding box center [435, 241] width 528 height 95
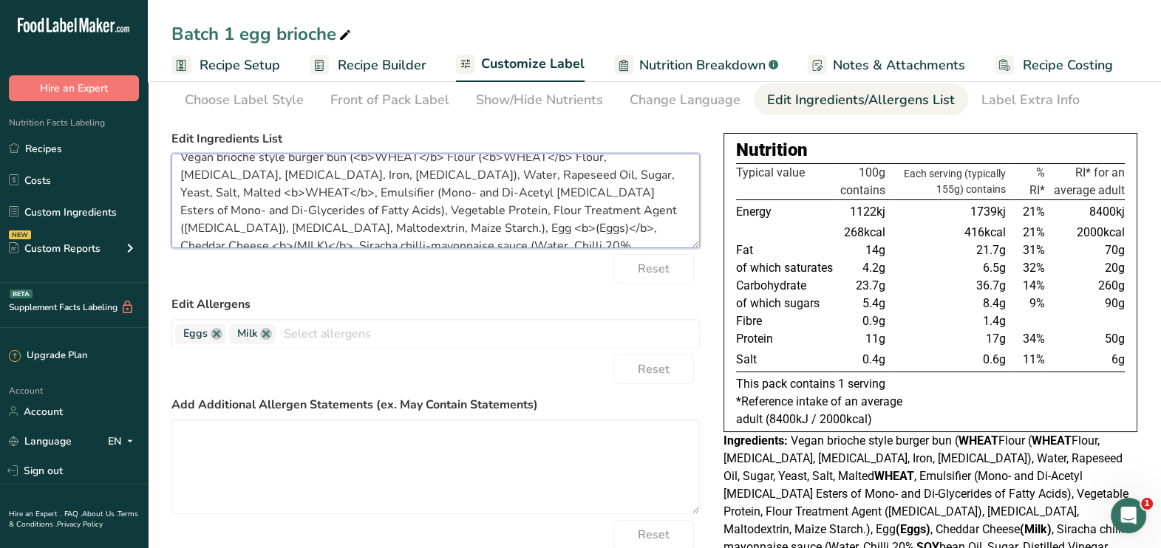
scroll to position [21, 0]
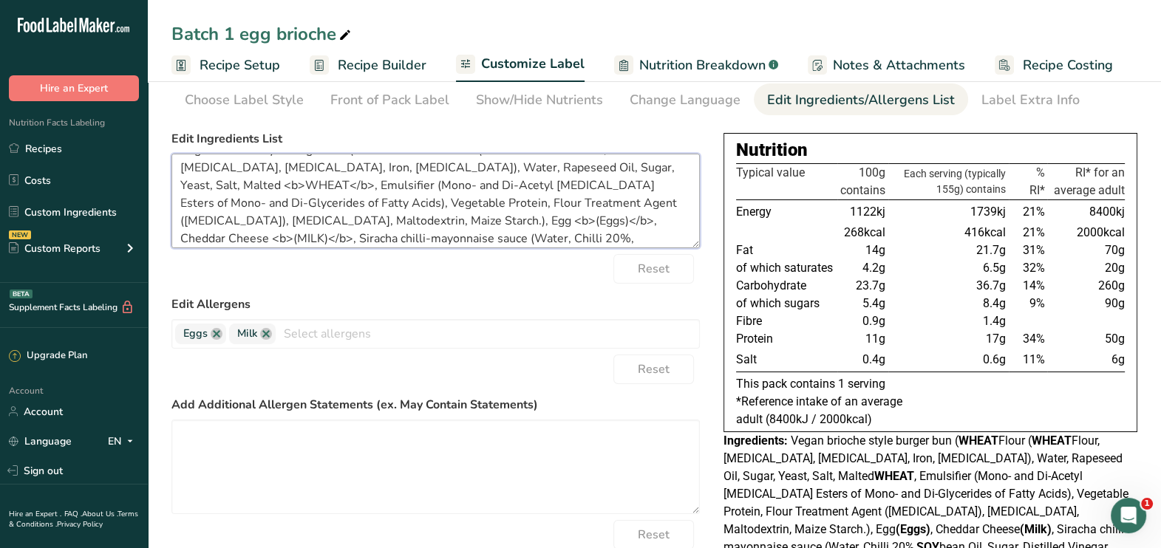
click at [460, 219] on textarea "Vegan brioche style burger bun (<b>WHEAT</b> Flour (<b>WHEAT</b> Flour, [MEDICA…" at bounding box center [435, 201] width 528 height 95
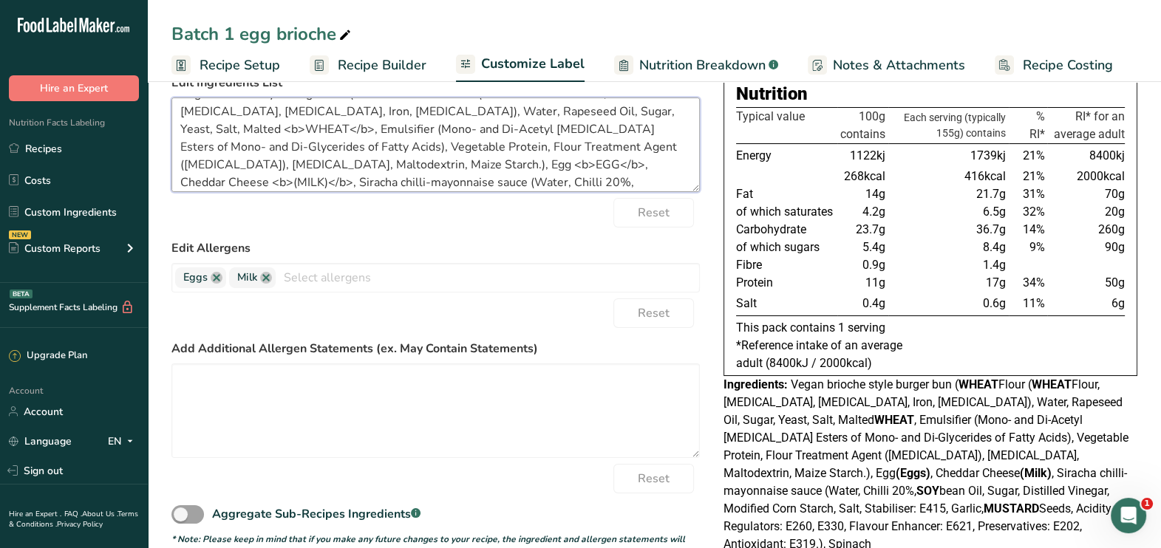
scroll to position [113, 0]
click at [410, 162] on textarea "Vegan brioche style burger bun (<b>WHEAT</b> Flour (<b>WHEAT</b> Flour, [MEDICA…" at bounding box center [435, 146] width 528 height 95
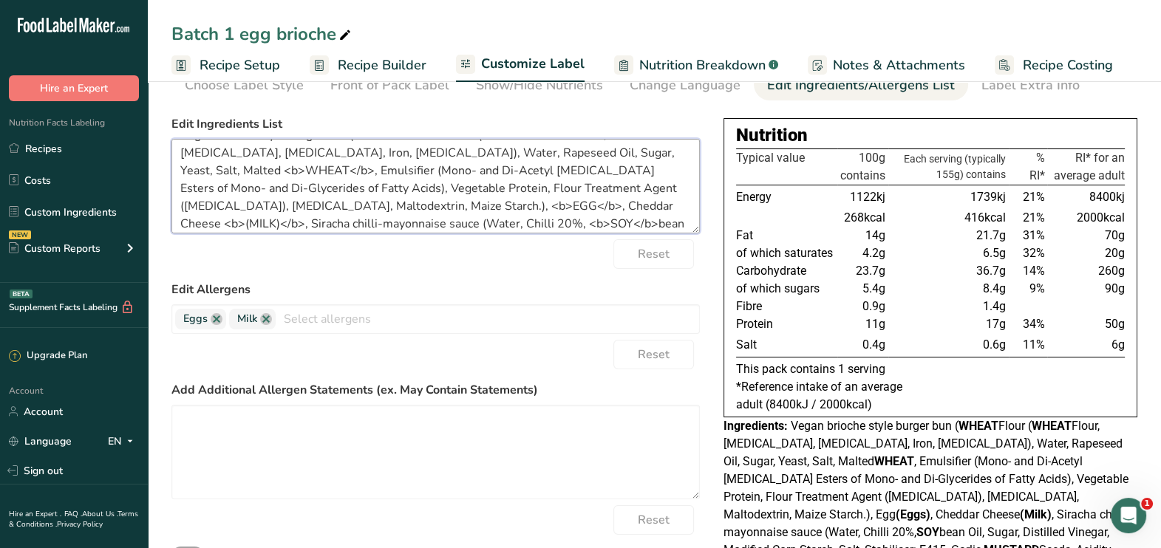
scroll to position [32, 0]
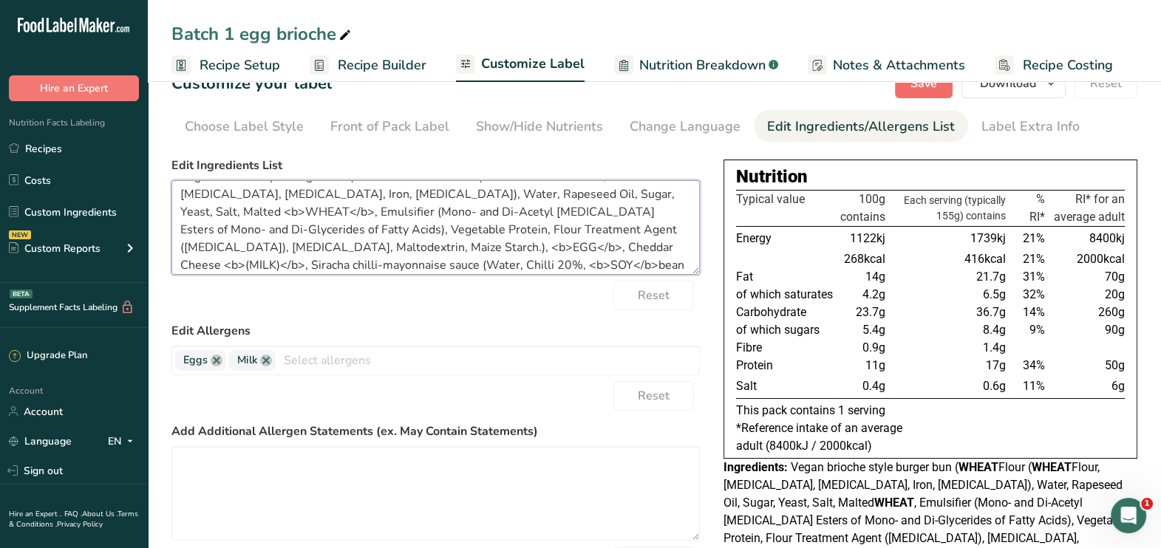
type textarea "Vegan brioche style burger bun (<b>WHEAT</b> Flour (<b>WHEAT</b> Flour, [MEDICA…"
click at [935, 92] on button "Save" at bounding box center [924, 84] width 58 height 30
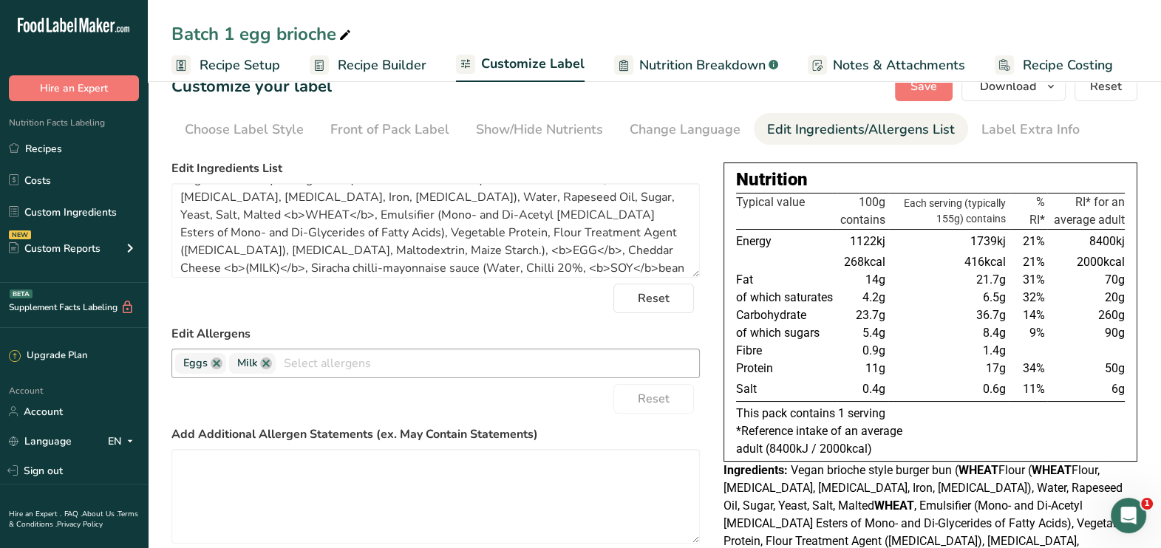
scroll to position [0, 0]
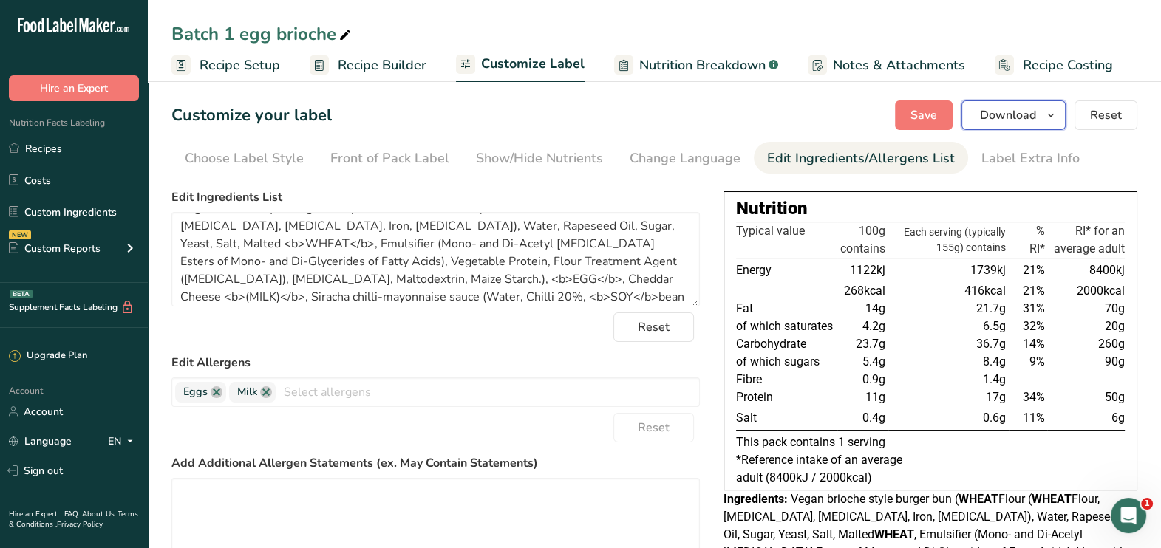
click at [1012, 120] on span "Download" at bounding box center [1008, 115] width 56 height 18
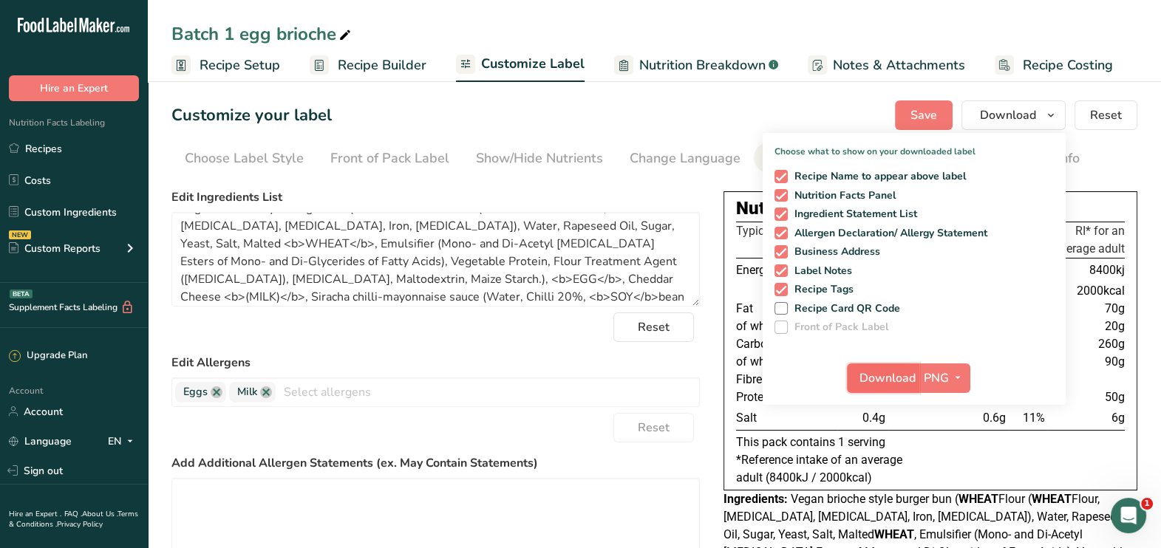
click at [880, 378] on span "Download" at bounding box center [887, 378] width 56 height 18
click at [724, 98] on section "Customize your label Save Download Choose what to show on your downloaded label…" at bounding box center [654, 389] width 1013 height 624
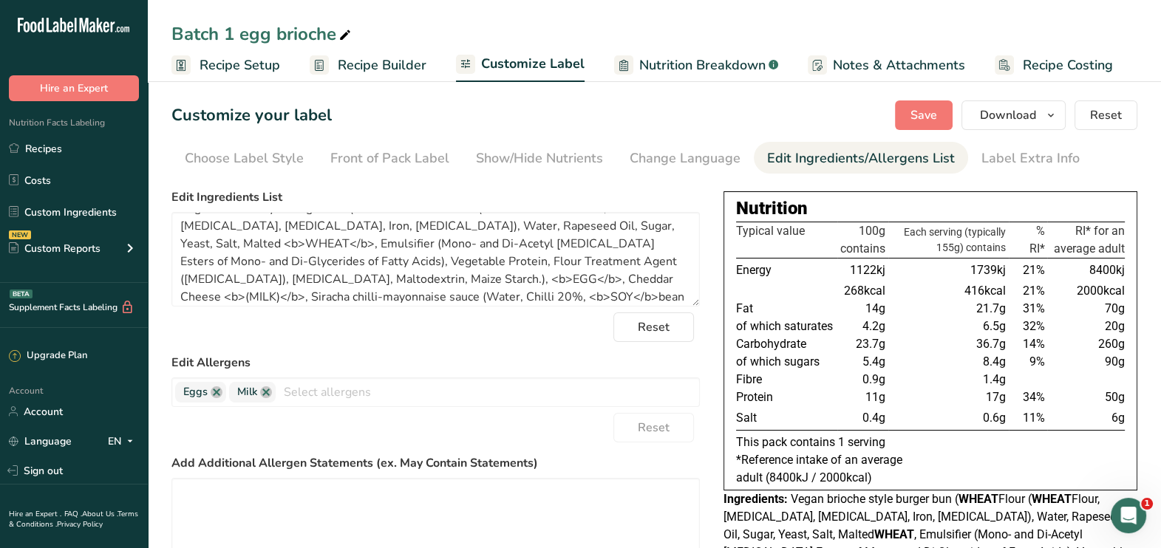
click at [225, 68] on span "Recipe Setup" at bounding box center [240, 65] width 81 height 20
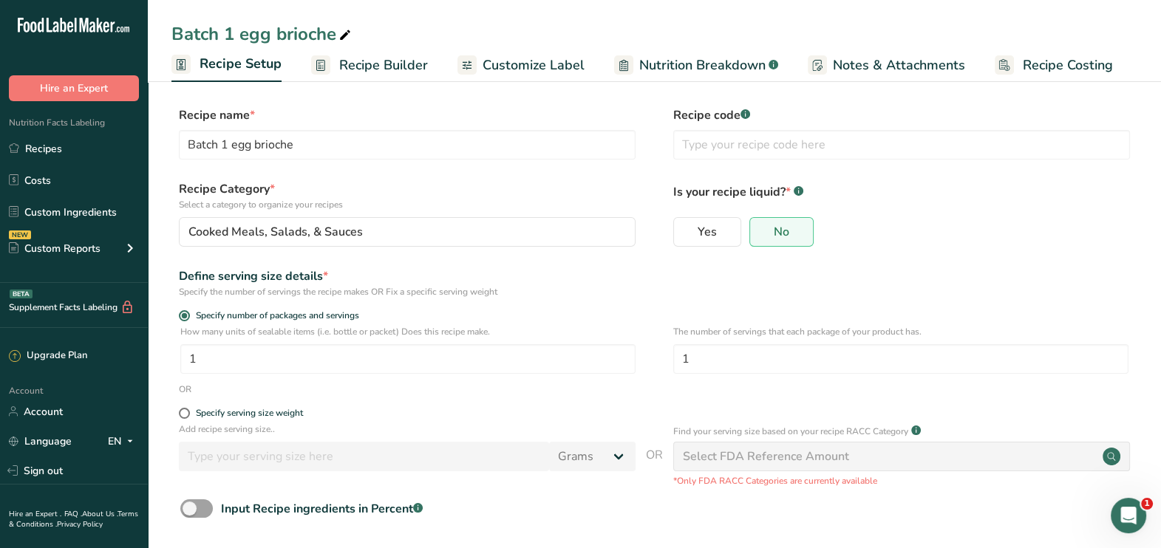
click at [329, 52] on link "Recipe Builder" at bounding box center [369, 65] width 117 height 33
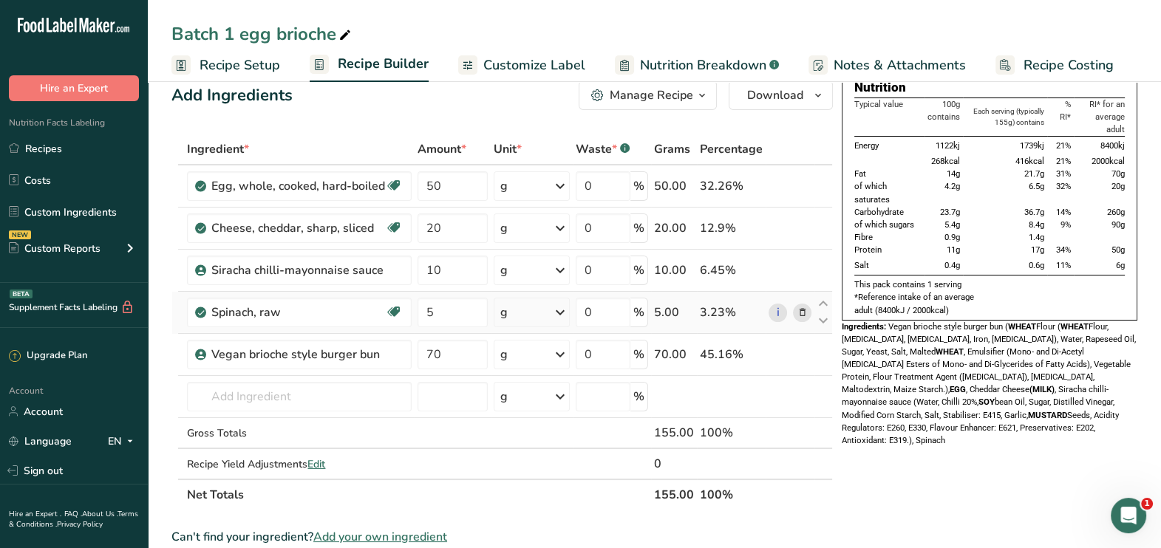
scroll to position [27, 0]
click at [802, 355] on icon at bounding box center [802, 354] width 10 height 16
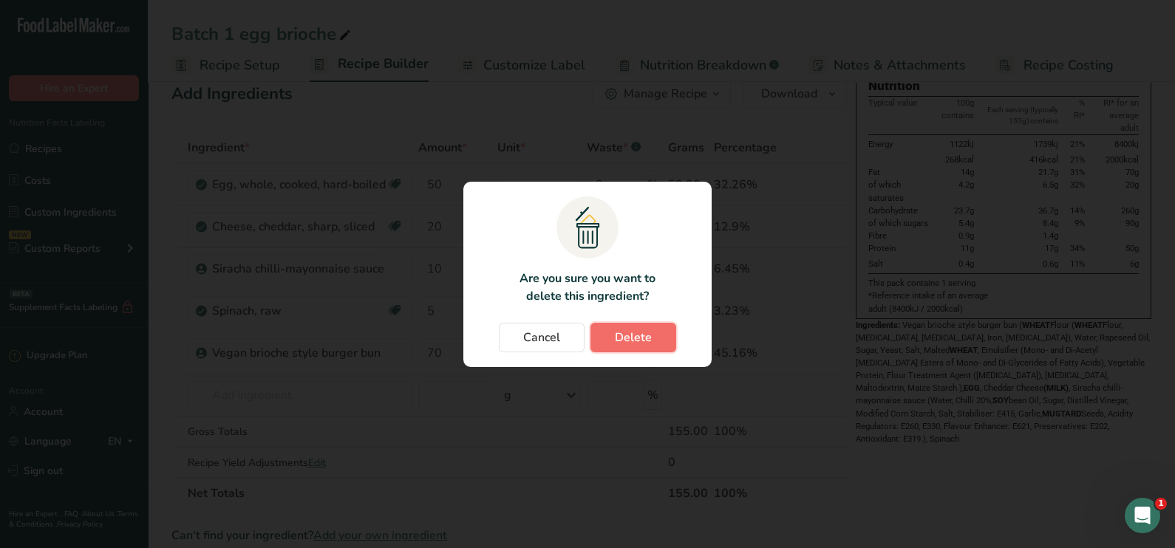
click at [647, 329] on span "Delete" at bounding box center [633, 338] width 37 height 18
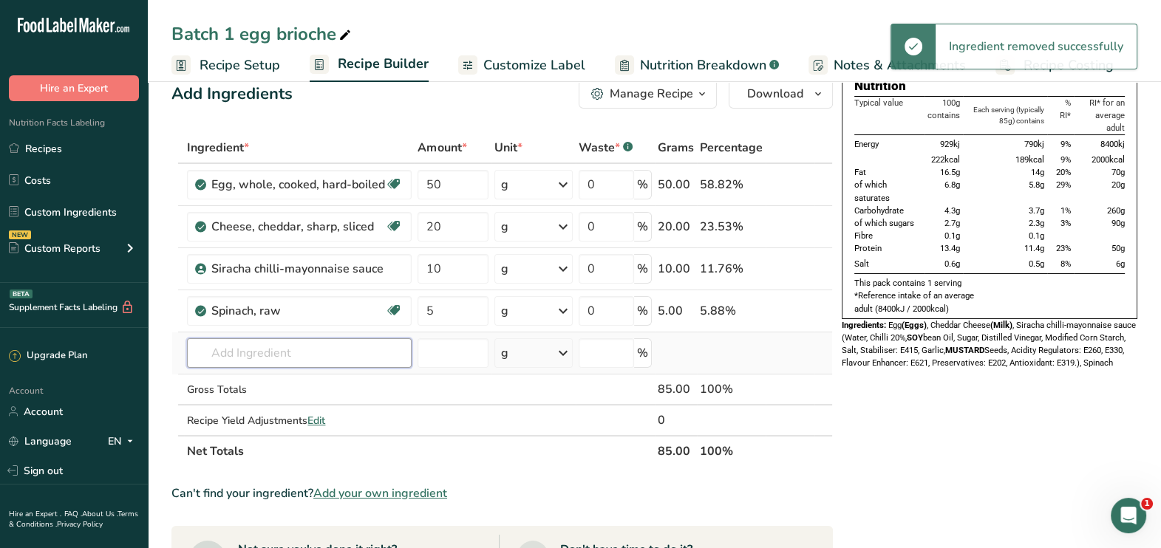
click at [287, 362] on input "text" at bounding box center [299, 353] width 225 height 30
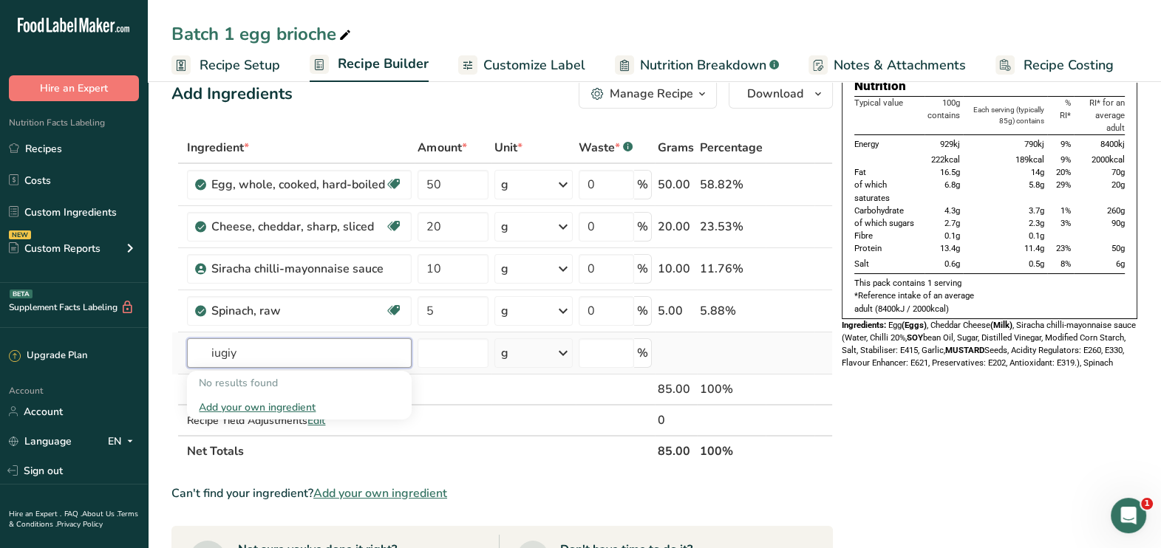
type input "iugiy"
click at [254, 407] on div "Add your own ingredient" at bounding box center [299, 408] width 201 height 16
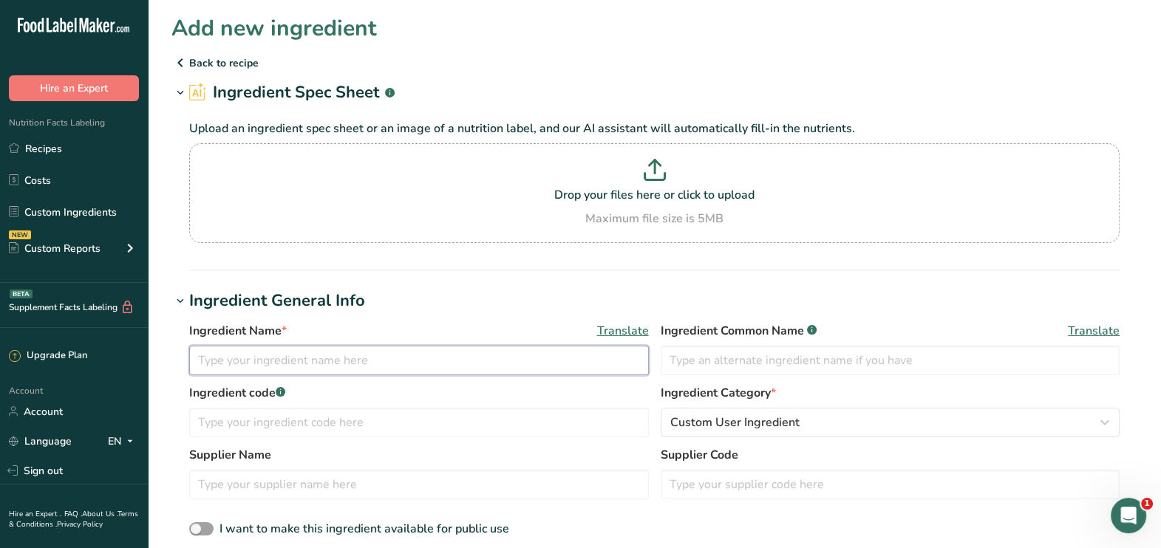
click at [293, 347] on input "text" at bounding box center [419, 361] width 460 height 30
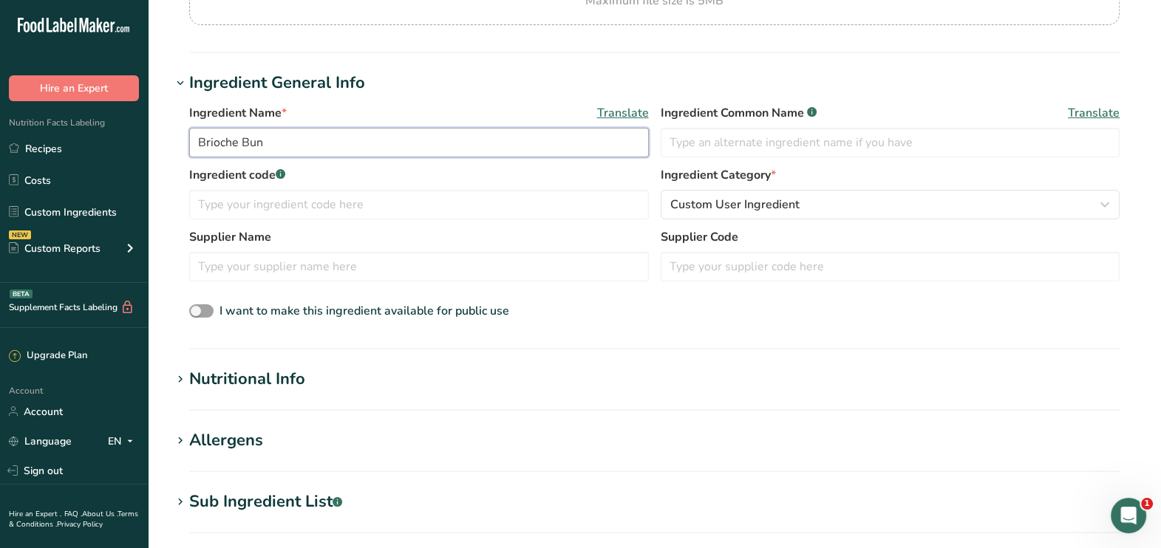
scroll to position [219, 0]
type input "Brioche Bun"
click at [284, 362] on section "Add new ingredient Back to recipe Ingredient Spec Sheet .a-a{fill:#347362;}.b-a…" at bounding box center [654, 345] width 1013 height 1128
click at [273, 372] on div "Nutritional Info" at bounding box center [247, 379] width 116 height 24
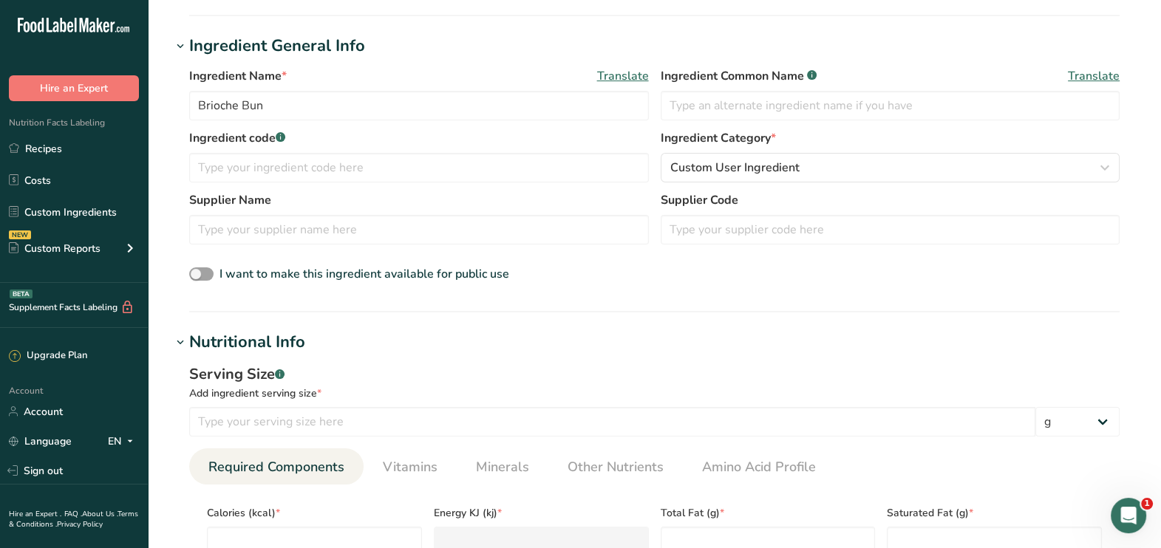
scroll to position [256, 0]
click at [262, 430] on input "number" at bounding box center [612, 421] width 846 height 30
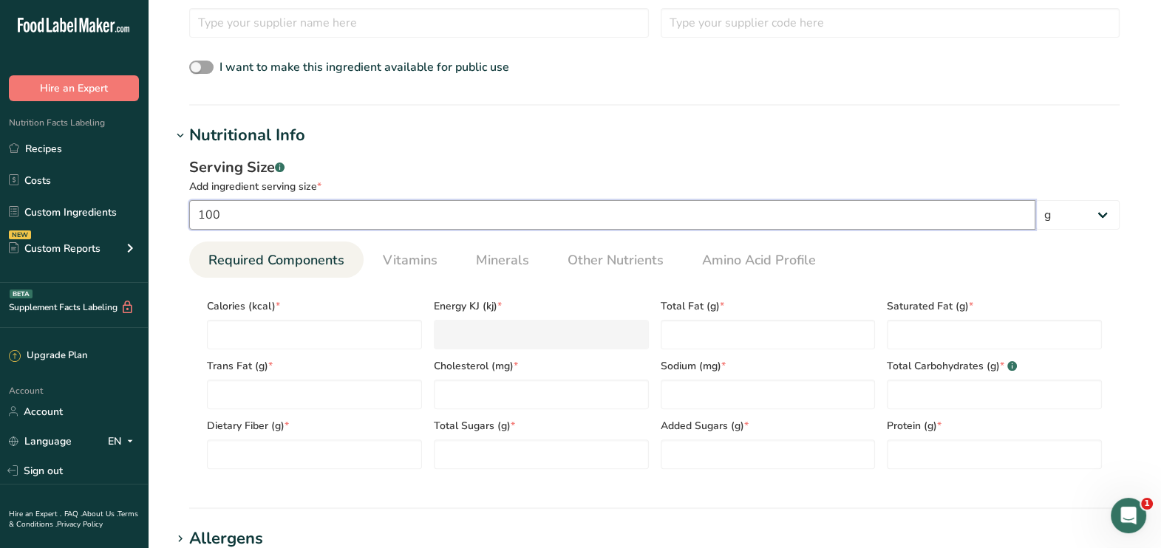
scroll to position [463, 0]
type input "100"
click at [245, 324] on input "number" at bounding box center [314, 334] width 215 height 30
type input "3"
type KJ "12.6"
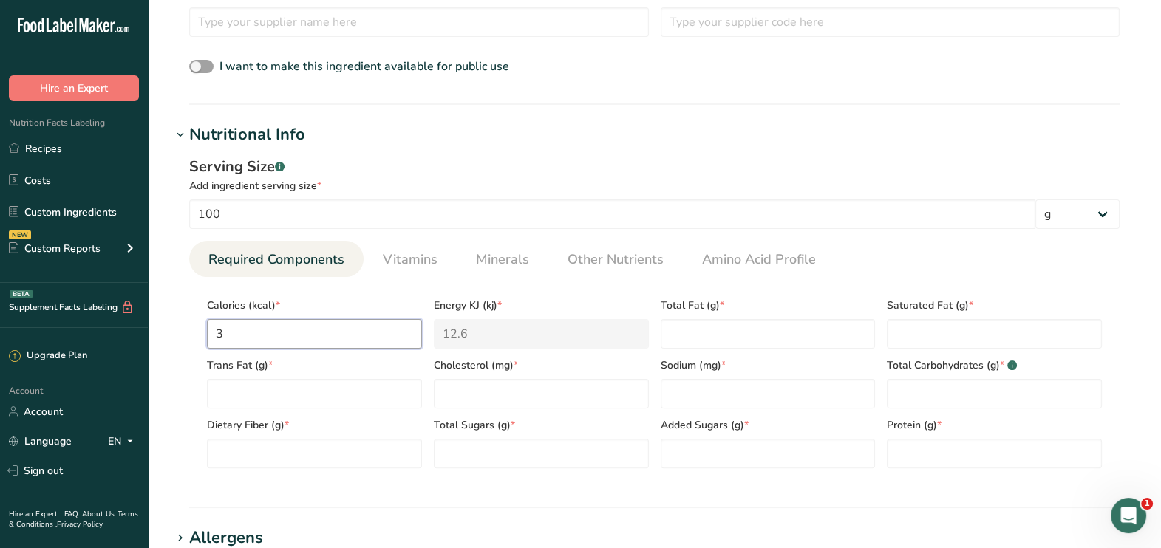
type input "31"
type KJ "129.7"
type input "315"
type KJ "1318"
type input "315"
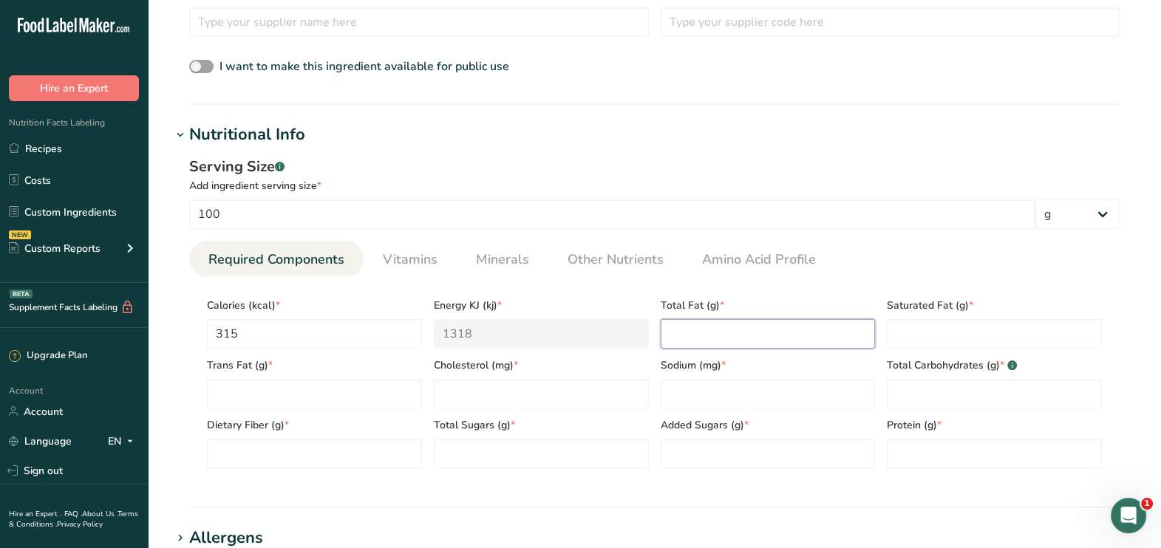
click at [781, 330] on Fat "number" at bounding box center [768, 334] width 215 height 30
type Fat "6.7"
click at [885, 330] on div "Saturated Fat (g) *" at bounding box center [994, 319] width 227 height 60
click at [892, 330] on Fat "number" at bounding box center [994, 334] width 215 height 30
type Fat "1.4"
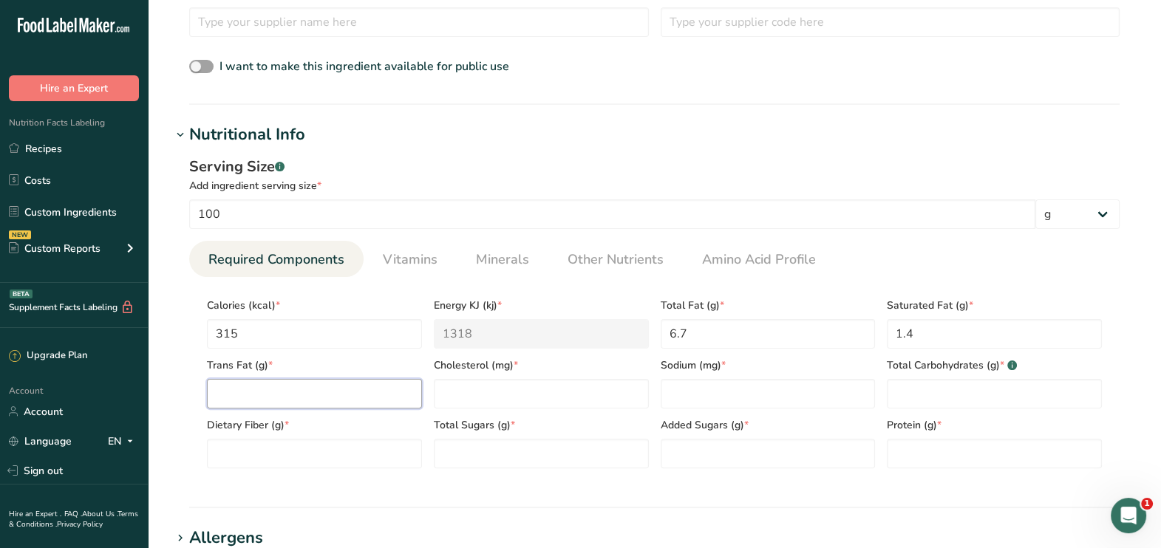
click at [296, 384] on Fat "number" at bounding box center [314, 394] width 215 height 30
type Fat "0"
click at [463, 396] on input "number" at bounding box center [541, 394] width 215 height 30
type input "0"
click at [684, 393] on input "number" at bounding box center [768, 394] width 215 height 30
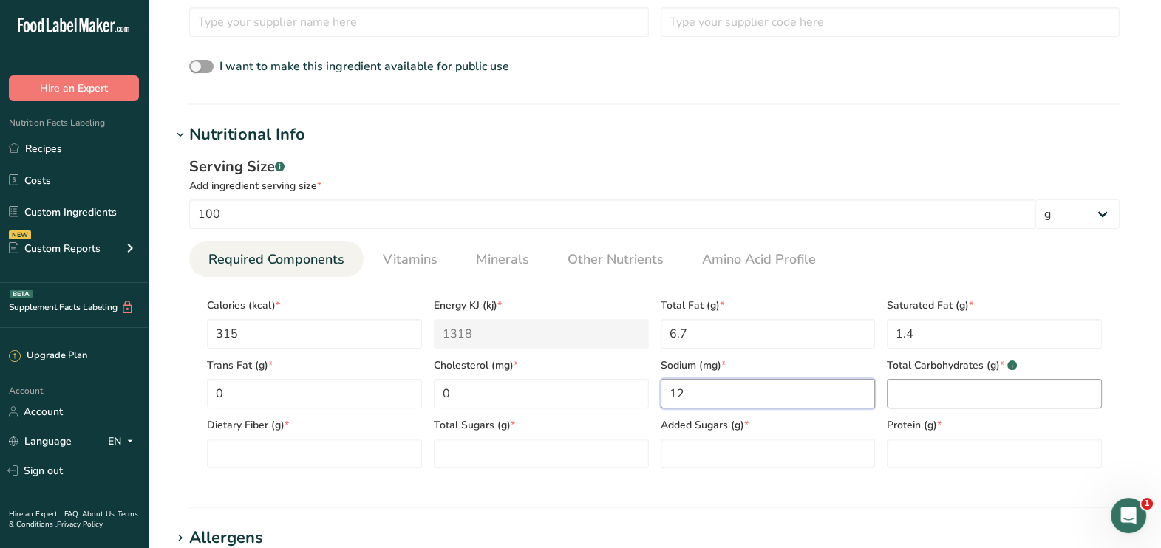
type input "12"
click at [905, 407] on Carbohydrates "number" at bounding box center [994, 394] width 215 height 30
type Carbohydrates "53"
click at [216, 440] on Fiber "number" at bounding box center [314, 454] width 215 height 30
type Fiber "2.1"
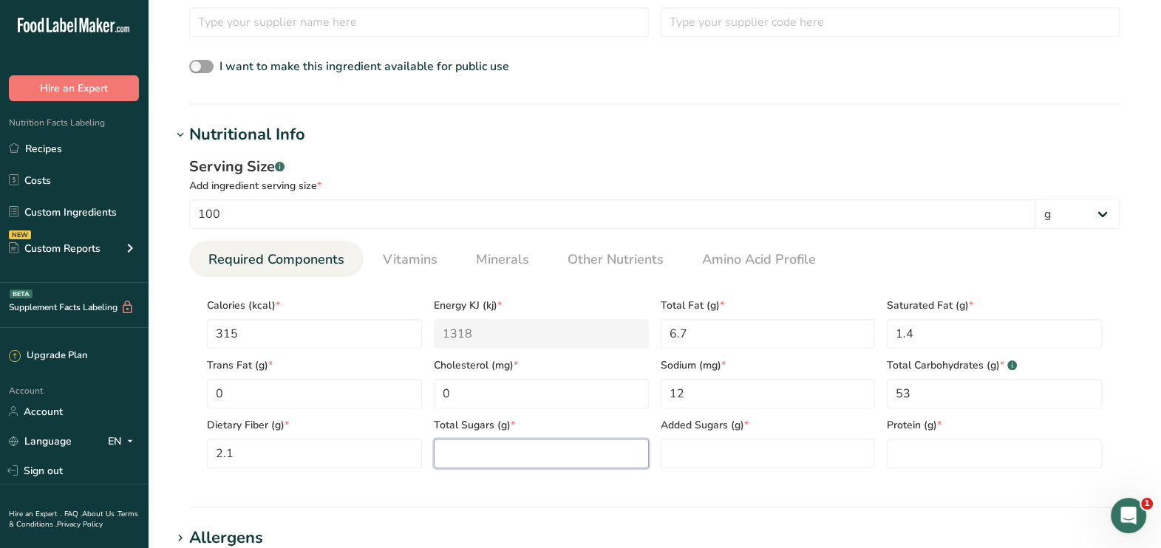
click at [530, 465] on Sugars "number" at bounding box center [541, 454] width 215 height 30
type Sugars "12"
click at [751, 446] on Sugars "number" at bounding box center [768, 454] width 215 height 30
type Sugars "0"
click at [927, 449] on input "number" at bounding box center [994, 454] width 215 height 30
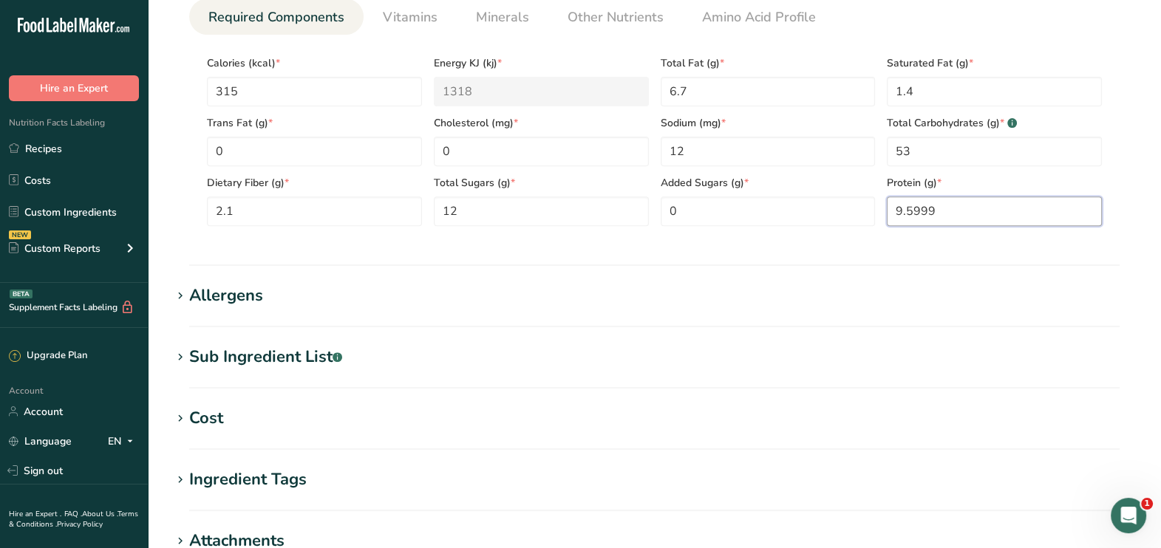
scroll to position [707, 0]
type input "9.5999"
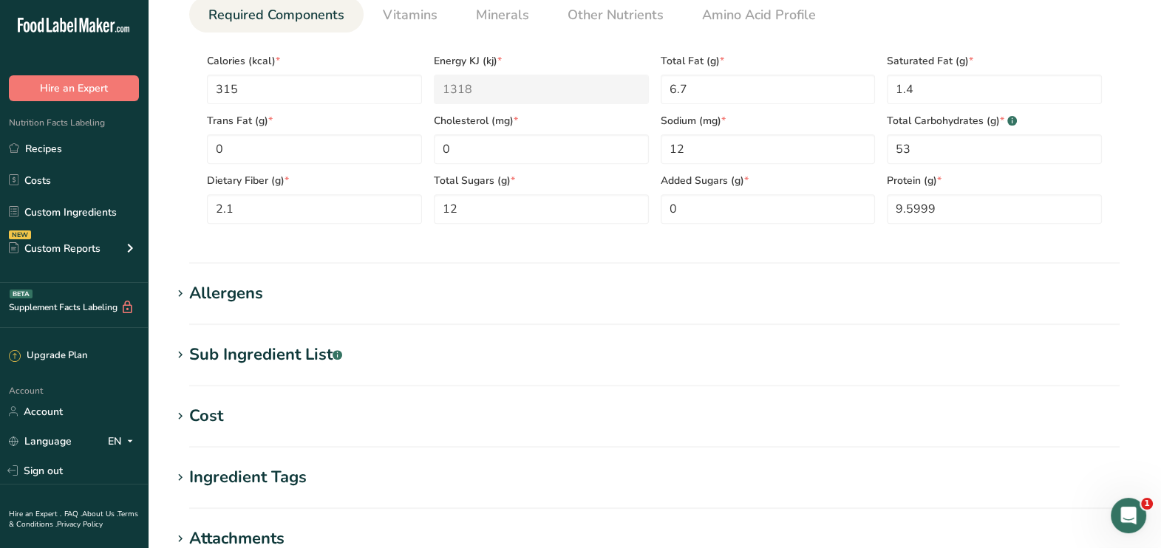
click at [268, 338] on section "Add new ingredient Back to recipe Ingredient Spec Sheet .a-a{fill:#347362;}.b-a…" at bounding box center [654, 28] width 1013 height 1471
click at [270, 361] on div "Sub Ingredient List .a-a{fill:#347362;}.b-a{fill:#fff;}" at bounding box center [265, 355] width 153 height 24
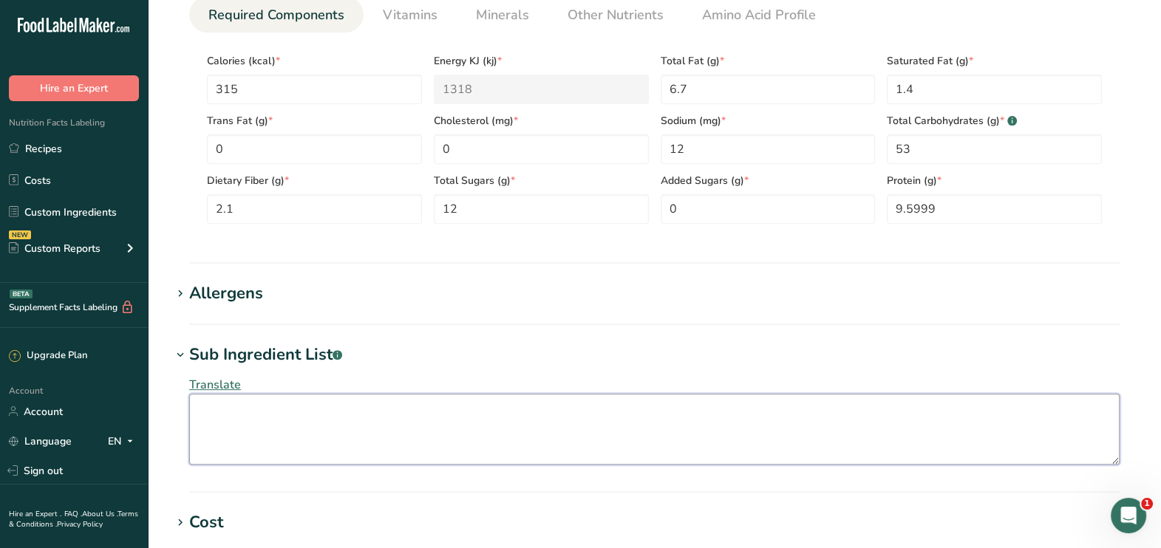
click at [277, 420] on textarea at bounding box center [654, 429] width 930 height 71
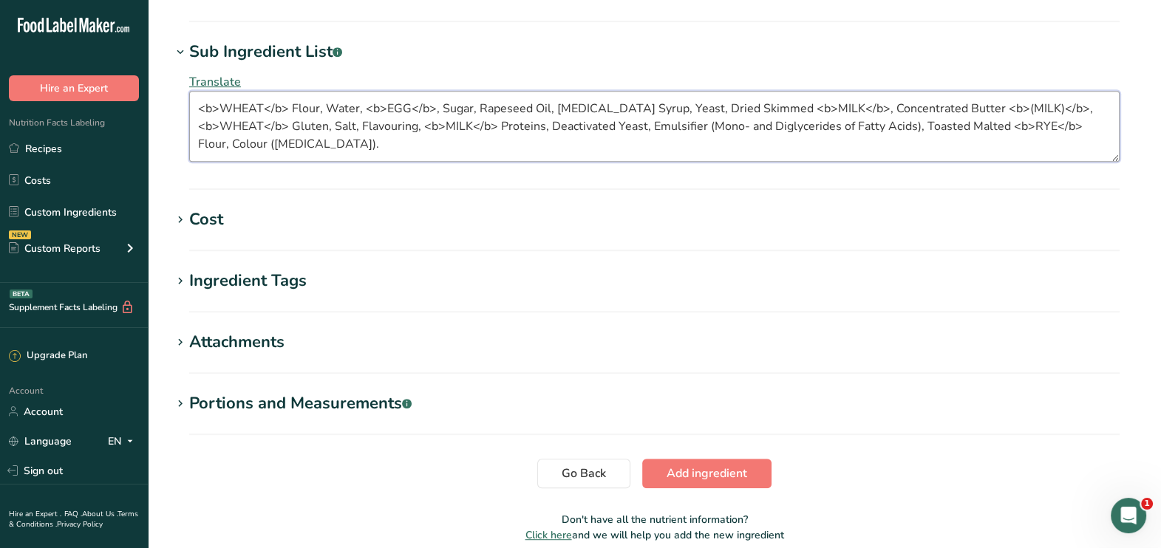
scroll to position [1015, 0]
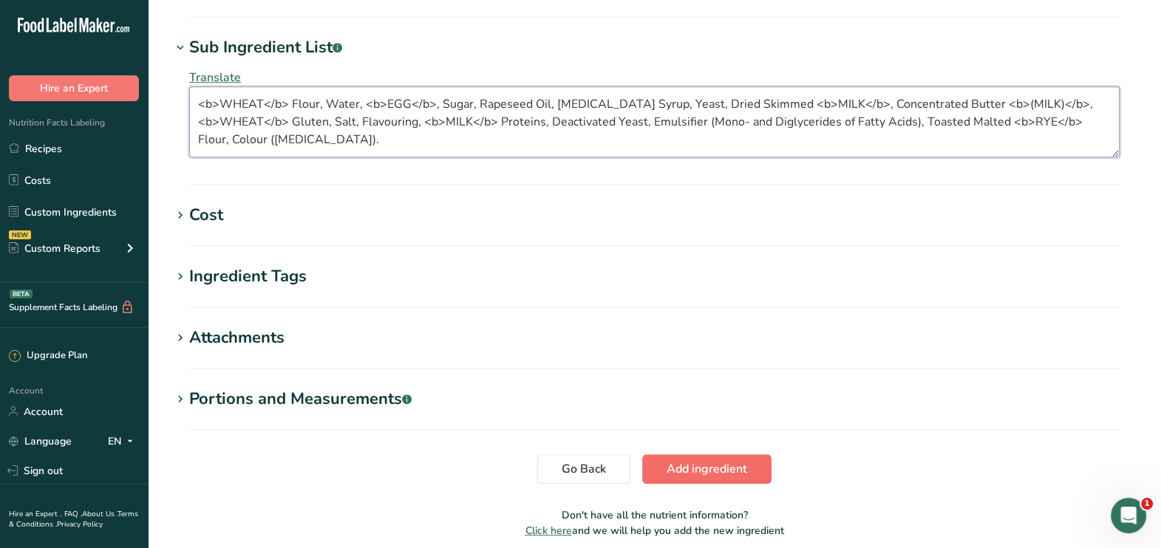
type textarea "<b>WHEAT</b> Flour, Water, <b>EGG</b>, Sugar, Rapeseed Oil, [MEDICAL_DATA] Syru…"
click at [672, 466] on span "Add ingredient" at bounding box center [707, 469] width 81 height 18
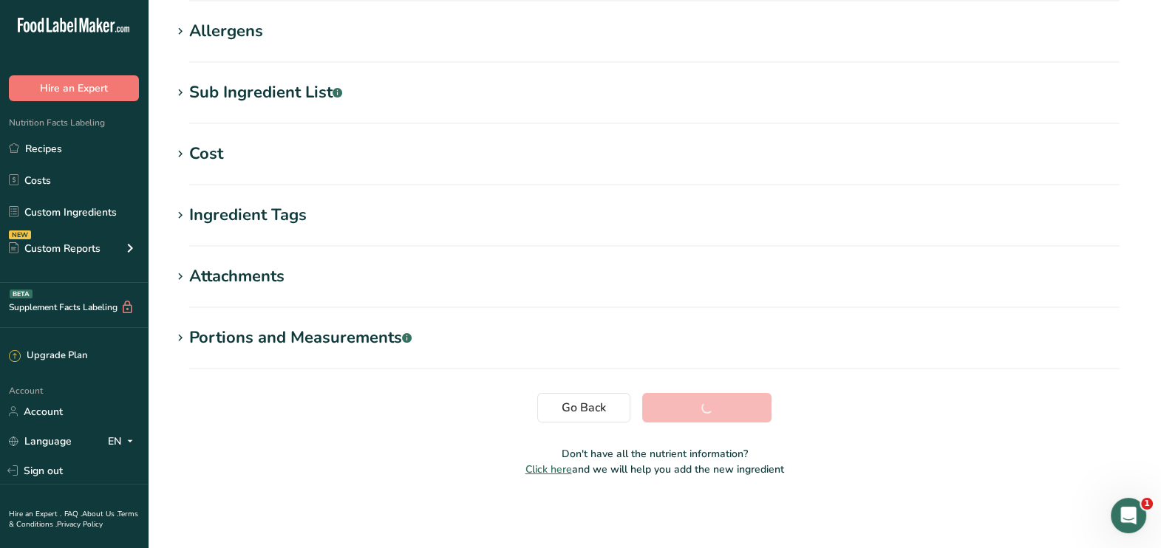
scroll to position [245, 0]
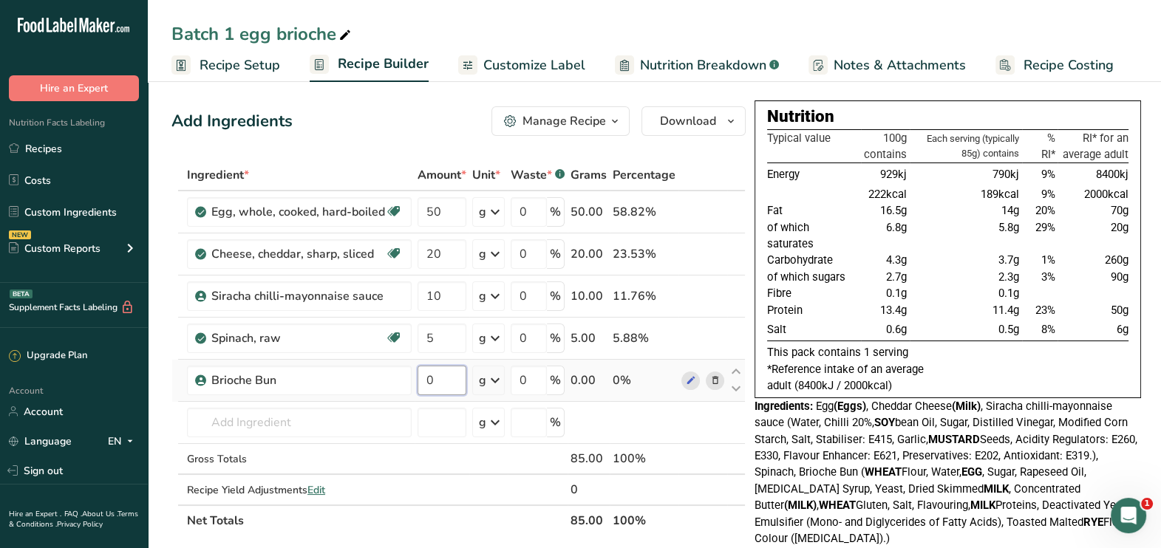
click at [445, 387] on input "0" at bounding box center [442, 381] width 49 height 30
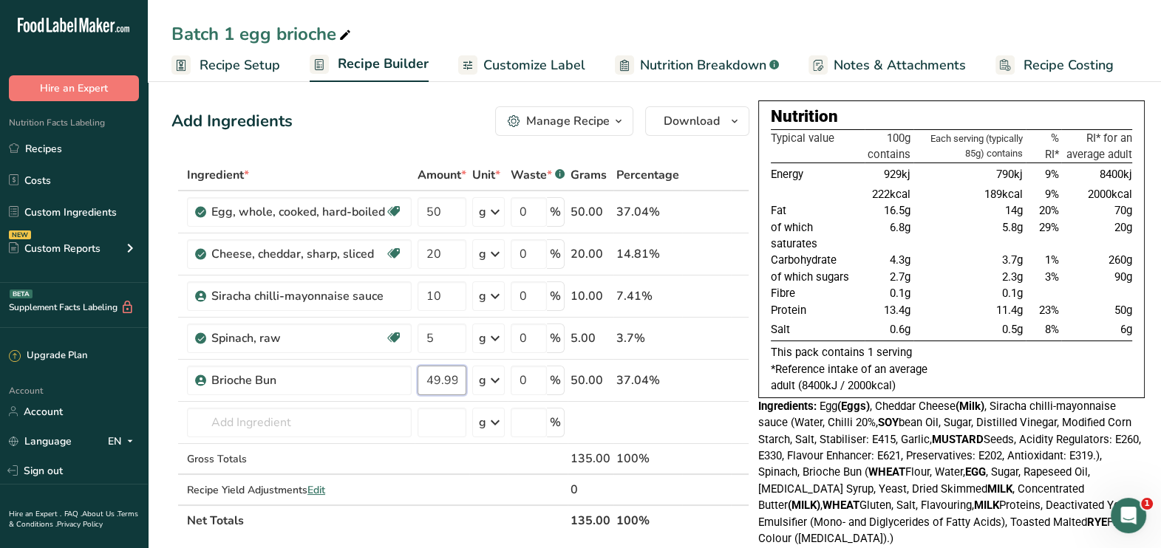
type input "49.999998"
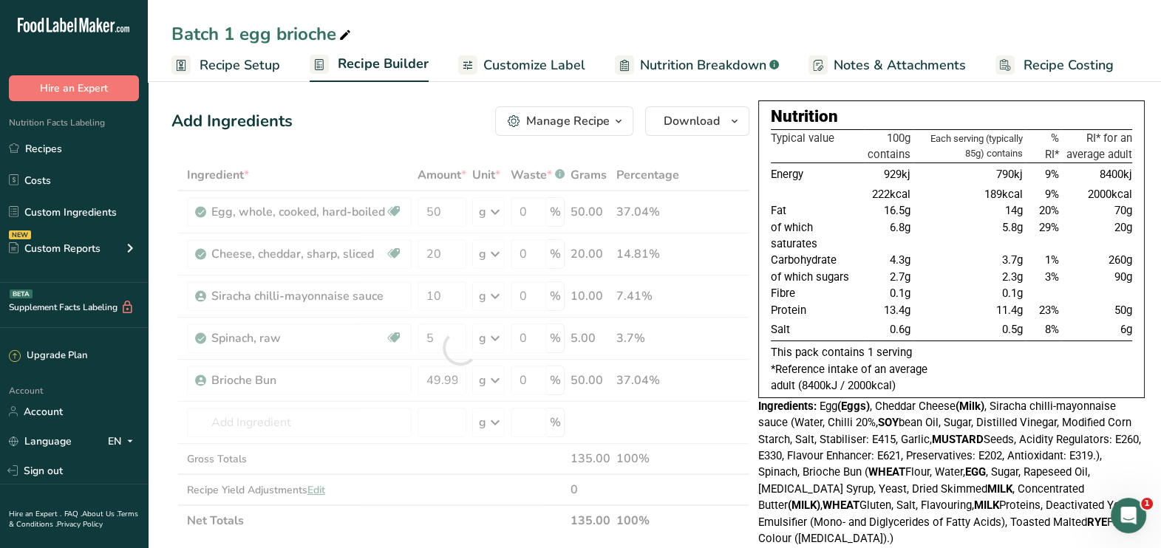
click at [539, 66] on span "Customize Label" at bounding box center [534, 65] width 102 height 20
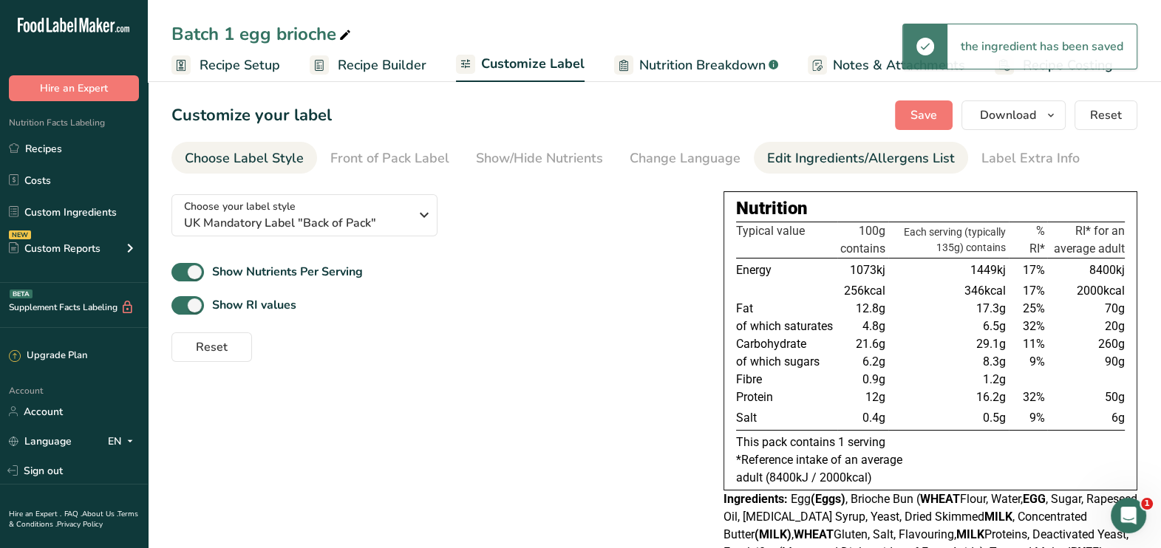
click at [850, 172] on link "Edit Ingredients/Allergens List" at bounding box center [861, 158] width 188 height 33
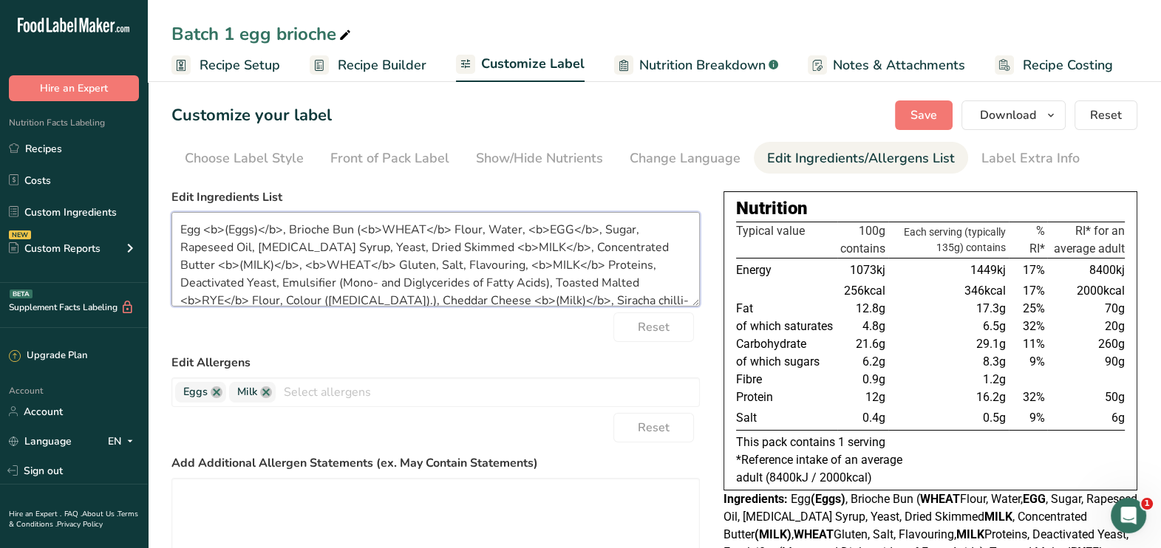
click at [203, 230] on textarea "Egg <b>(Eggs)</b>, Brioche Bun (<b>WHEAT</b> Flour, Water, <b>EGG</b>, Sugar, R…" at bounding box center [435, 259] width 528 height 95
type textarea "<b>EGG</b>, Brioche Bun (<b>WHEAT</b> Flour, Water, <b>EGG</b>, Sugar, Rapeseed…"
click at [601, 183] on div "Choose your label style UK Mandatory Label "Back of Pack" USA (FDA) Standard FD…" at bounding box center [435, 428] width 528 height 491
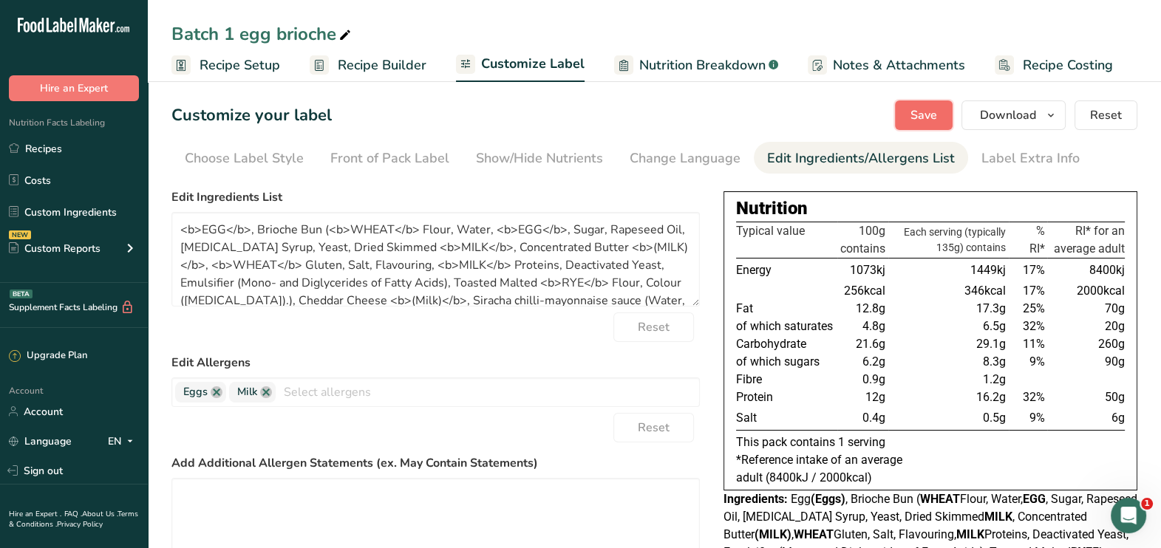
click at [934, 106] on span "Save" at bounding box center [923, 115] width 27 height 18
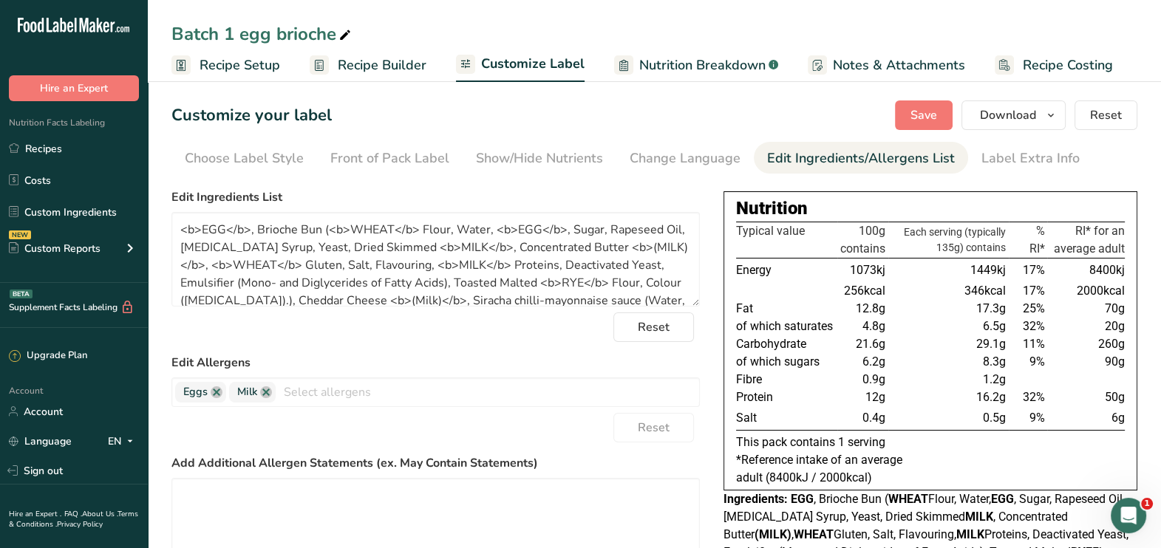
click at [345, 30] on icon at bounding box center [344, 35] width 13 height 21
click at [234, 31] on input "Batch 1 egg brioche" at bounding box center [654, 34] width 966 height 27
type input "Batch 2 egg brioche"
click at [548, 112] on div "Customize your label Save Download Choose what to show on your downloaded label…" at bounding box center [654, 115] width 966 height 30
click at [336, 34] on span at bounding box center [345, 36] width 18 height 18
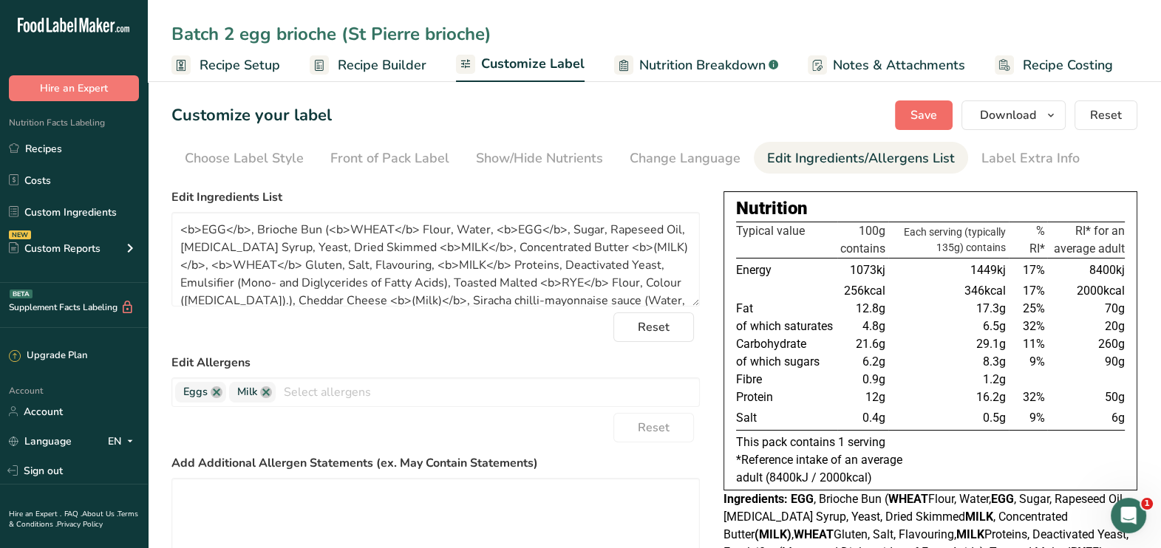
type input "Batch 2 egg brioche (St Pierre brioche)"
click at [922, 115] on span "Save" at bounding box center [923, 115] width 27 height 18
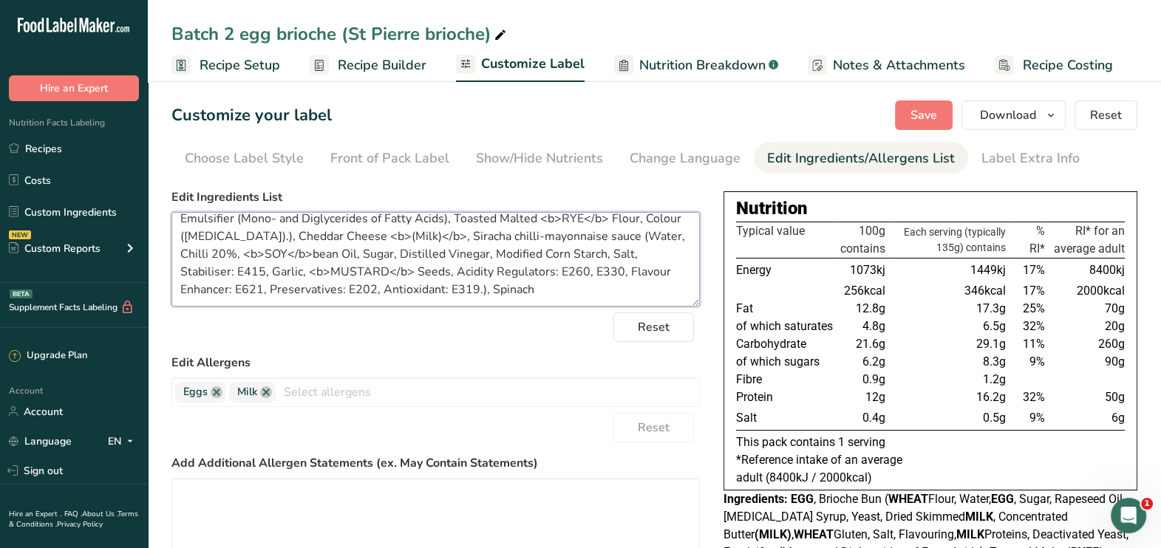
click at [497, 233] on textarea "<b>EGG</b>, Brioche Bun (<b>WHEAT</b> Flour, Water, <b>EGG</b>, Sugar, Rapeseed…" at bounding box center [435, 259] width 528 height 95
click at [531, 233] on textarea "<b>EGG</b>, Brioche Bun (<b>WHEAT</b> Flour, Water, <b>EGG</b>, Sugar, Rapeseed…" at bounding box center [435, 259] width 528 height 95
click at [316, 251] on textarea "<b>EGG</b>, Brioche Bun (<b>WHEAT</b> Flour, Water, <b>EGG</b>, Sugar, Rapeseed…" at bounding box center [435, 259] width 528 height 95
type textarea "<b>EGG</b>, Brioche Bun (<b>WHEAT</b> Flour, Water, <b>EGG</b>, Sugar, Rapeseed…"
click at [916, 112] on span "Save" at bounding box center [923, 115] width 27 height 18
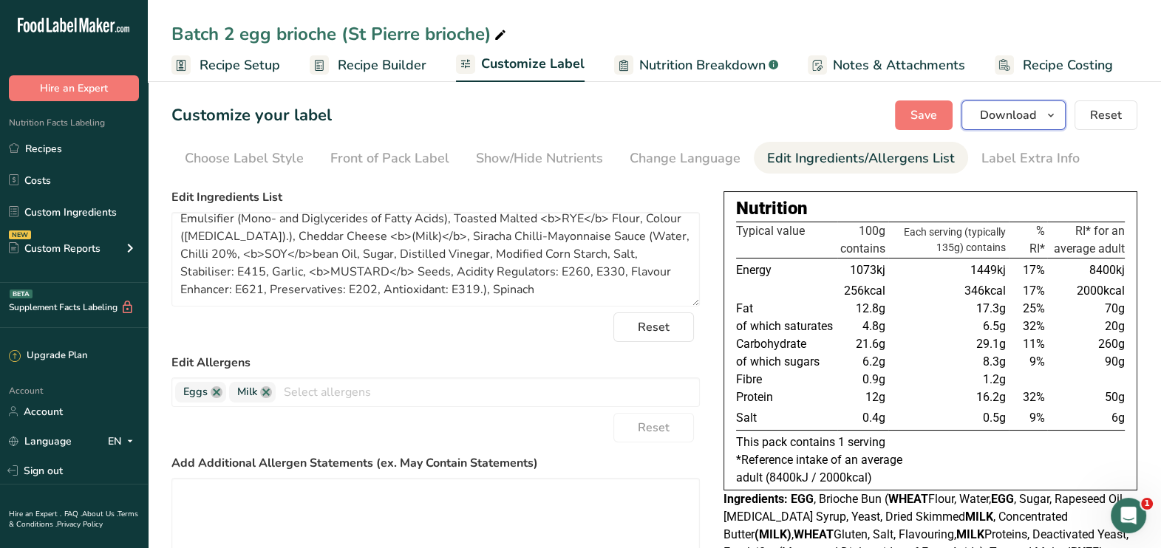
click at [994, 115] on span "Download" at bounding box center [1008, 115] width 56 height 18
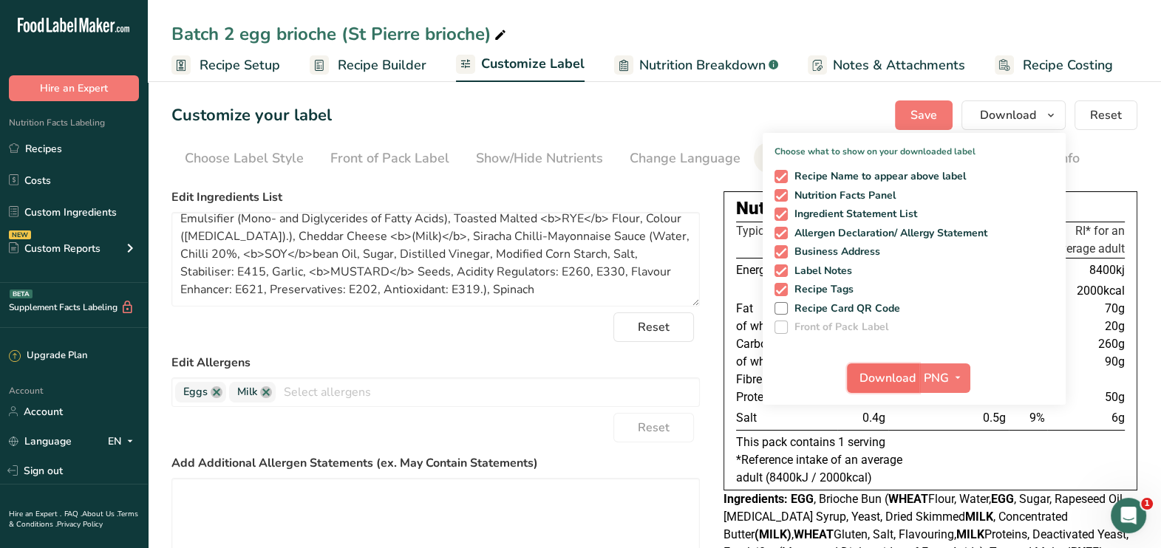
click at [870, 372] on span "Download" at bounding box center [887, 378] width 56 height 18
